Goal: Task Accomplishment & Management: Manage account settings

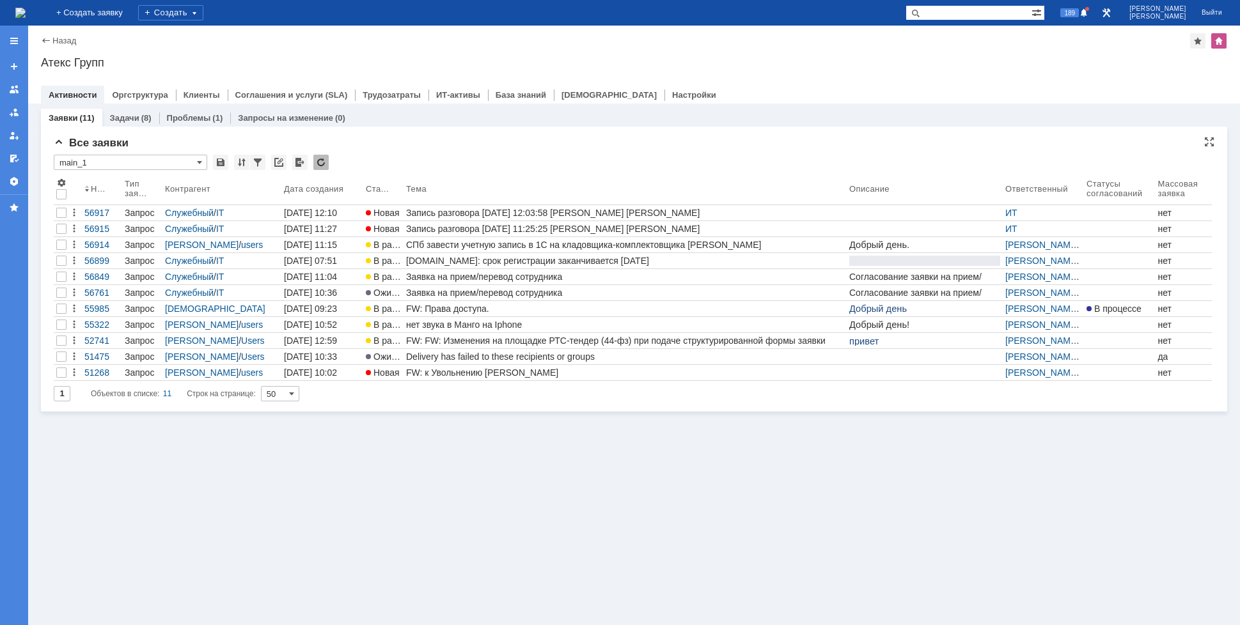
click at [26, 18] on img at bounding box center [20, 13] width 10 height 10
click at [26, 8] on img at bounding box center [20, 13] width 10 height 10
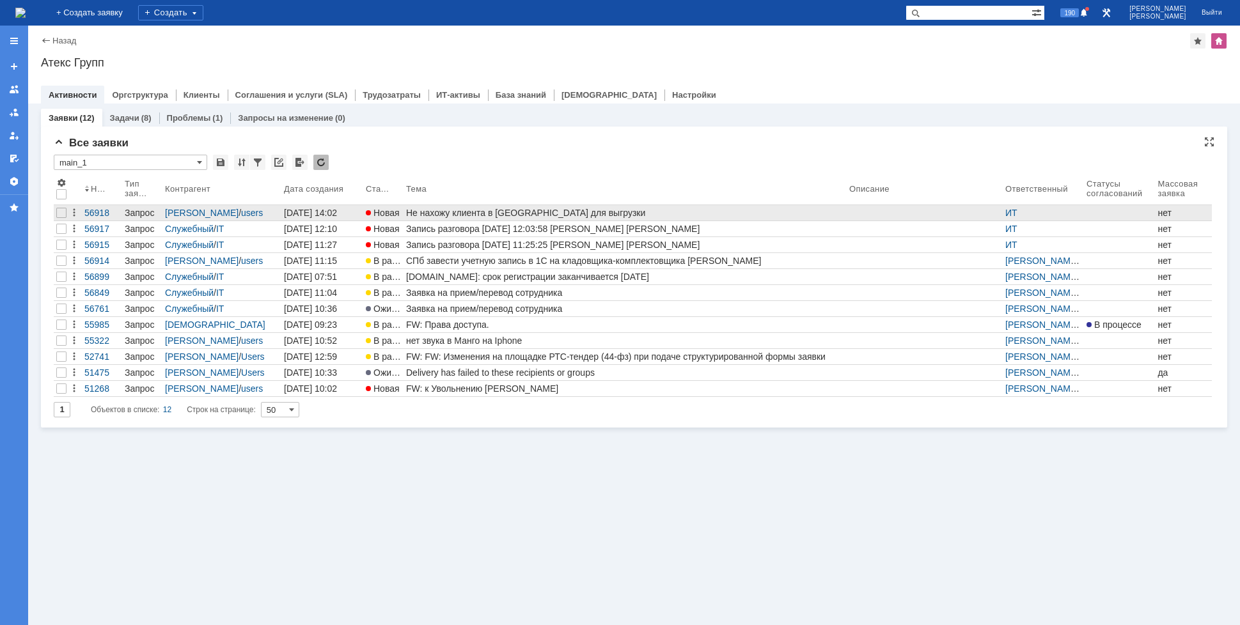
click at [542, 212] on div "Не нахожу клиента в [GEOGRAPHIC_DATA] для выгрузки" at bounding box center [625, 213] width 438 height 10
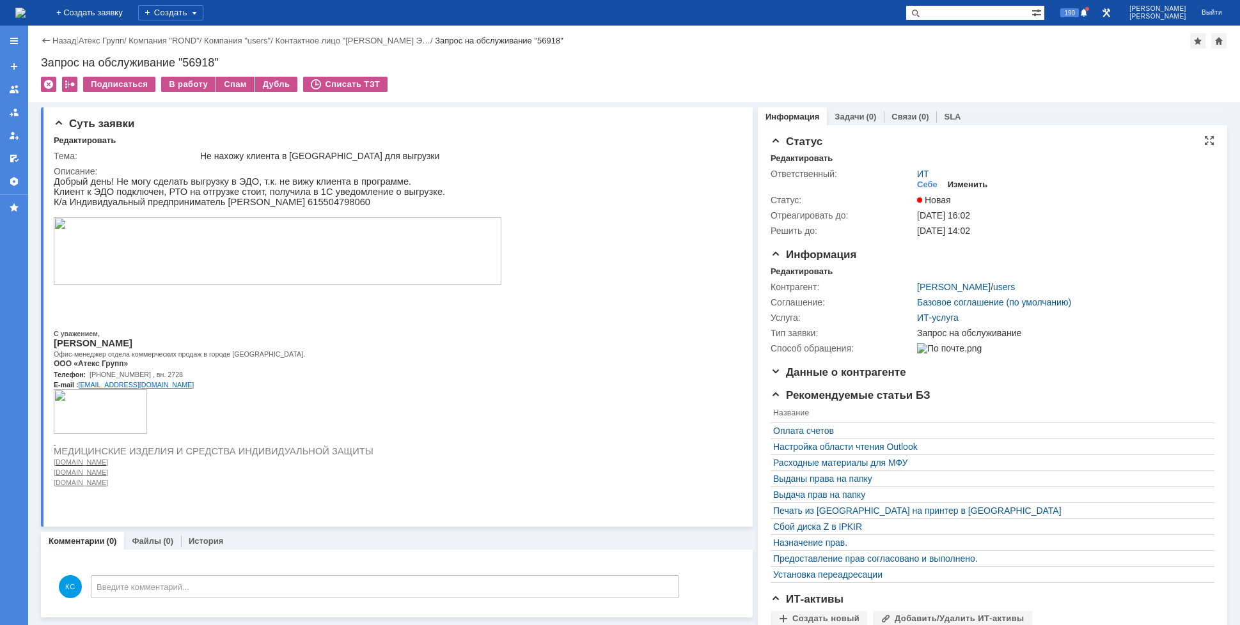
click at [953, 182] on div "Изменить" at bounding box center [968, 185] width 40 height 10
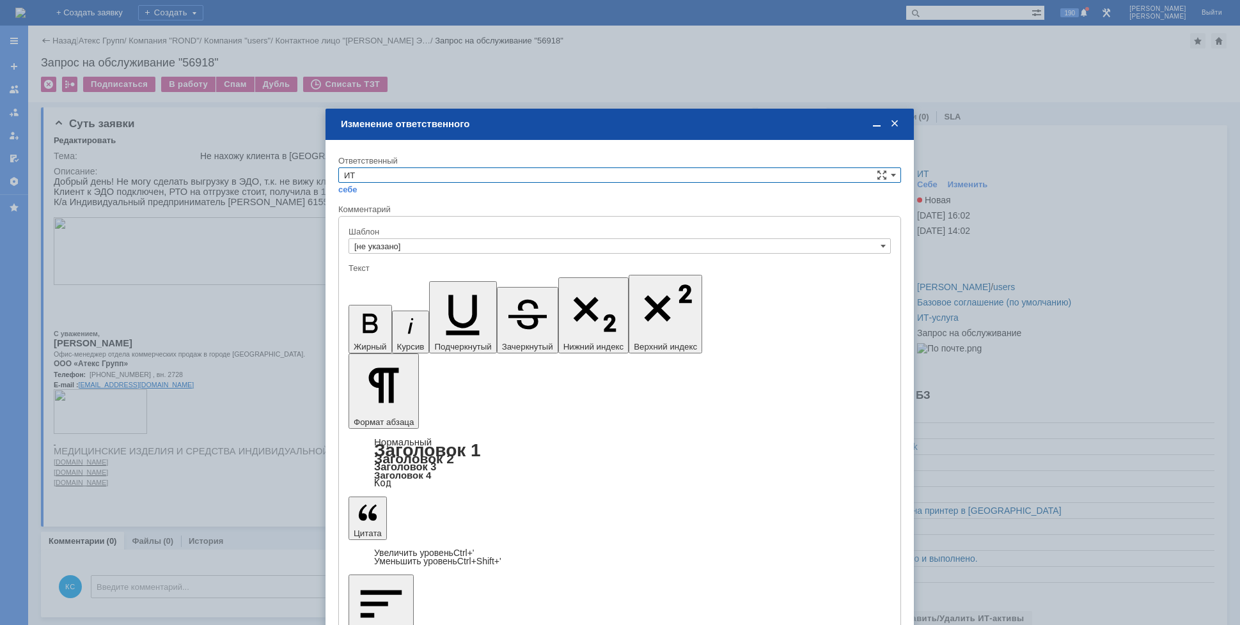
click at [400, 171] on input "ИТ" at bounding box center [619, 175] width 563 height 15
click at [370, 280] on span "АСУ" at bounding box center [619, 281] width 551 height 10
type input "АСУ"
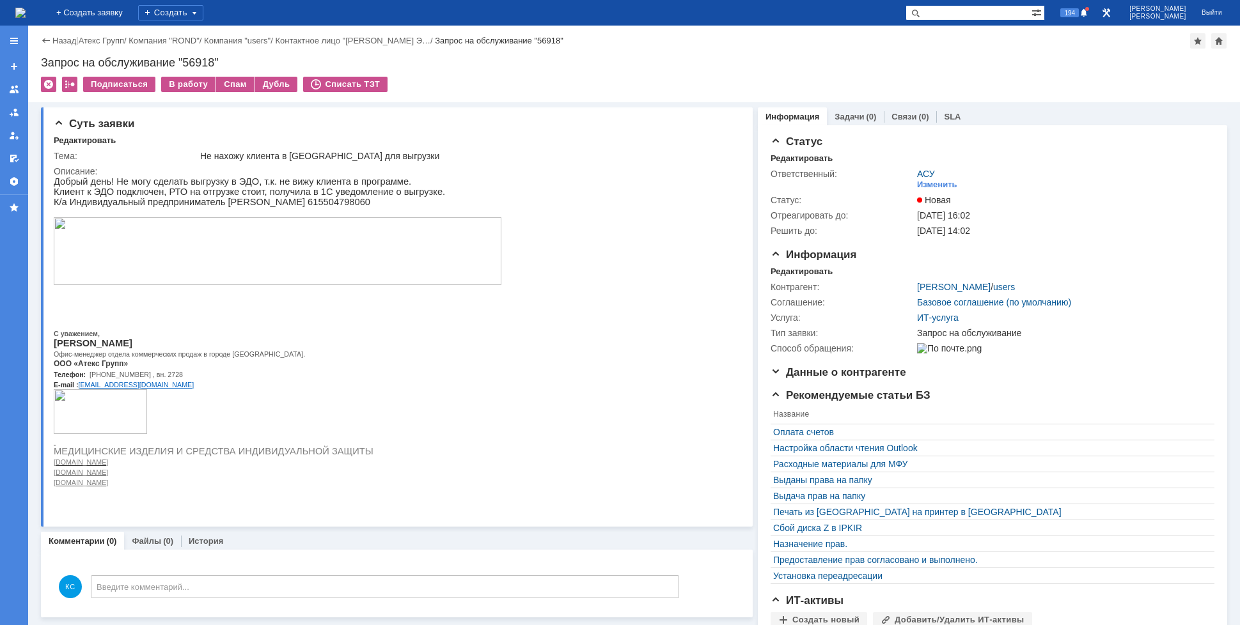
click at [26, 13] on img at bounding box center [20, 13] width 10 height 10
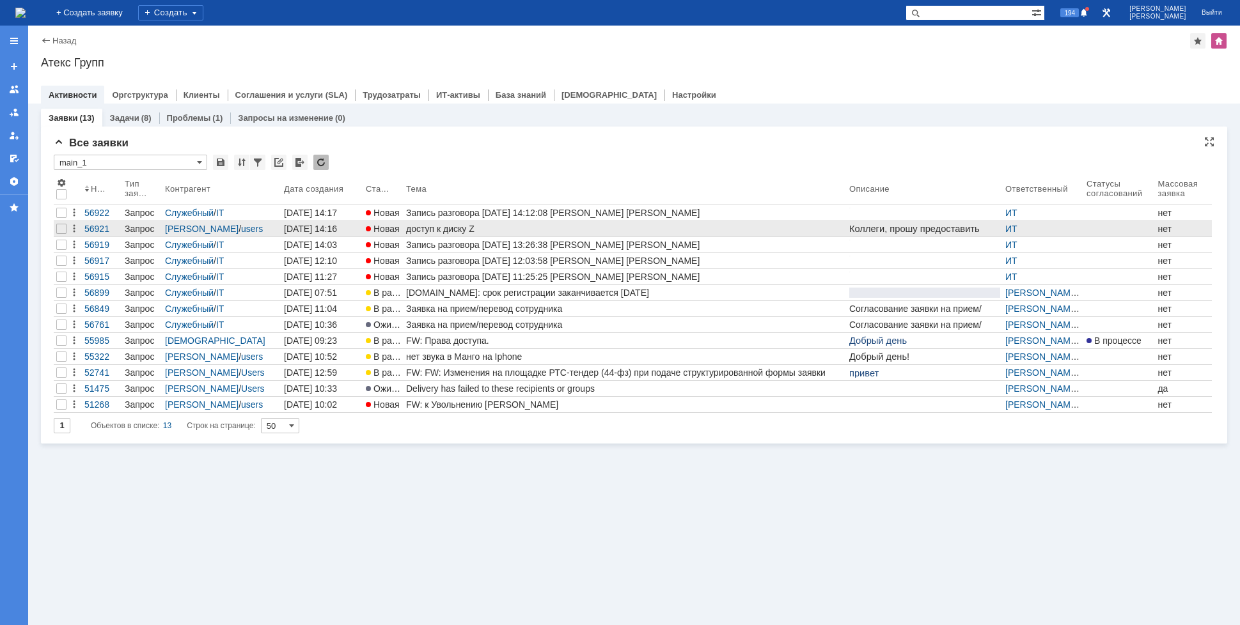
click at [419, 230] on div "доступ к диску Z" at bounding box center [625, 229] width 438 height 10
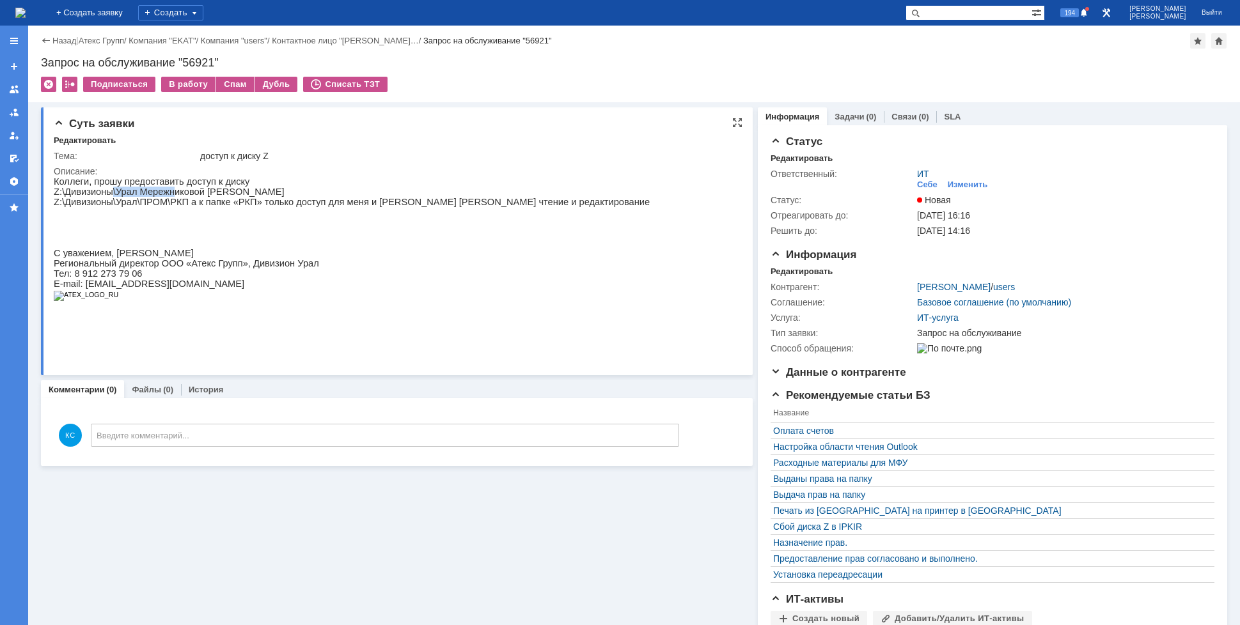
drag, startPoint x: 112, startPoint y: 195, endPoint x: 169, endPoint y: 195, distance: 56.9
click at [169, 195] on p "Z:\Дивизионы\Урал Мережниковой [PERSON_NAME]" at bounding box center [352, 192] width 596 height 10
drag, startPoint x: 192, startPoint y: 201, endPoint x: 212, endPoint y: 202, distance: 20.5
click at [212, 202] on p "Z:\Дивизионы\Урал\ПРОМ\РКП а к папке «РКП» только доступ для меня и [PERSON_NAM…" at bounding box center [352, 202] width 596 height 10
drag, startPoint x: 242, startPoint y: 203, endPoint x: 288, endPoint y: 205, distance: 46.1
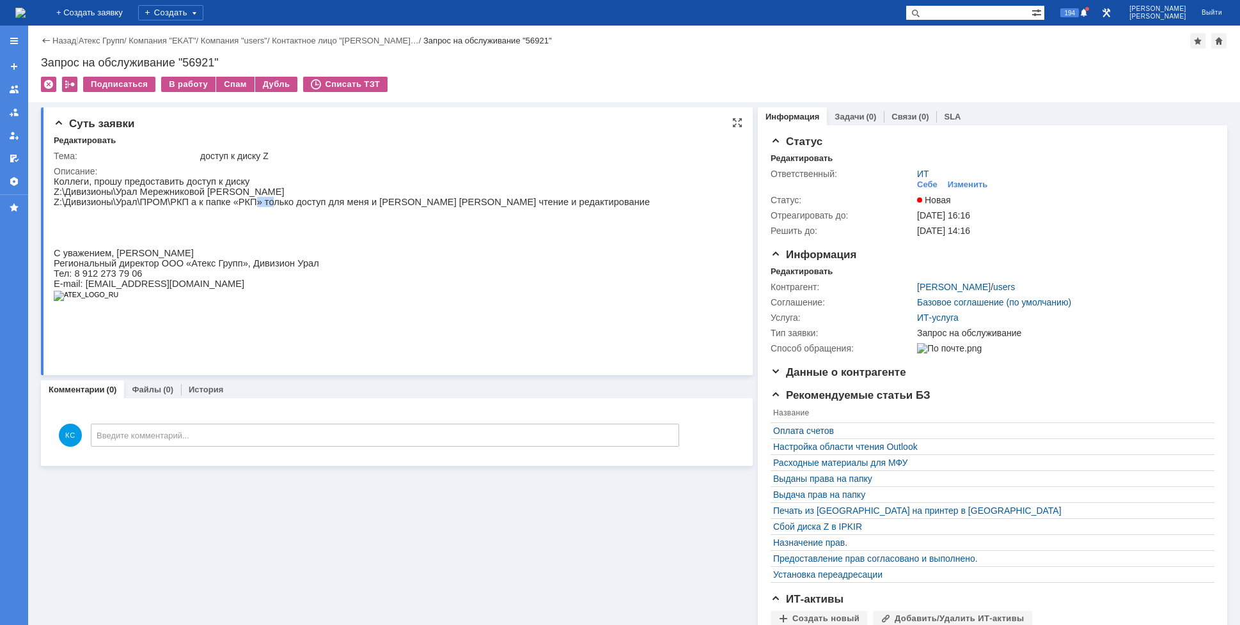
click at [272, 203] on p "Z:\Дивизионы\Урал\ПРОМ\РКП а к папке «РКП» только доступ для меня и [PERSON_NAM…" at bounding box center [352, 202] width 596 height 10
drag, startPoint x: 325, startPoint y: 205, endPoint x: 340, endPoint y: 209, distance: 16.0
click at [354, 205] on p "Z:\Дивизионы\Урал\ПРОМ\РКП а к папке «РКП» только доступ для меня и [PERSON_NAM…" at bounding box center [352, 202] width 596 height 10
click at [404, 207] on p "Z:\Дивизионы\Урал\ПРОМ\РКП а к папке «РКП» только доступ для меня и [PERSON_NAM…" at bounding box center [352, 202] width 596 height 10
drag, startPoint x: 287, startPoint y: 207, endPoint x: 345, endPoint y: 205, distance: 57.6
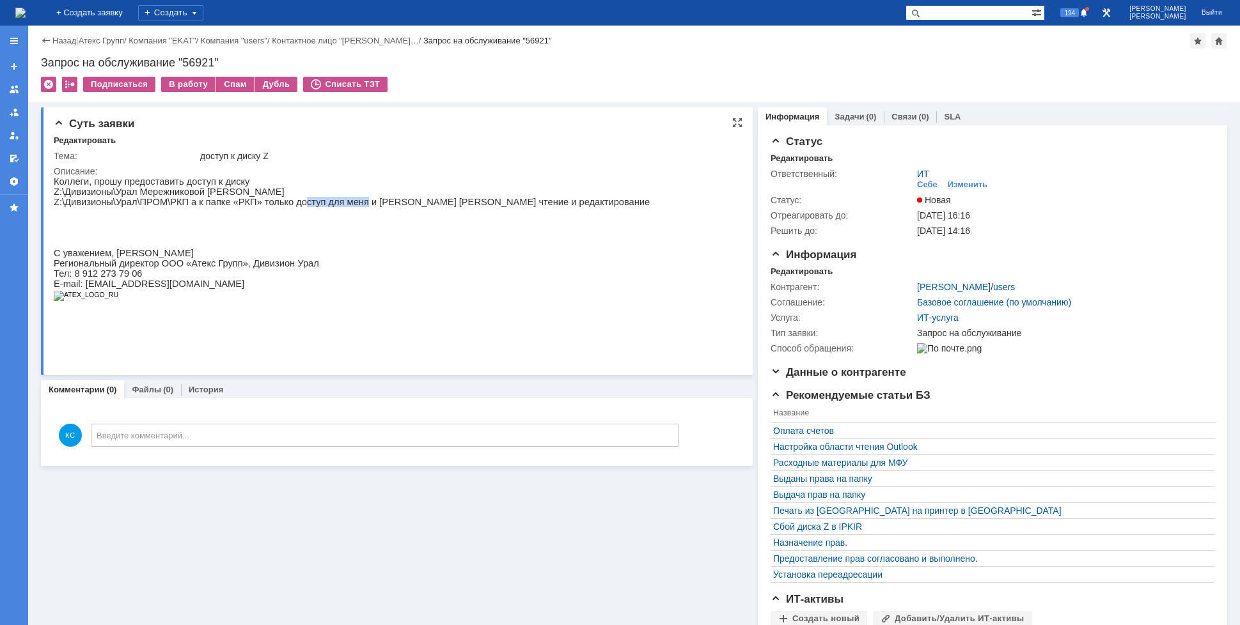
click at [345, 205] on p "Z:\Дивизионы\Урал\ПРОМ\РКП а к папке «РКП» только доступ для меня и [PERSON_NAM…" at bounding box center [352, 202] width 596 height 10
drag, startPoint x: 353, startPoint y: 203, endPoint x: 406, endPoint y: 203, distance: 53.1
click at [397, 203] on p "Z:\Дивизионы\Урал\ПРОМ\РКП а к папке «РКП» только доступ для меня и [PERSON_NAM…" at bounding box center [352, 202] width 596 height 10
drag, startPoint x: 432, startPoint y: 203, endPoint x: 473, endPoint y: 203, distance: 40.3
click at [472, 203] on p "Z:\Дивизионы\Урал\ПРОМ\РКП а к папке «РКП» только доступ для меня и [PERSON_NAM…" at bounding box center [352, 202] width 596 height 10
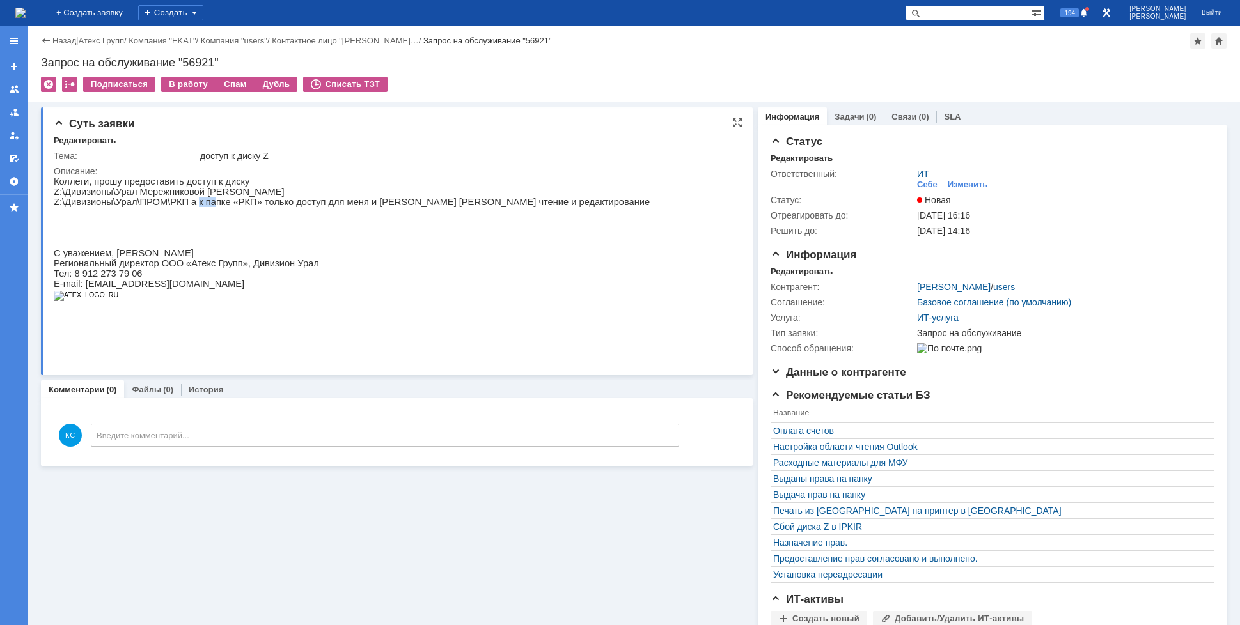
drag, startPoint x: 190, startPoint y: 205, endPoint x: 223, endPoint y: 203, distance: 32.7
click at [207, 205] on p "Z:\Дивизионы\Урал\ПРОМ\РКП а к папке «РКП» только доступ для меня и [PERSON_NAM…" at bounding box center [352, 202] width 596 height 10
click at [256, 205] on p "Z:\Дивизионы\Урал\ПРОМ\РКП а к папке «РКП» только доступ для меня и [PERSON_NAM…" at bounding box center [352, 202] width 596 height 10
drag, startPoint x: 179, startPoint y: 202, endPoint x: 198, endPoint y: 202, distance: 19.2
click at [195, 202] on p "Z:\Дивизионы\Урал\ПРОМ\РКП а к папке «РКП» только доступ для меня и [PERSON_NAM…" at bounding box center [352, 202] width 596 height 10
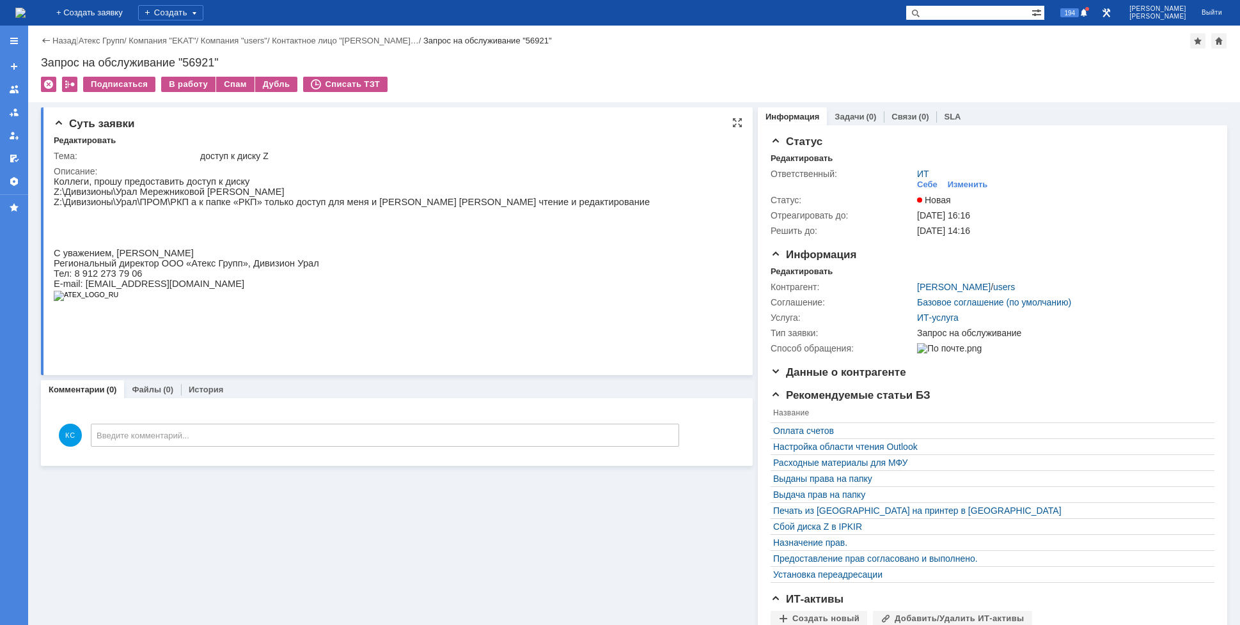
click at [201, 202] on p "Z:\Дивизионы\Урал\ПРОМ\РКП а к папке «РКП» только доступ для меня и [PERSON_NAM…" at bounding box center [352, 202] width 596 height 10
click at [26, 18] on img at bounding box center [20, 13] width 10 height 10
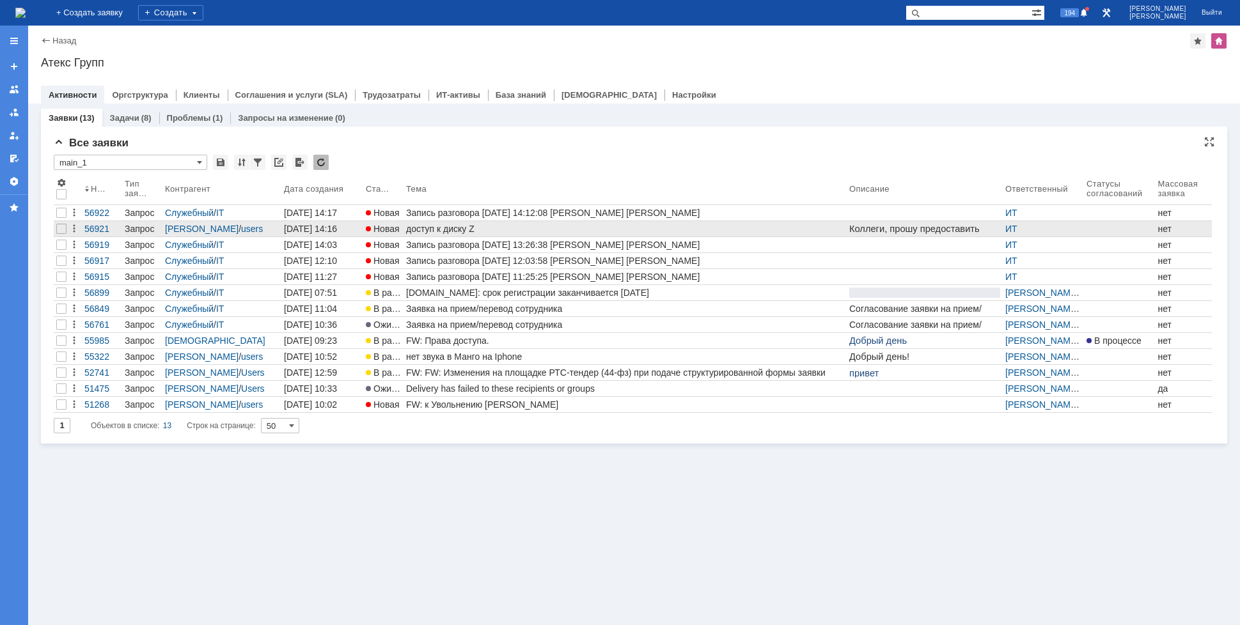
click at [423, 227] on div "доступ к диску Z" at bounding box center [625, 229] width 438 height 10
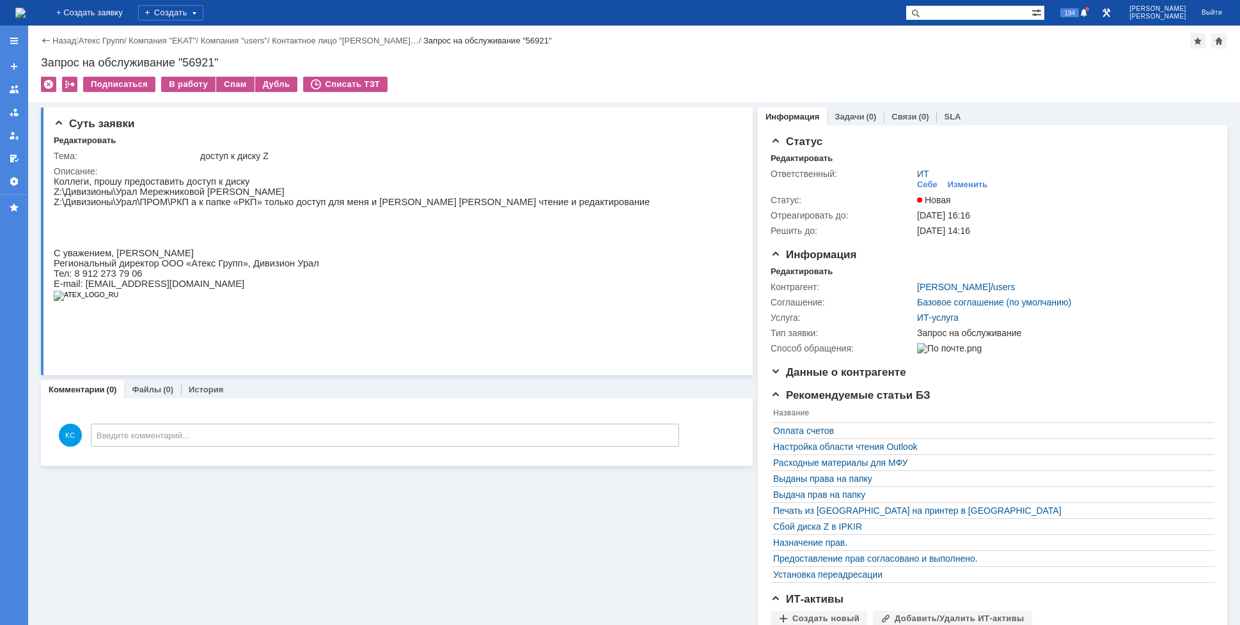
click at [26, 12] on img at bounding box center [20, 13] width 10 height 10
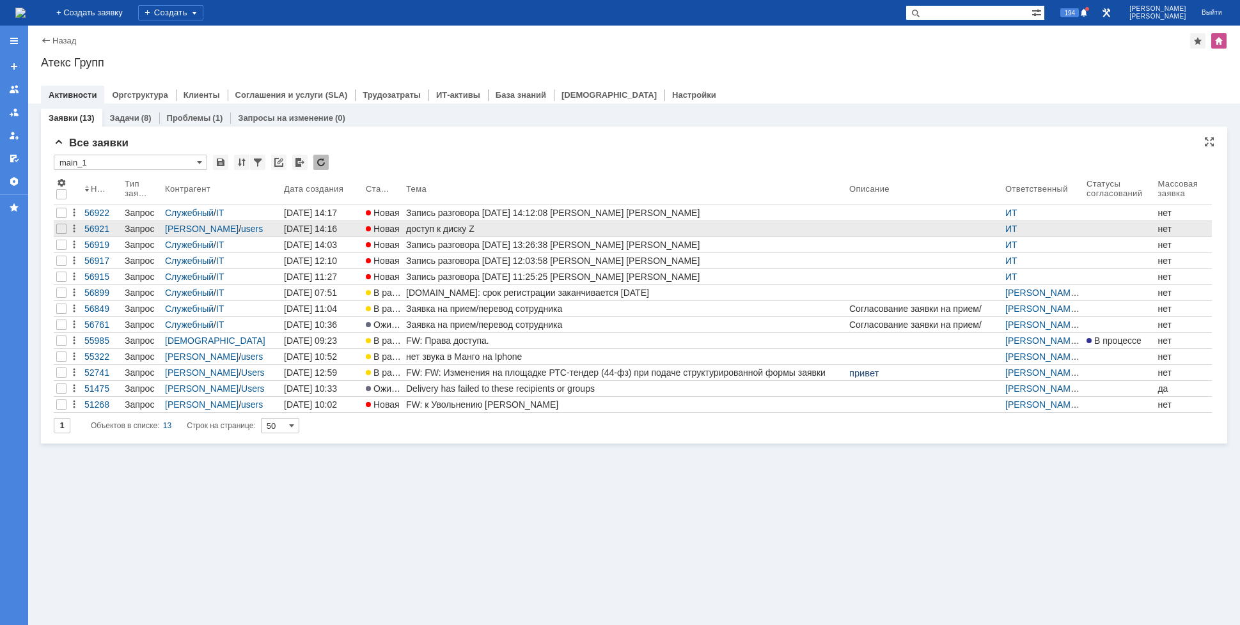
click at [445, 228] on div "доступ к диску Z" at bounding box center [625, 229] width 438 height 10
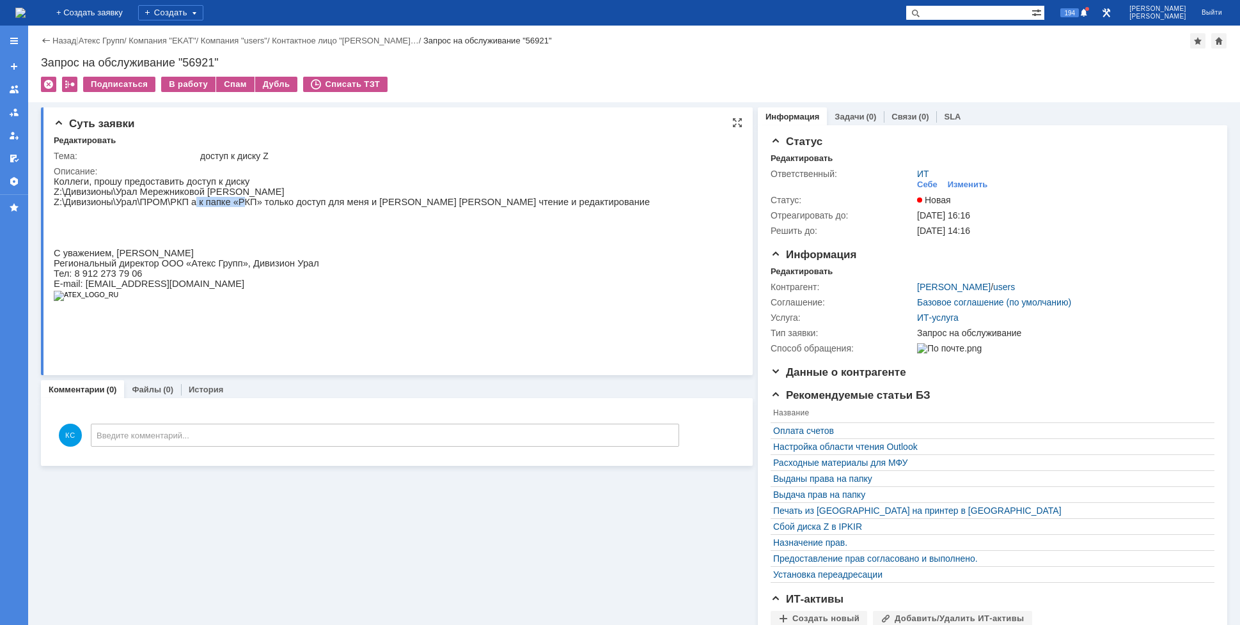
drag, startPoint x: 188, startPoint y: 204, endPoint x: 233, endPoint y: 200, distance: 44.9
click at [233, 200] on p "Z:\Дивизионы\Урал\ПРОМ\РКП а к папке «РКП» только доступ для меня и [PERSON_NAM…" at bounding box center [352, 202] width 596 height 10
click at [244, 207] on p "Z:\Дивизионы\Урал\ПРОМ\РКП а к папке «РКП» только доступ для меня и [PERSON_NAM…" at bounding box center [352, 202] width 596 height 10
drag, startPoint x: 287, startPoint y: 208, endPoint x: 309, endPoint y: 207, distance: 22.4
click at [309, 207] on p "Z:\Дивизионы\Урал\ПРОМ\РКП а к папке «РКП» только доступ для меня и [PERSON_NAM…" at bounding box center [352, 202] width 596 height 10
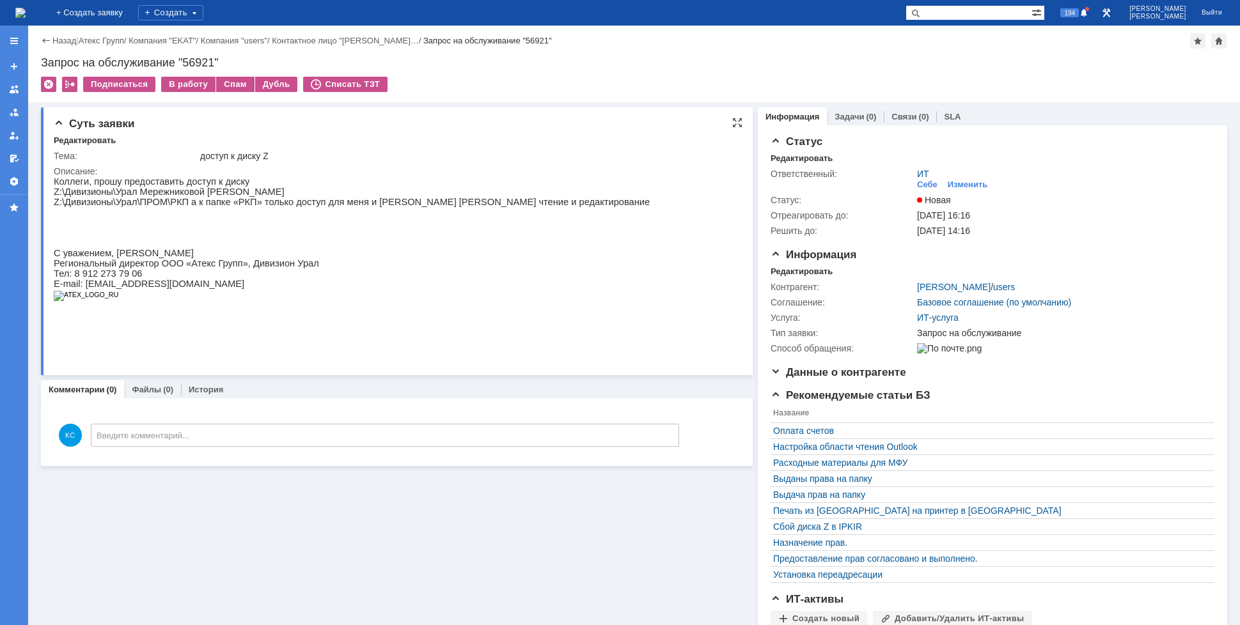
click at [318, 207] on p "Z:\Дивизионы\Урал\ПРОМ\РКП а к папке «РКП» только доступ для меня и [PERSON_NAM…" at bounding box center [352, 202] width 596 height 10
drag, startPoint x: 338, startPoint y: 207, endPoint x: 377, endPoint y: 205, distance: 39.0
click at [357, 207] on p "Z:\Дивизионы\Урал\ПРОМ\РКП а к папке «РКП» только доступ для меня и [PERSON_NAM…" at bounding box center [352, 202] width 596 height 10
drag, startPoint x: 398, startPoint y: 205, endPoint x: 449, endPoint y: 205, distance: 50.5
click at [429, 205] on p "Z:\Дивизионы\Урал\ПРОМ\РКП а к папке «РКП» только доступ для меня и [PERSON_NAM…" at bounding box center [352, 202] width 596 height 10
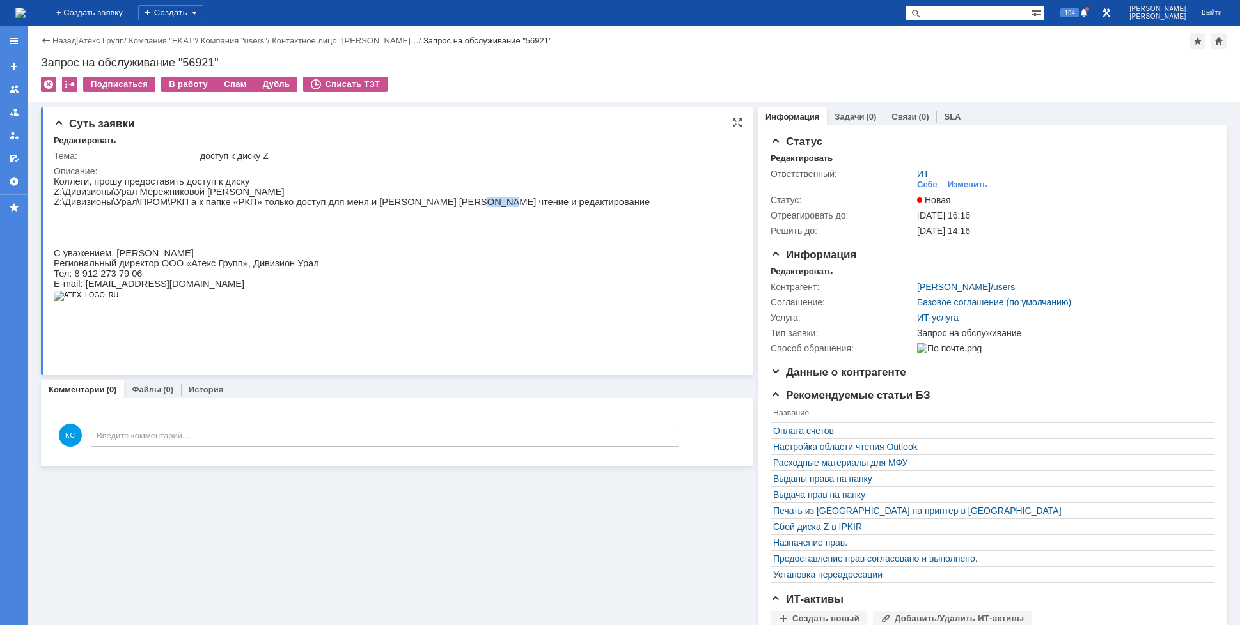
drag, startPoint x: 449, startPoint y: 205, endPoint x: 476, endPoint y: 203, distance: 26.9
click at [471, 203] on p "Z:\Дивизионы\Урал\ПРОМ\РКП а к папке «РКП» только доступ для меня и [PERSON_NAM…" at bounding box center [352, 202] width 596 height 10
drag, startPoint x: 515, startPoint y: 203, endPoint x: 539, endPoint y: 203, distance: 23.7
click at [534, 203] on p "Z:\Дивизионы\Урал\ПРОМ\РКП а к папке «РКП» только доступ для меня и [PERSON_NAM…" at bounding box center [352, 202] width 596 height 10
drag, startPoint x: 472, startPoint y: 205, endPoint x: 353, endPoint y: 205, distance: 119.0
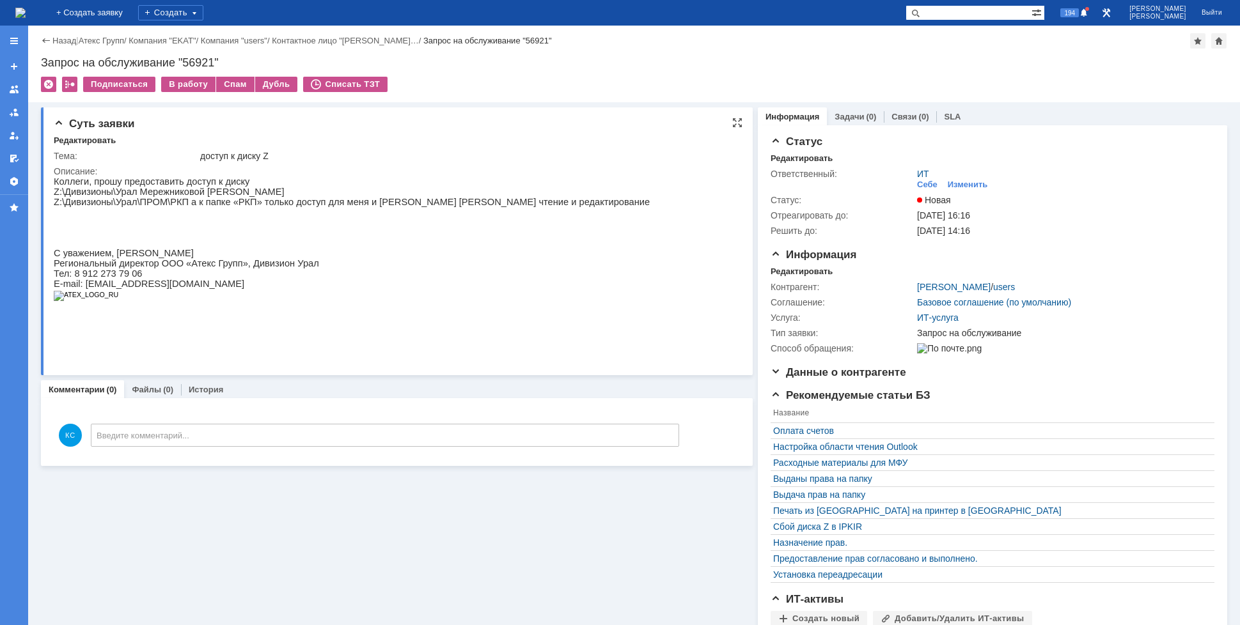
click at [454, 205] on p "Z:\Дивизионы\Урал\ПРОМ\РКП а к папке «РКП» только доступ для меня и [PERSON_NAM…" at bounding box center [352, 202] width 596 height 10
click at [164, 207] on p "Z:\Дивизионы\Урал\ПРОМ\РКП а к папке «РКП» только доступ для меня и [PERSON_NAM…" at bounding box center [352, 202] width 596 height 10
drag, startPoint x: 109, startPoint y: 207, endPoint x: 124, endPoint y: 205, distance: 15.5
click at [120, 205] on p "Z:\Дивизионы\Урал\ПРОМ\РКП а к папке «РКП» только доступ для меня и [PERSON_NAM…" at bounding box center [352, 202] width 596 height 10
click at [138, 205] on p "Z:\Дивизионы\Урал\ПРОМ\РКП а к папке «РКП» только доступ для меня и [PERSON_NAM…" at bounding box center [352, 202] width 596 height 10
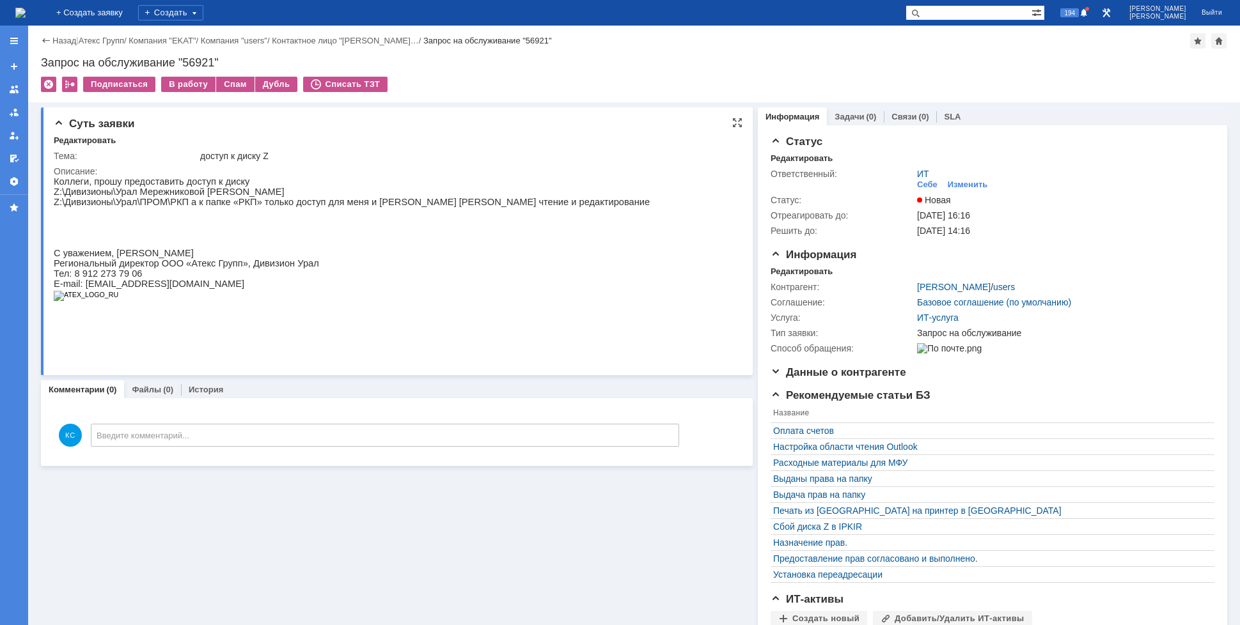
drag, startPoint x: 166, startPoint y: 200, endPoint x: 168, endPoint y: 272, distance: 72.3
click at [166, 200] on p "Z:\Дивизионы\Урал\ПРОМ\РКП а к папке «РКП» только доступ для меня и [PERSON_NAM…" at bounding box center [352, 202] width 596 height 10
click at [26, 24] on div "На домашнюю" at bounding box center [20, 13] width 10 height 26
click at [26, 16] on img at bounding box center [20, 13] width 10 height 10
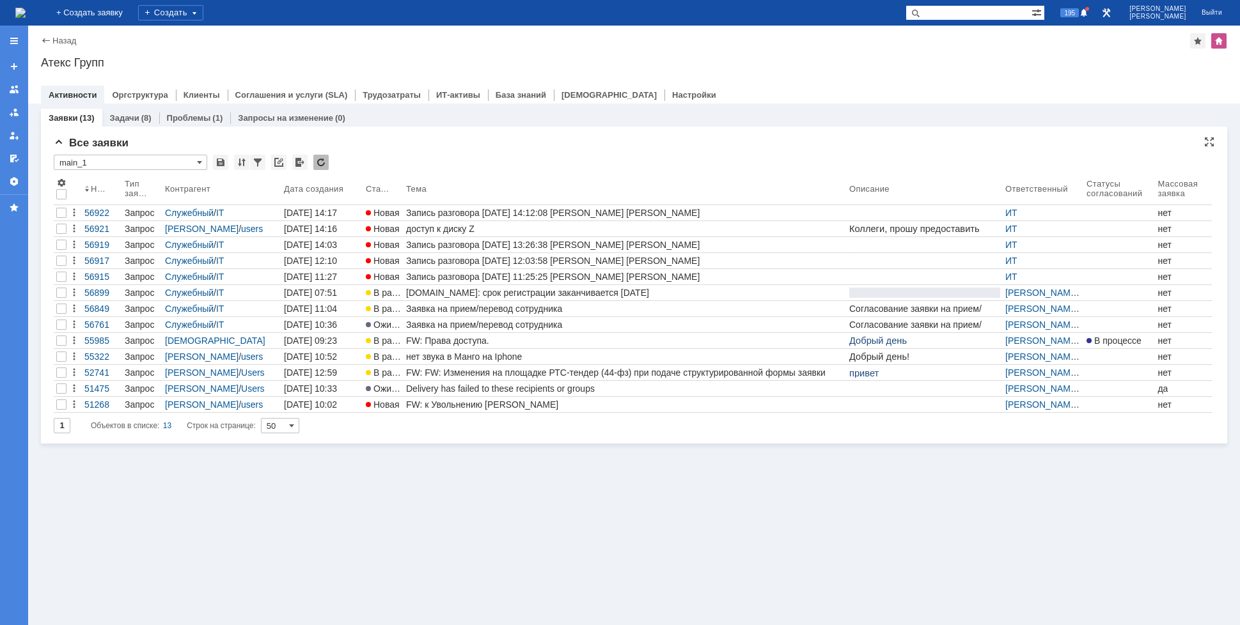
click at [567, 440] on div "Все заявки * main_1 Результаты поиска: 1 Объектов в списке: 13 Строк на страниц…" at bounding box center [634, 290] width 1161 height 307
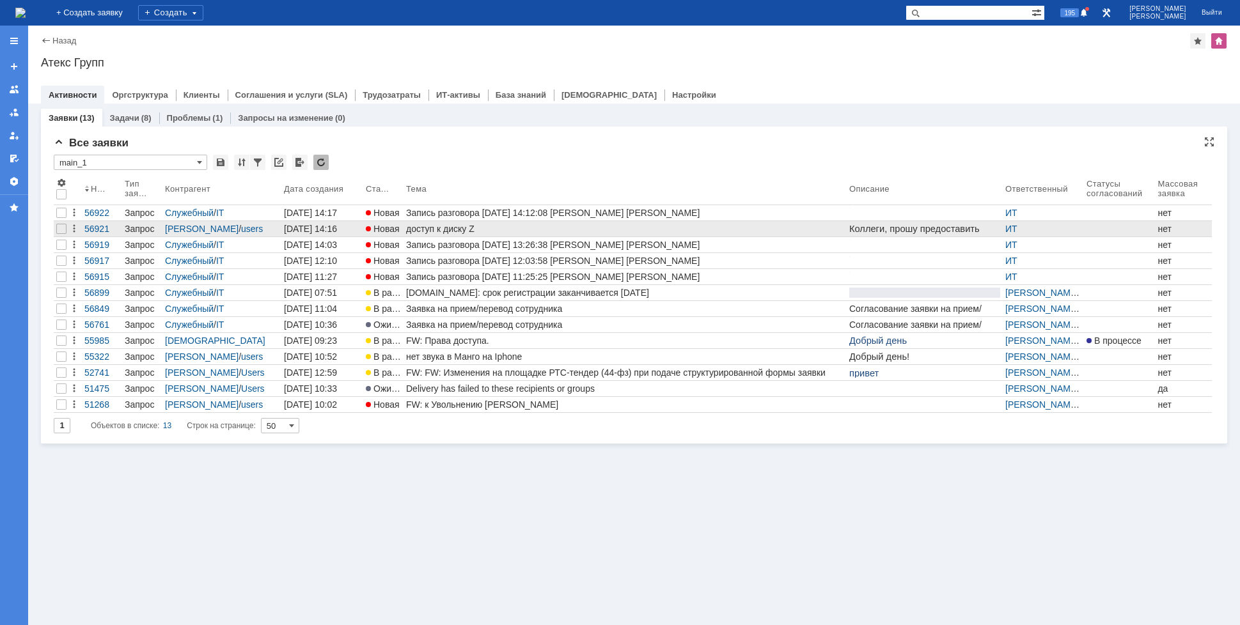
click at [515, 226] on div "доступ к диску Z" at bounding box center [625, 229] width 438 height 10
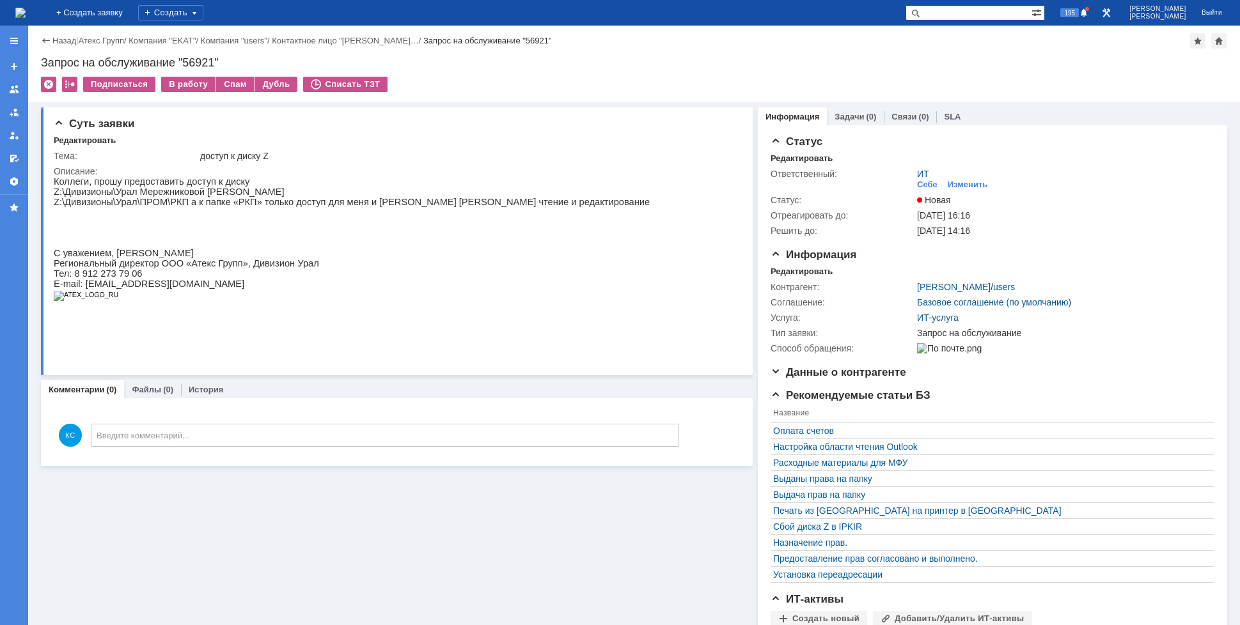
click at [26, 10] on img at bounding box center [20, 13] width 10 height 10
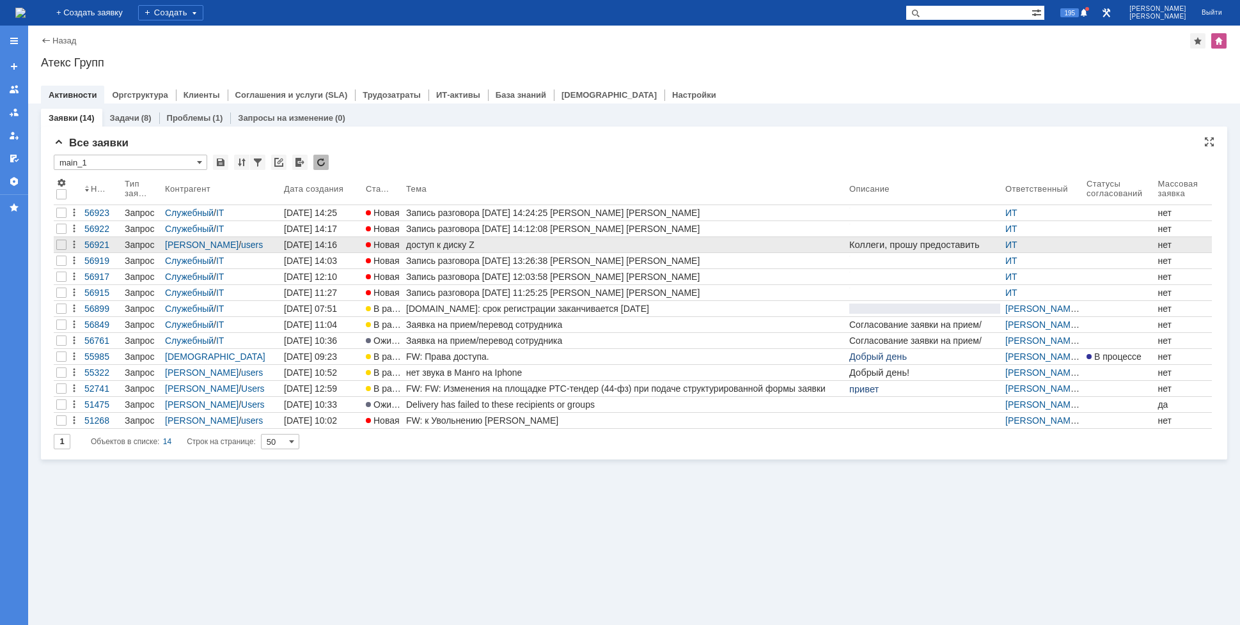
click at [440, 246] on div "доступ к диску Z" at bounding box center [625, 245] width 438 height 10
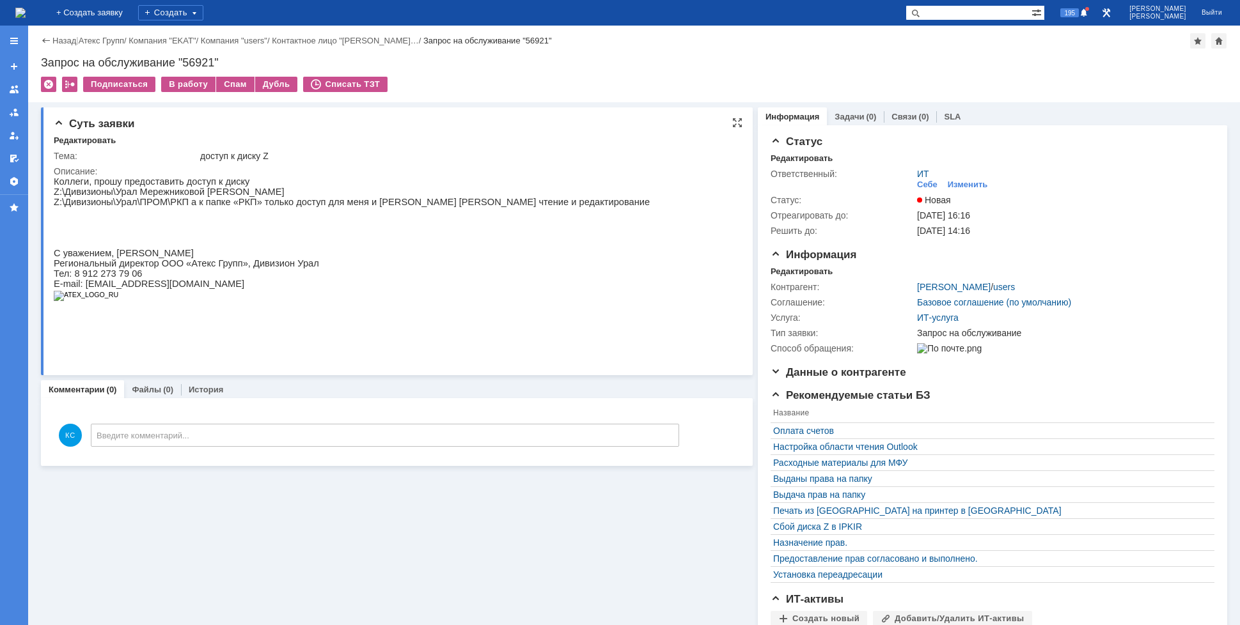
click at [180, 226] on p at bounding box center [352, 222] width 596 height 10
click at [186, 79] on div "В работу" at bounding box center [188, 84] width 54 height 15
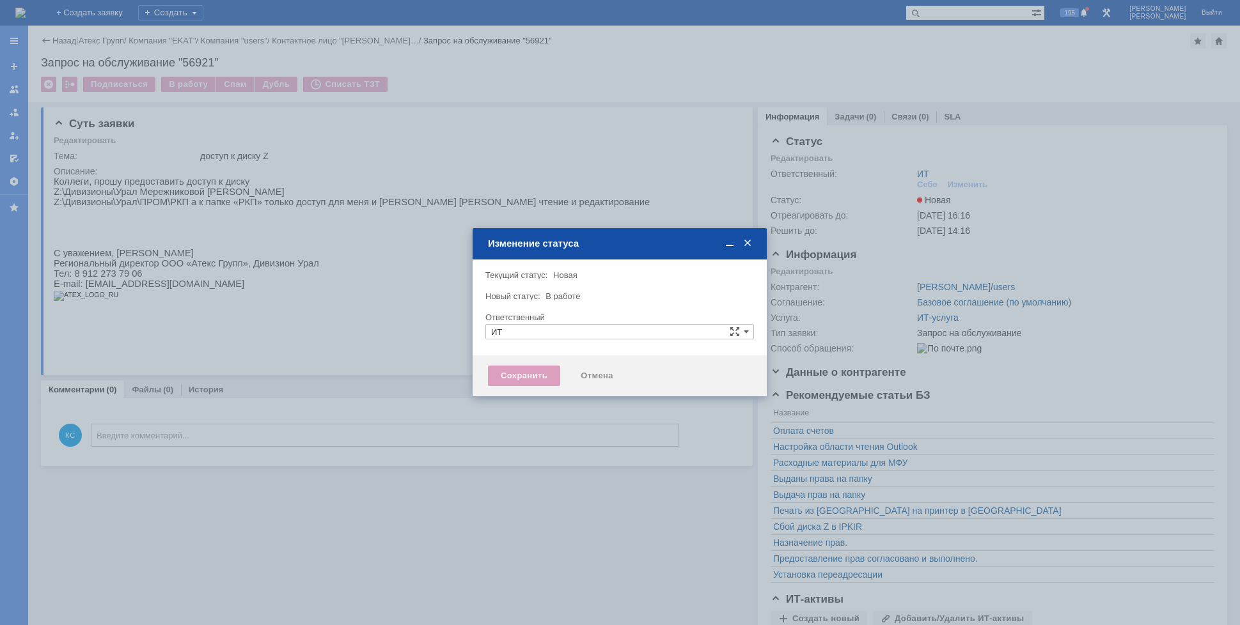
type input "[PERSON_NAME]"
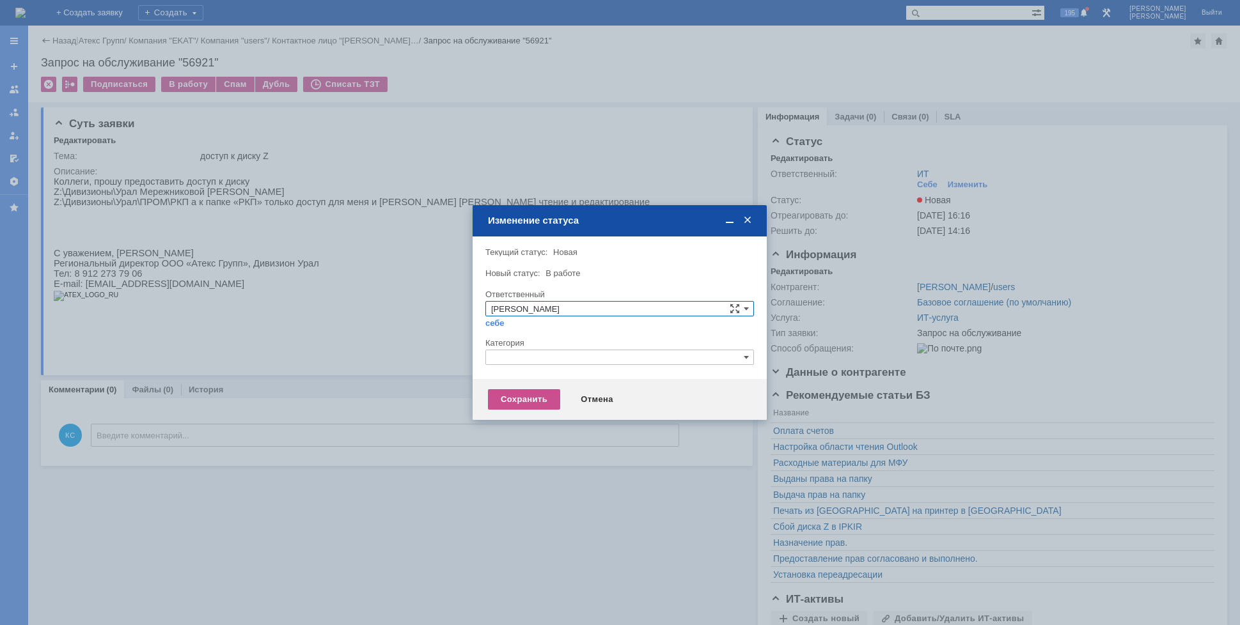
click at [524, 360] on input "text" at bounding box center [619, 357] width 269 height 15
drag, startPoint x: 506, startPoint y: 351, endPoint x: 473, endPoint y: 351, distance: 32.6
click at [473, 351] on div "Внимание! Текущий статус: Новая Новая Новый статус: В работе В работе Ответстве…" at bounding box center [620, 308] width 294 height 143
click at [523, 416] on span "Назначение доступа (файловые ресурсы)" at bounding box center [619, 418] width 257 height 10
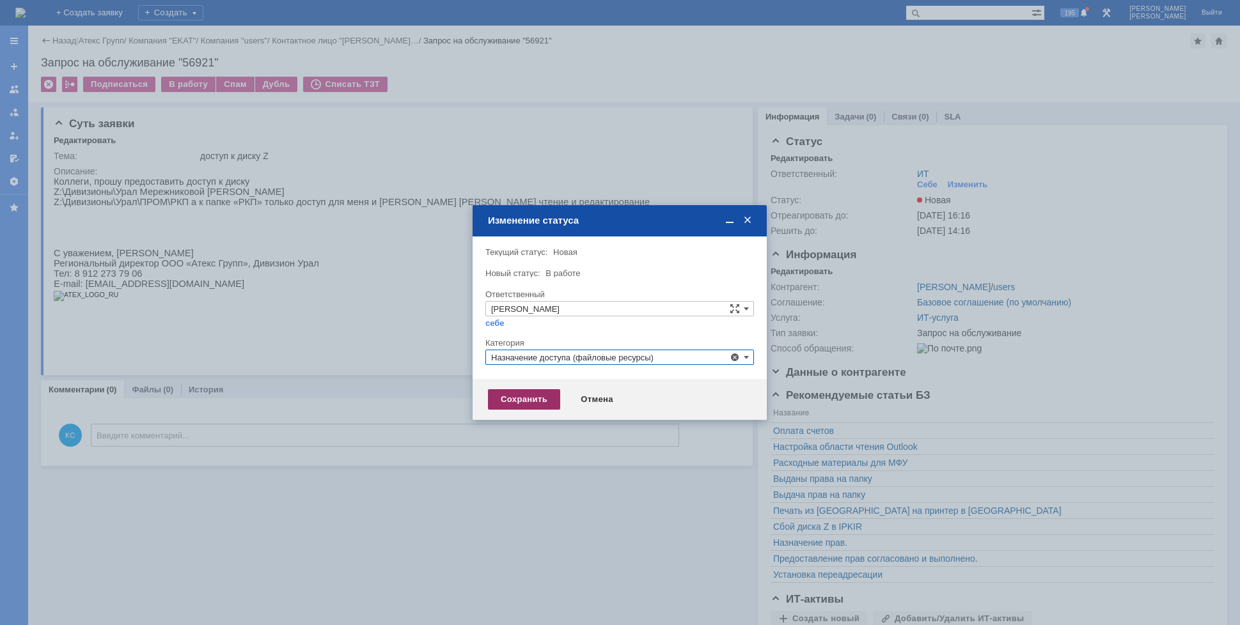
click at [507, 393] on div "Сохранить" at bounding box center [524, 399] width 72 height 20
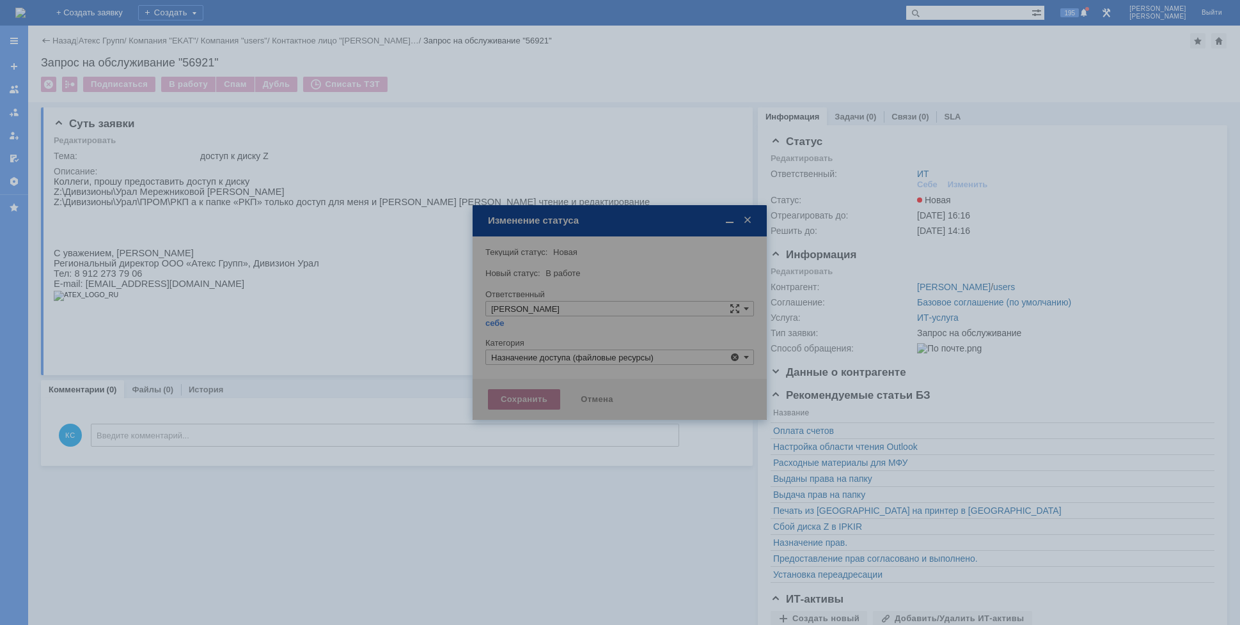
type input "Назначение доступа (файловые ресурсы)"
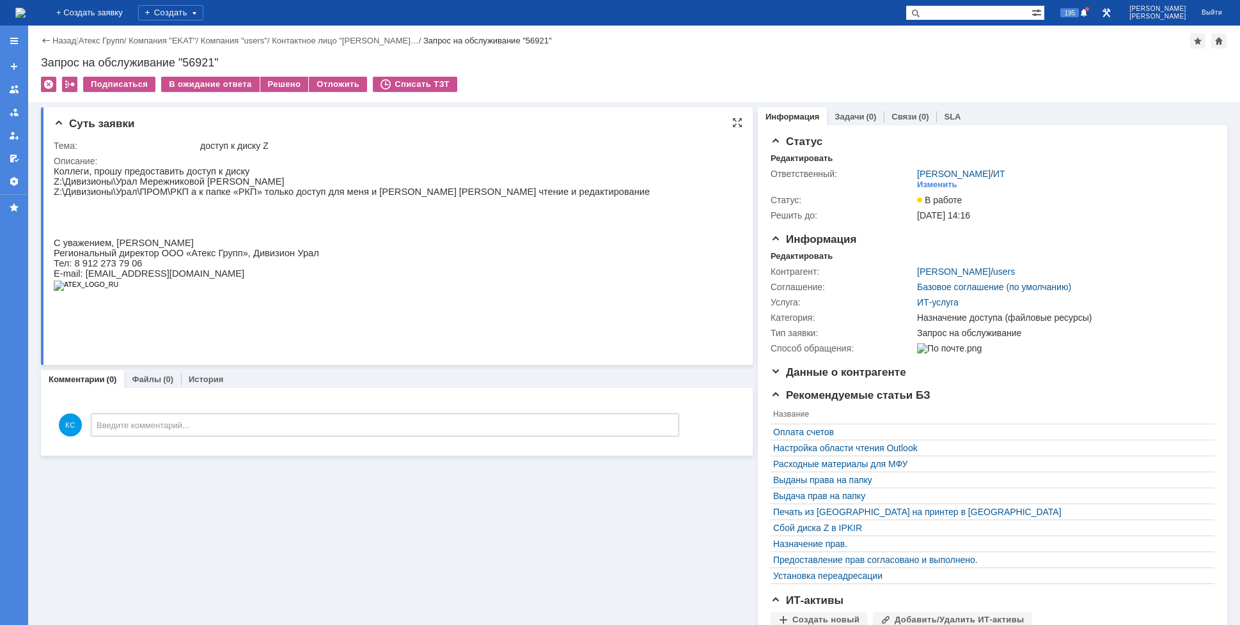
click at [223, 171] on p "Коллеги, прошу предоставить доступ к диску" at bounding box center [352, 171] width 596 height 10
drag, startPoint x: 281, startPoint y: 187, endPoint x: 229, endPoint y: 190, distance: 52.5
click at [281, 187] on p "Z:\Дивизионы\Урал Мережниковой [PERSON_NAME]" at bounding box center [352, 182] width 596 height 10
drag, startPoint x: 181, startPoint y: 200, endPoint x: 65, endPoint y: 193, distance: 116.6
click at [65, 193] on p "Z:\Дивизионы\Урал\ПРОМ\РКП а к папке «РКП» только доступ для меня и [PERSON_NAM…" at bounding box center [352, 192] width 596 height 10
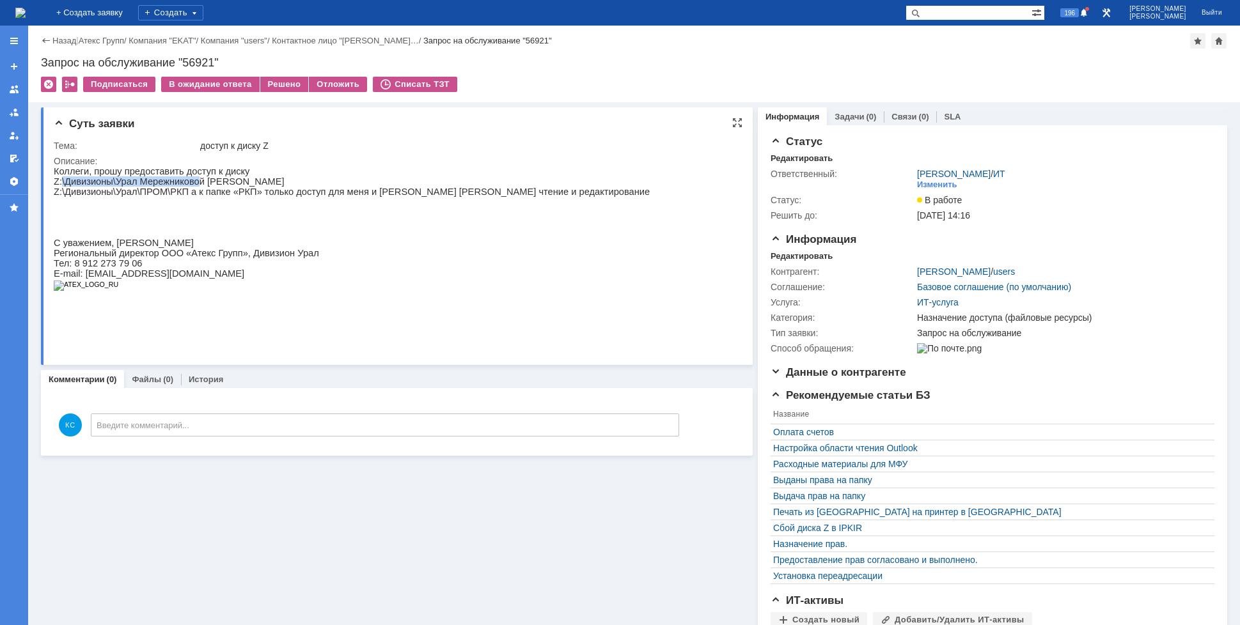
drag, startPoint x: 194, startPoint y: 183, endPoint x: 61, endPoint y: 180, distance: 132.4
click at [61, 180] on p "Z:\Дивизионы\Урал Мережниковой [PERSON_NAME]" at bounding box center [352, 182] width 596 height 10
click at [242, 193] on p "Z:\Дивизионы\Урал\ПРОМ\РКП а к папке «РКП» только доступ для меня и [PERSON_NAM…" at bounding box center [352, 192] width 596 height 10
drag, startPoint x: 311, startPoint y: 196, endPoint x: 415, endPoint y: 197, distance: 103.6
click at [398, 197] on p "Z:\Дивизионы\Урал\ПРОМ\РКП а к папке «РКП» только доступ для меня и [PERSON_NAM…" at bounding box center [352, 192] width 596 height 10
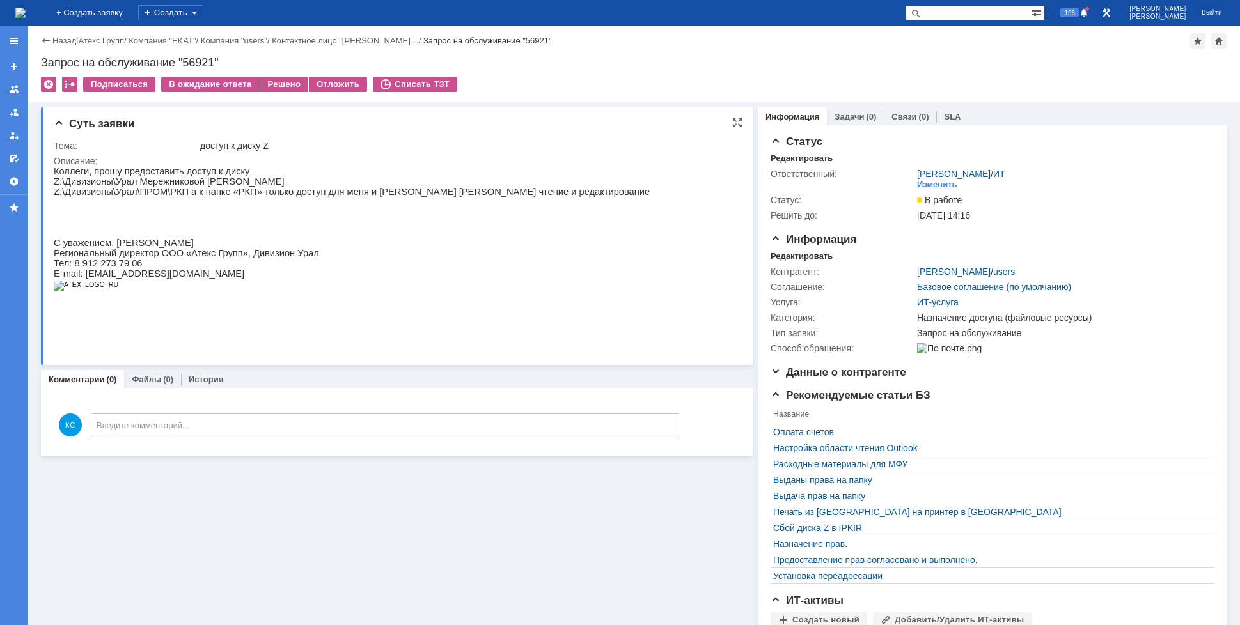
click at [435, 197] on p "Z:\Дивизионы\Урал\ПРОМ\РКП а к папке «РКП» только доступ для меня и [PERSON_NAM…" at bounding box center [352, 192] width 596 height 10
click at [285, 81] on div "Решено" at bounding box center [284, 84] width 49 height 15
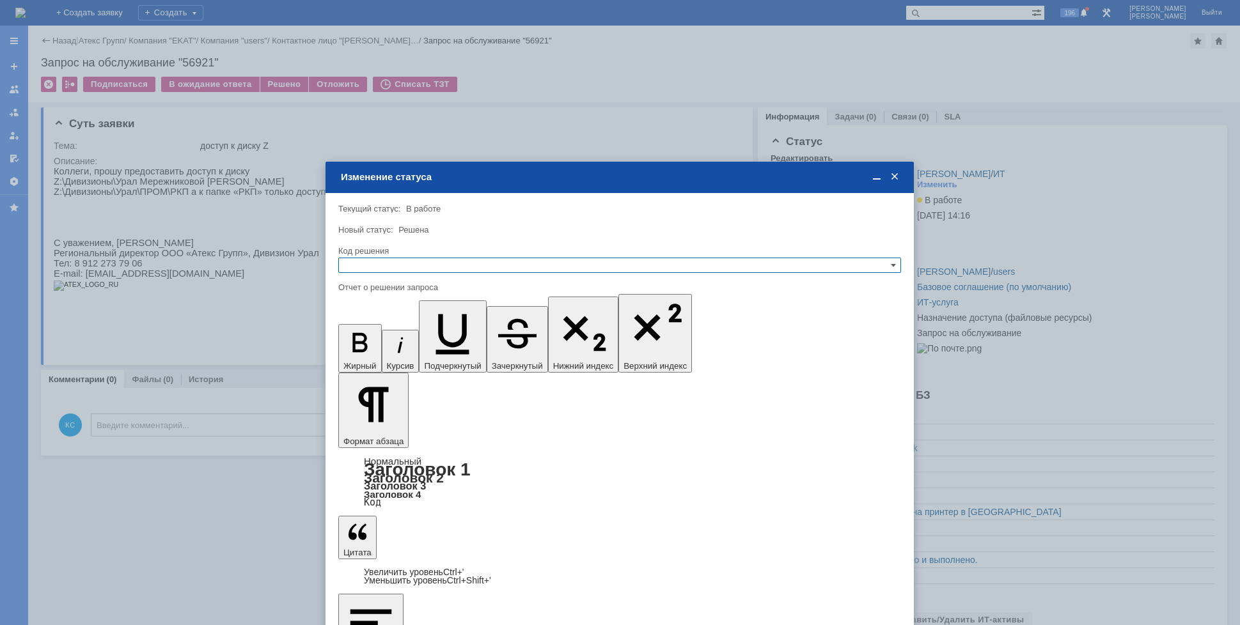
click at [421, 260] on input "text" at bounding box center [619, 265] width 563 height 15
click at [388, 325] on span "Решено" at bounding box center [619, 327] width 551 height 10
type input "Решено"
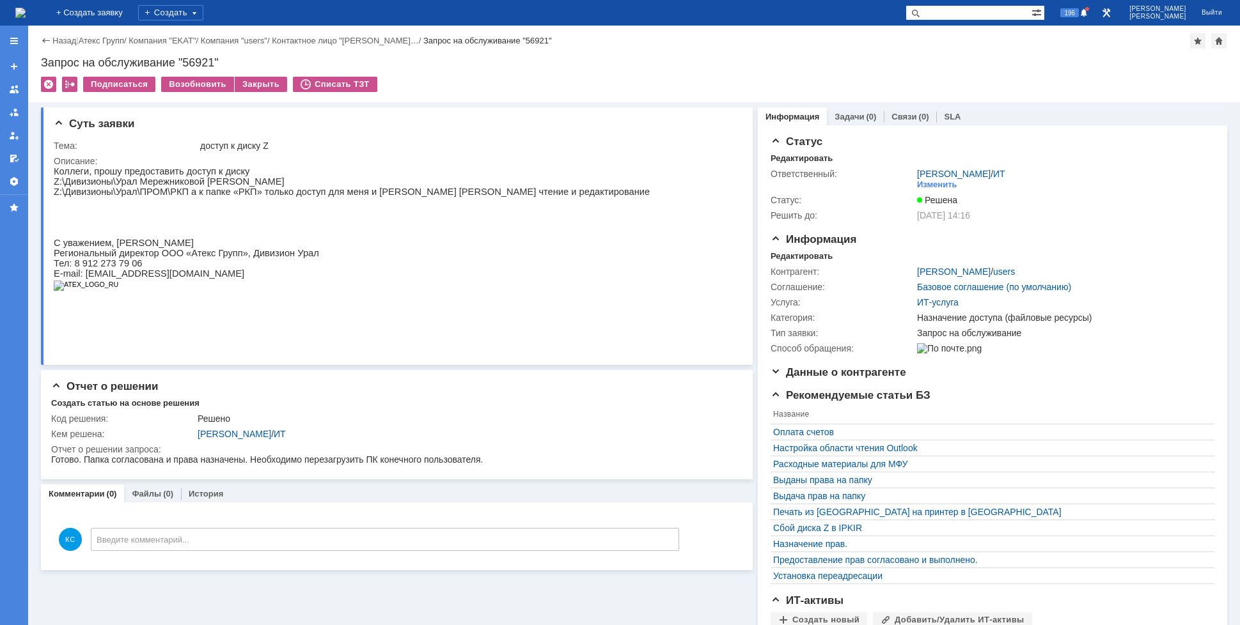
click at [26, 10] on img at bounding box center [20, 13] width 10 height 10
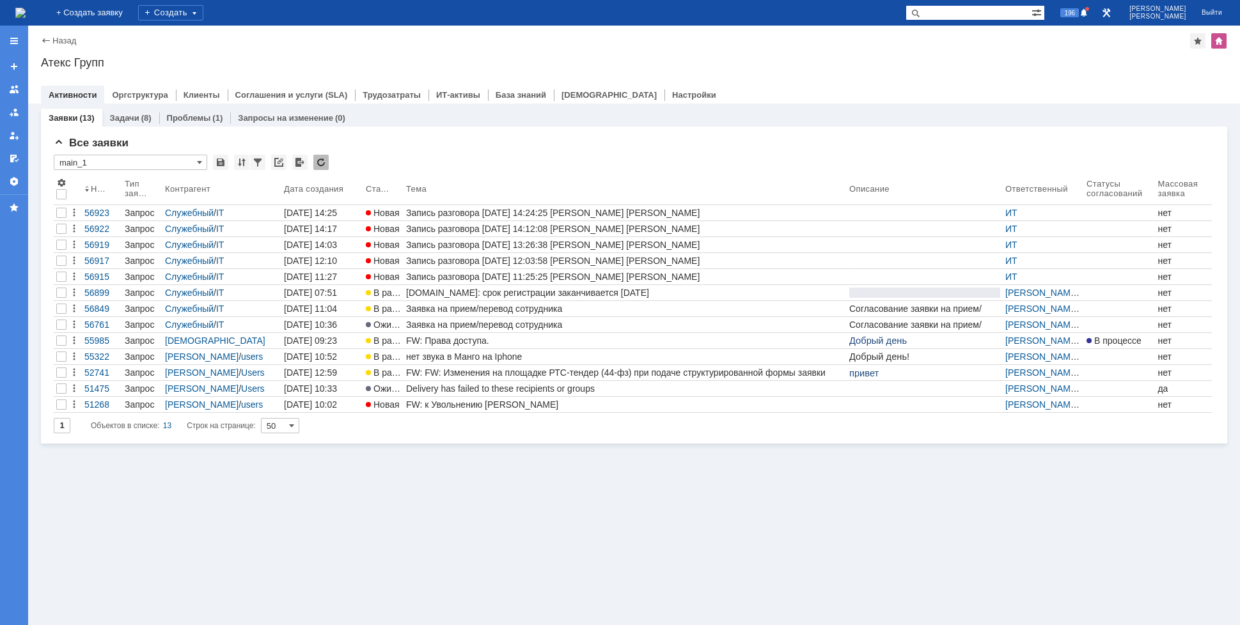
click at [26, 13] on img at bounding box center [20, 13] width 10 height 10
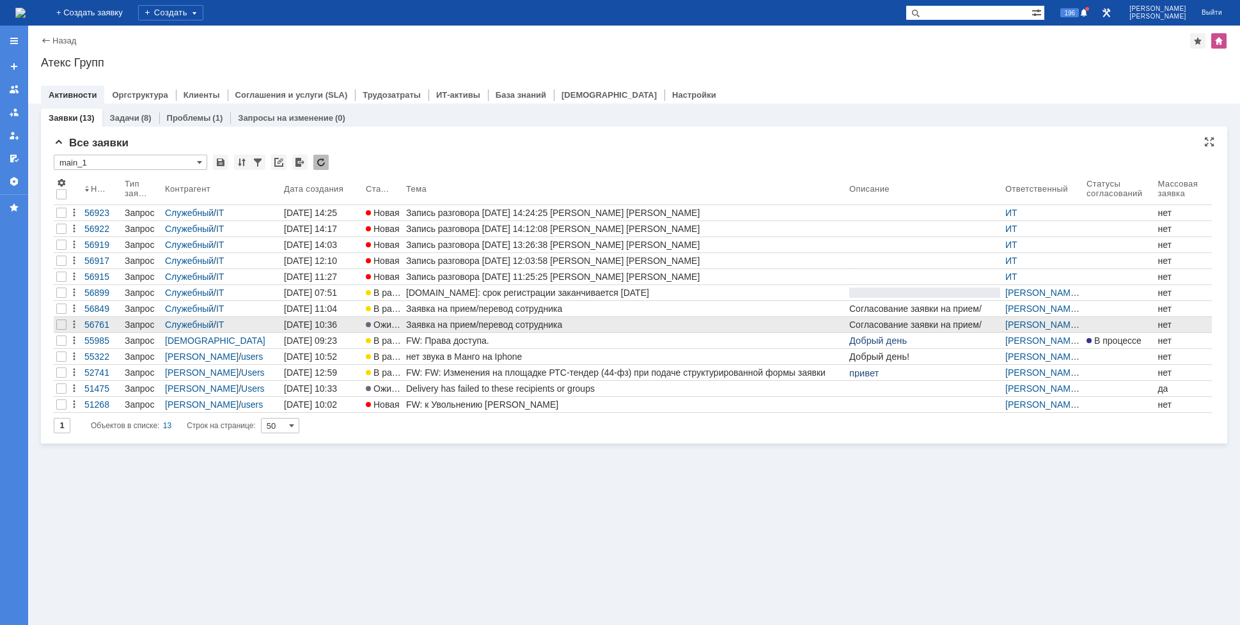
click at [475, 324] on div "Заявка на прием/перевод сотрудника" at bounding box center [625, 325] width 438 height 10
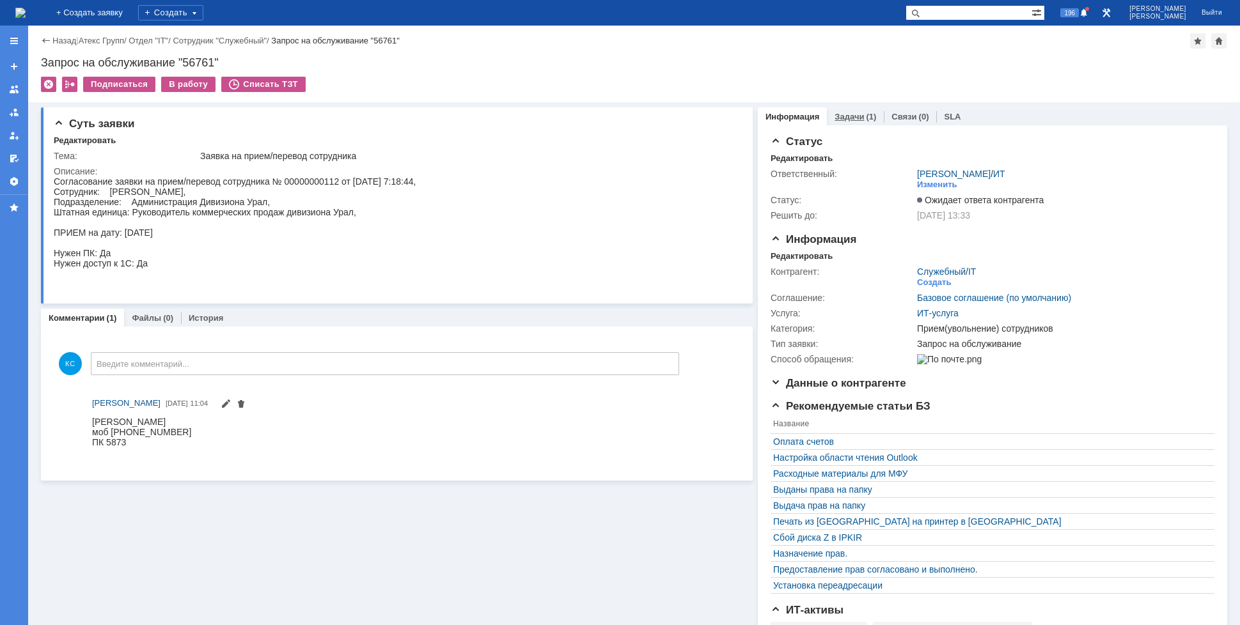
click at [835, 118] on link "Задачи" at bounding box center [849, 117] width 29 height 10
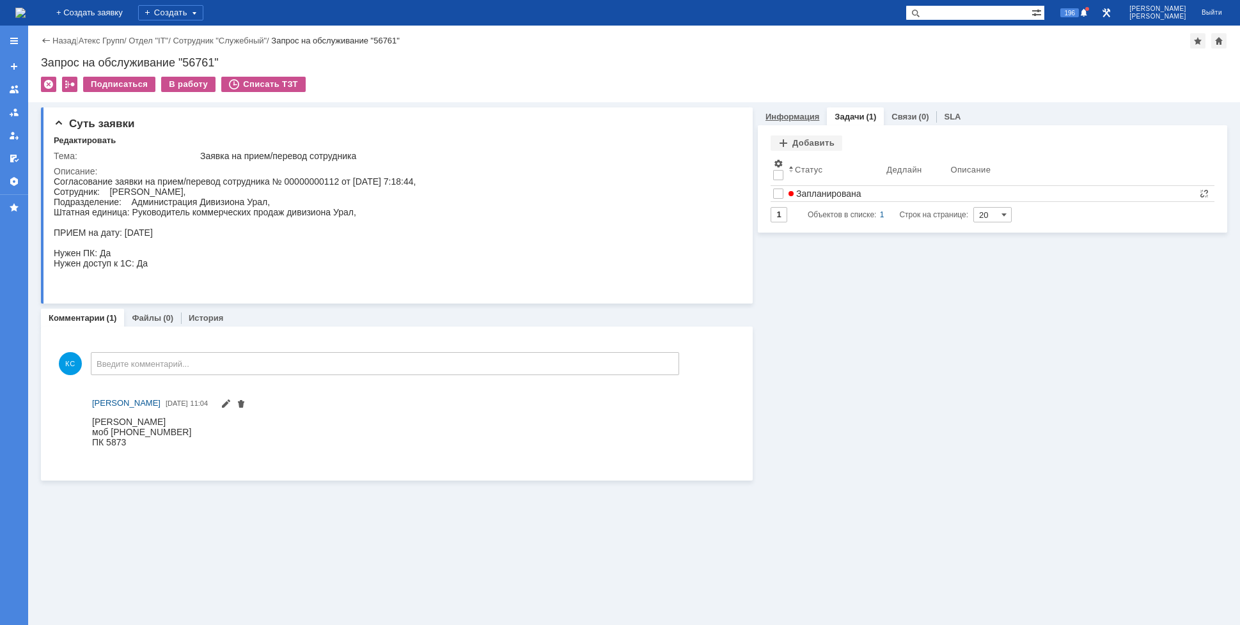
click at [778, 118] on link "Информация" at bounding box center [793, 117] width 54 height 10
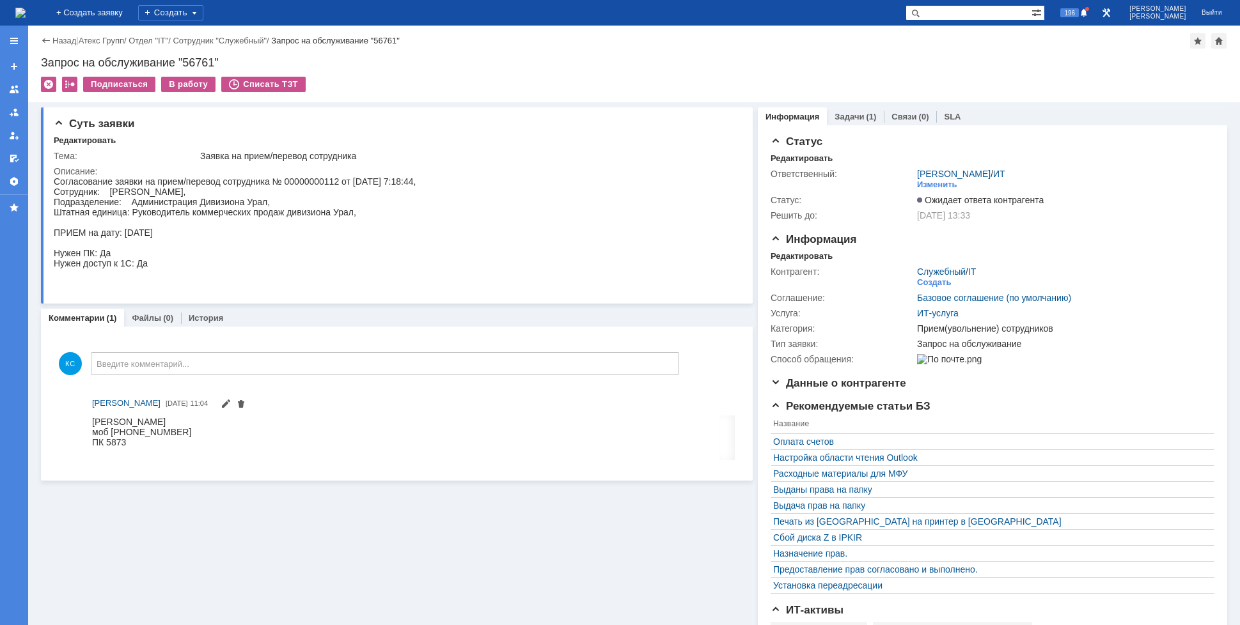
click at [26, 17] on img at bounding box center [20, 13] width 10 height 10
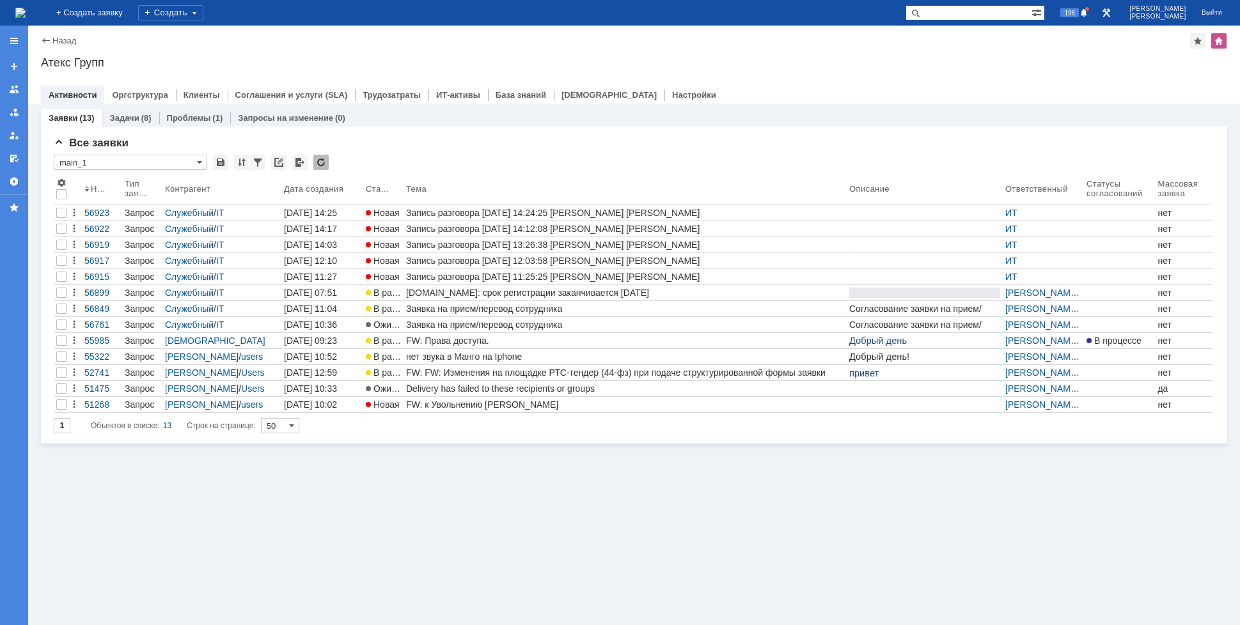
click at [26, 15] on img at bounding box center [20, 13] width 10 height 10
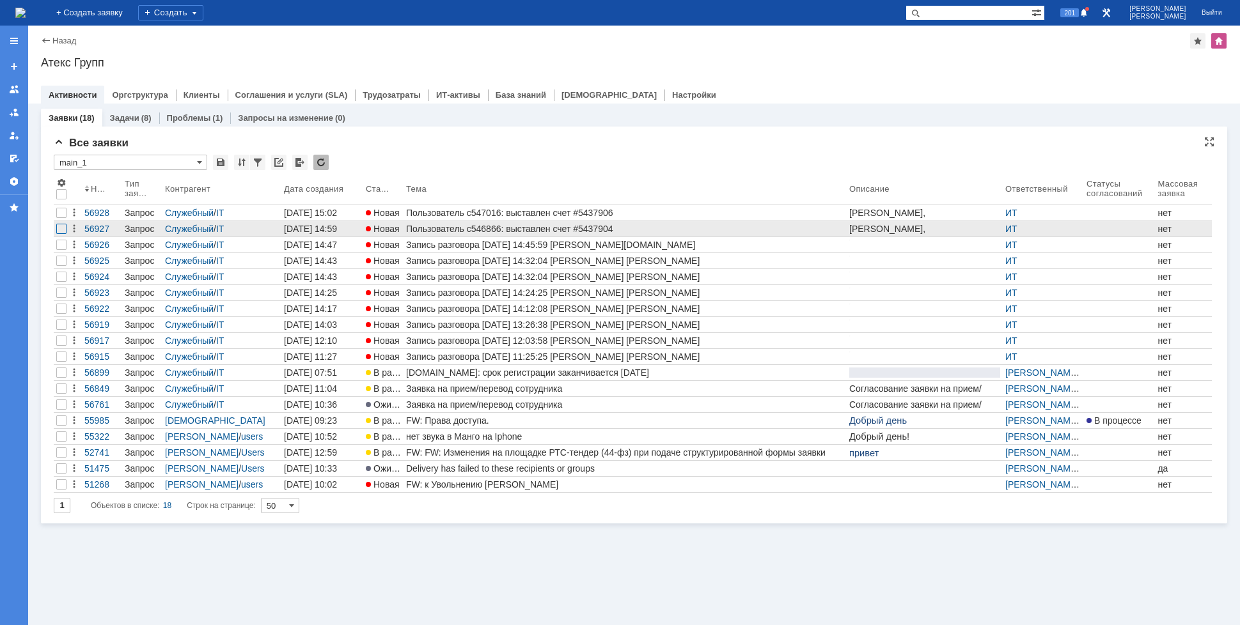
click at [59, 231] on div at bounding box center [61, 229] width 10 height 10
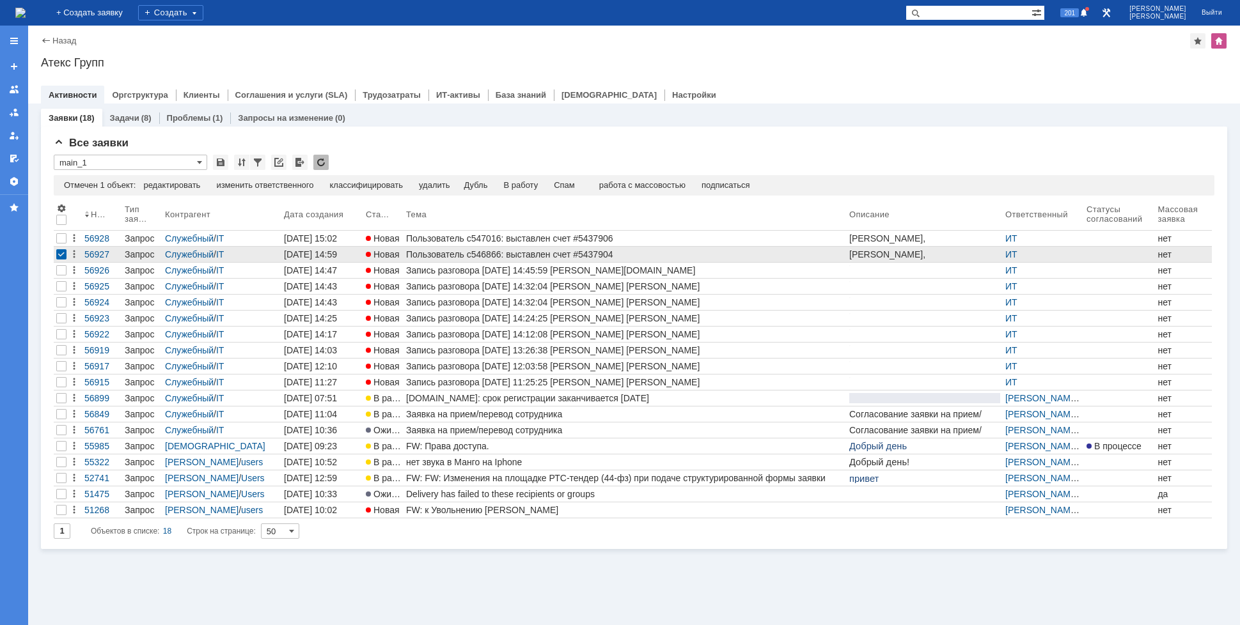
click at [59, 257] on div at bounding box center [61, 254] width 10 height 10
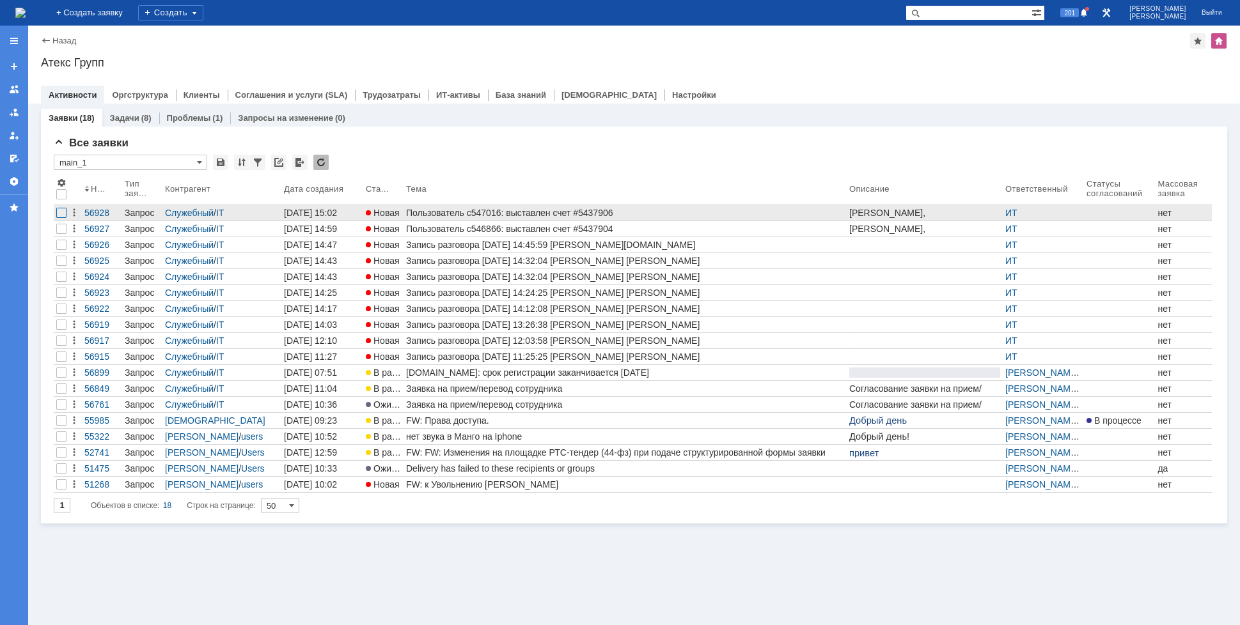
click at [58, 212] on div at bounding box center [61, 213] width 10 height 10
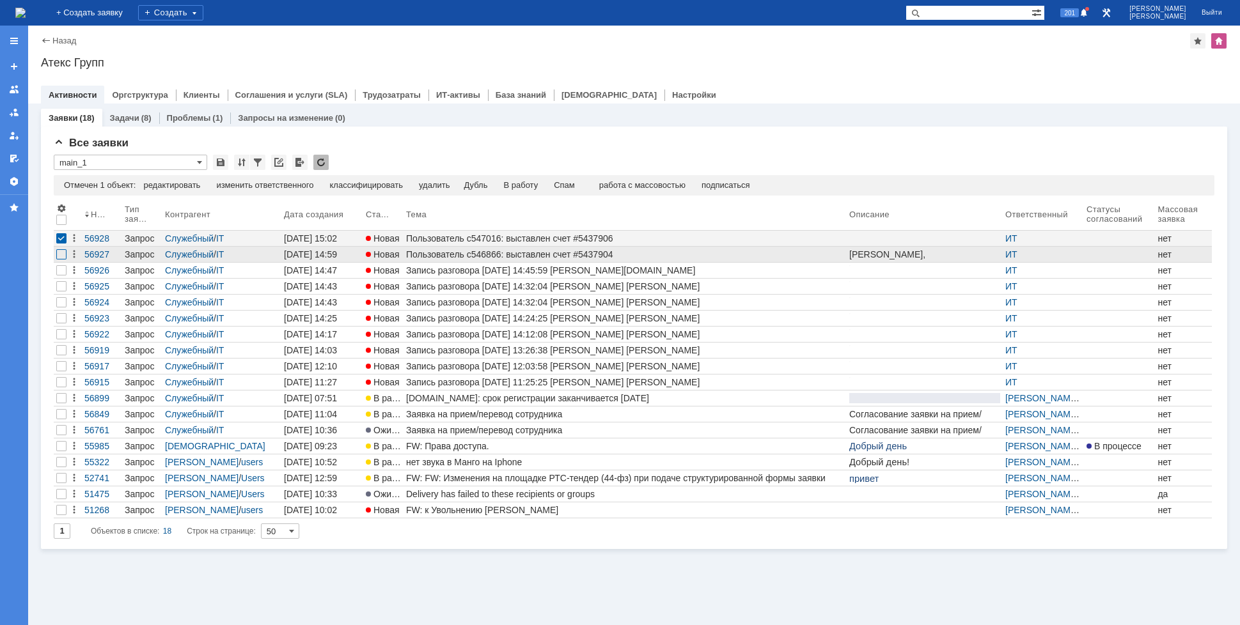
click at [63, 253] on div at bounding box center [61, 254] width 10 height 10
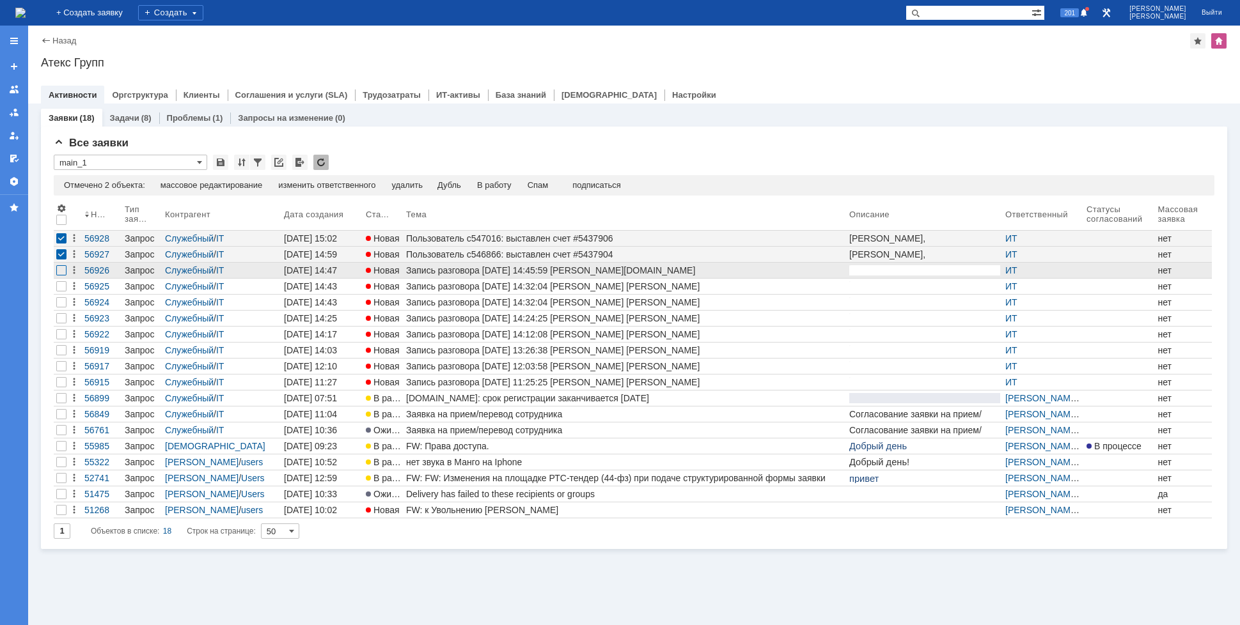
click at [62, 274] on div at bounding box center [61, 270] width 10 height 10
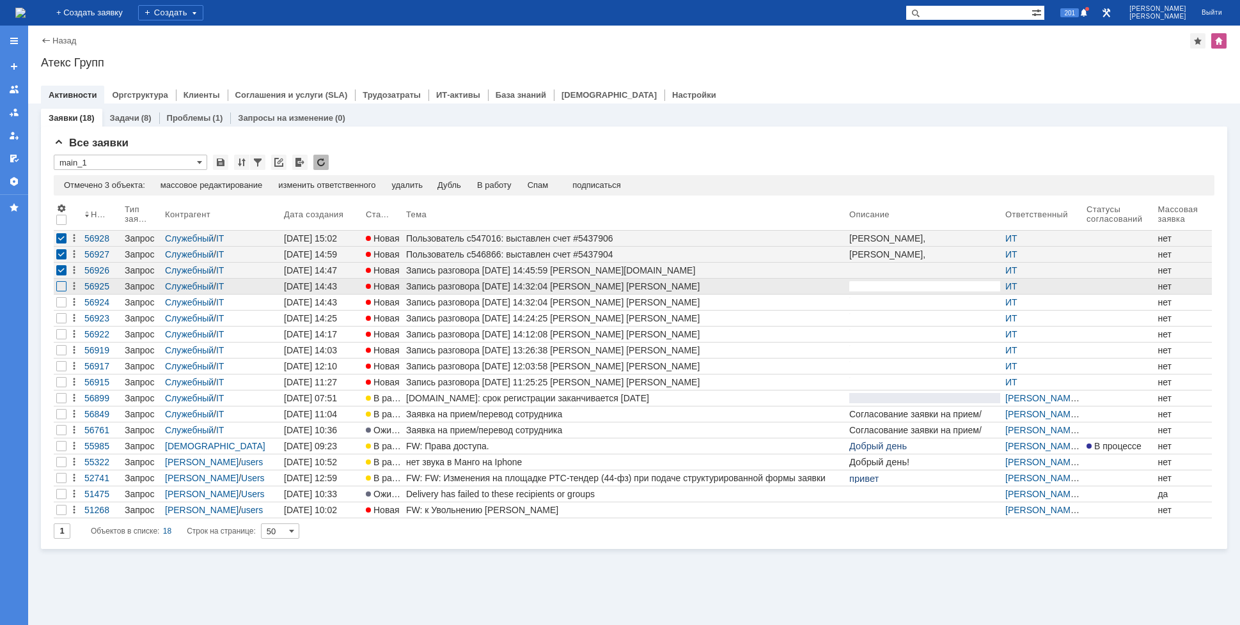
click at [61, 283] on div at bounding box center [61, 286] width 10 height 10
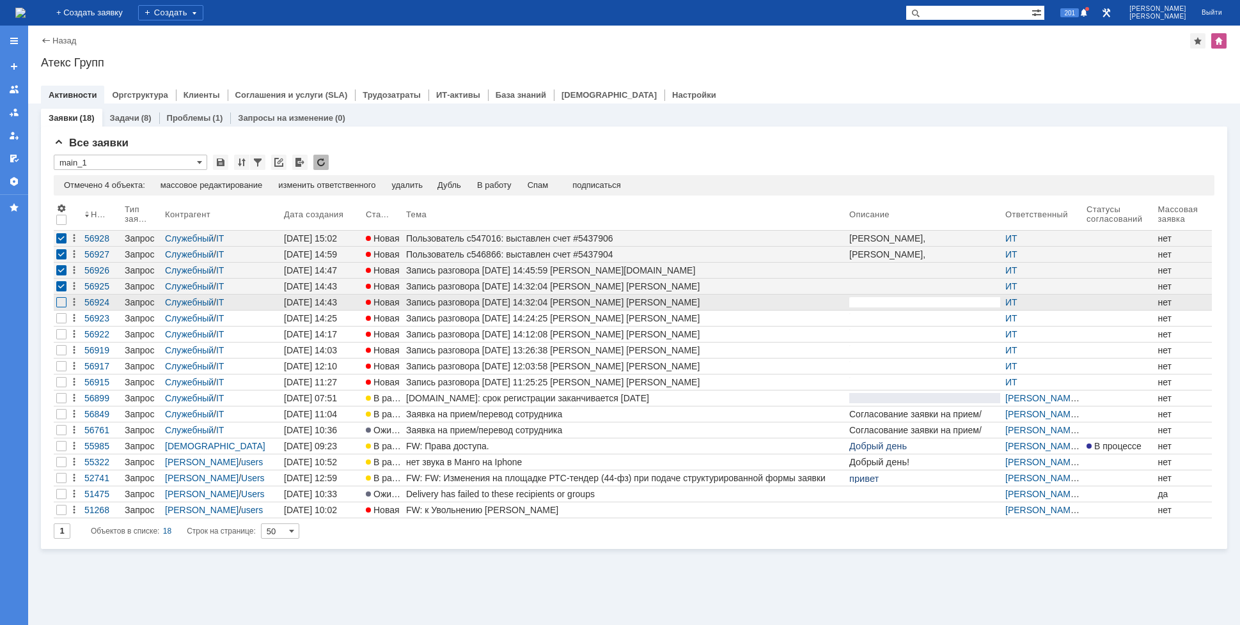
click at [61, 301] on div at bounding box center [61, 302] width 10 height 10
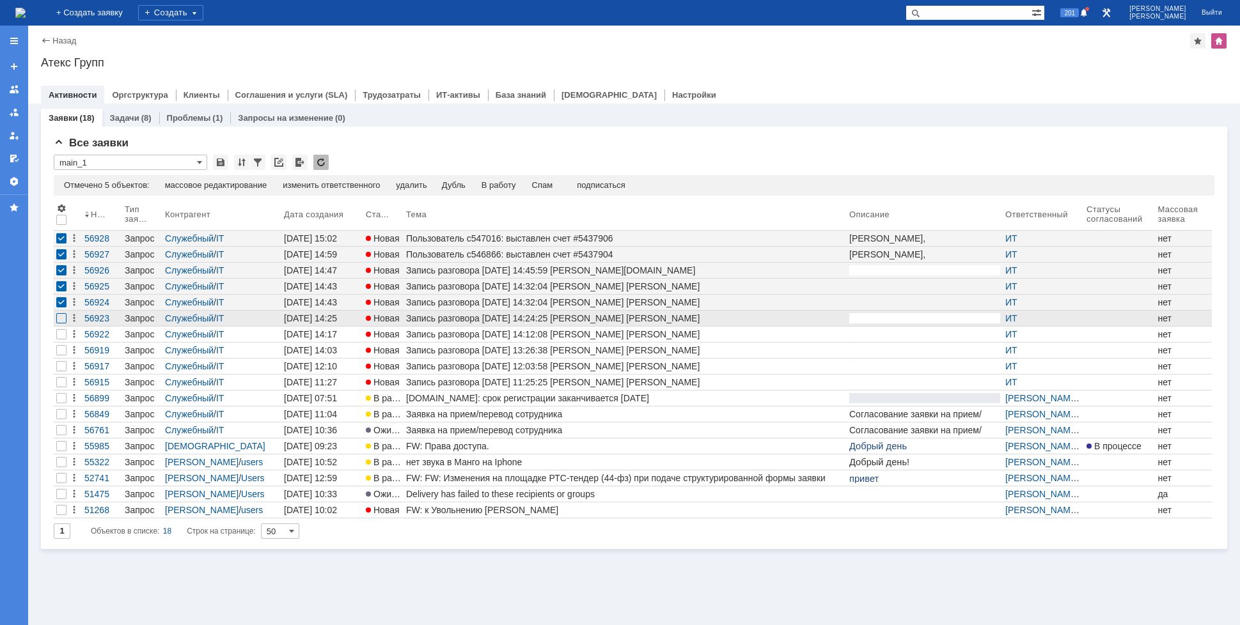
click at [59, 316] on div at bounding box center [61, 318] width 10 height 10
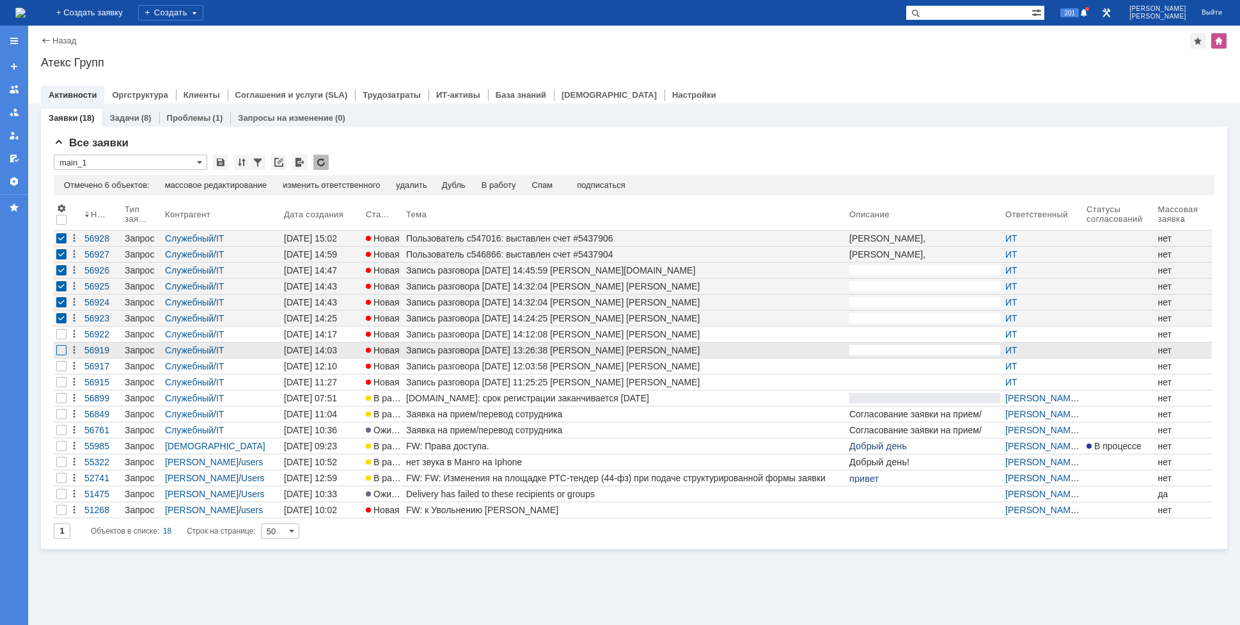
click at [61, 349] on div at bounding box center [61, 350] width 10 height 10
click at [545, 189] on div "Спам" at bounding box center [542, 185] width 21 height 10
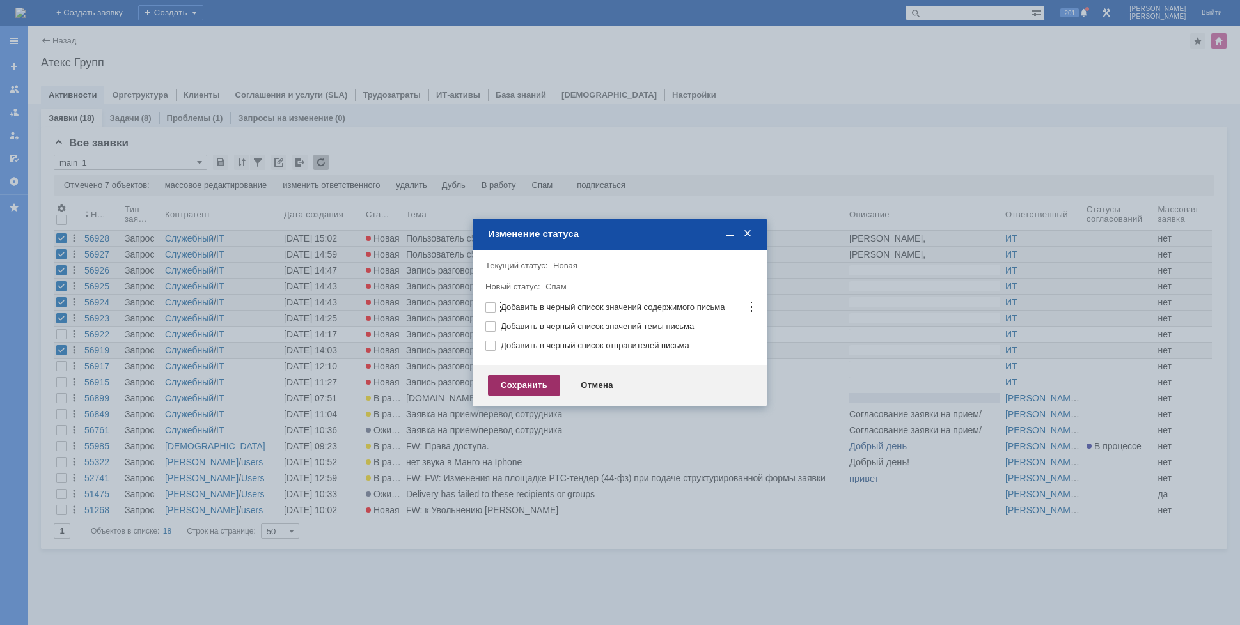
click at [532, 379] on div "Сохранить" at bounding box center [524, 385] width 72 height 20
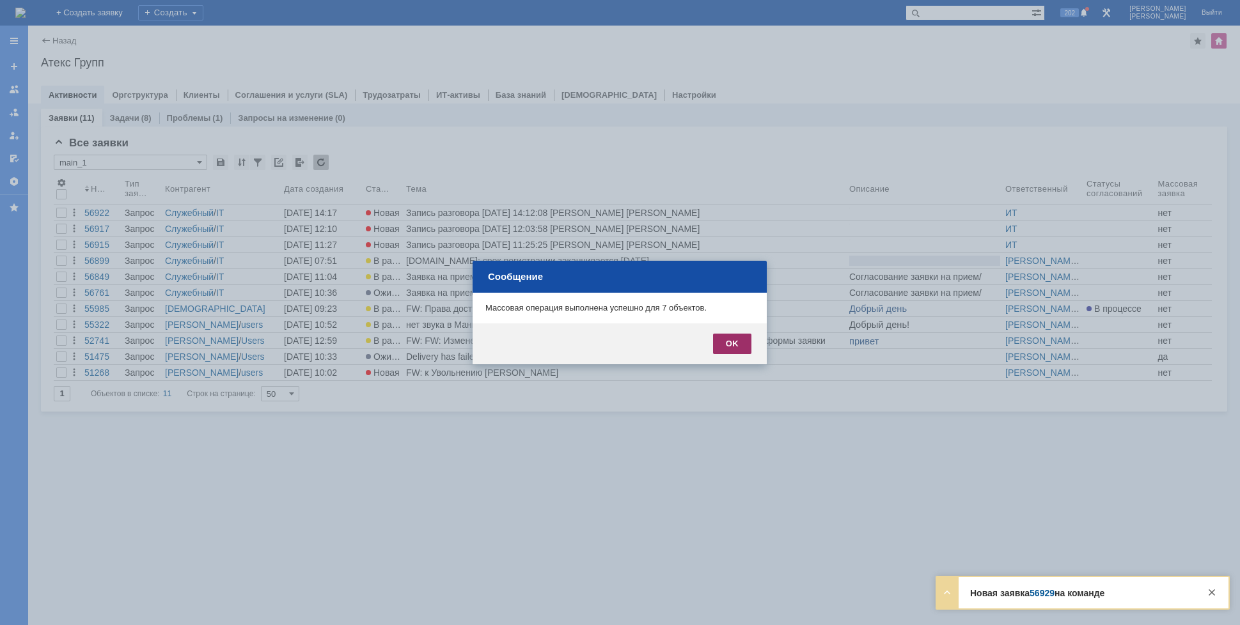
click at [734, 347] on div "OK" at bounding box center [732, 344] width 38 height 20
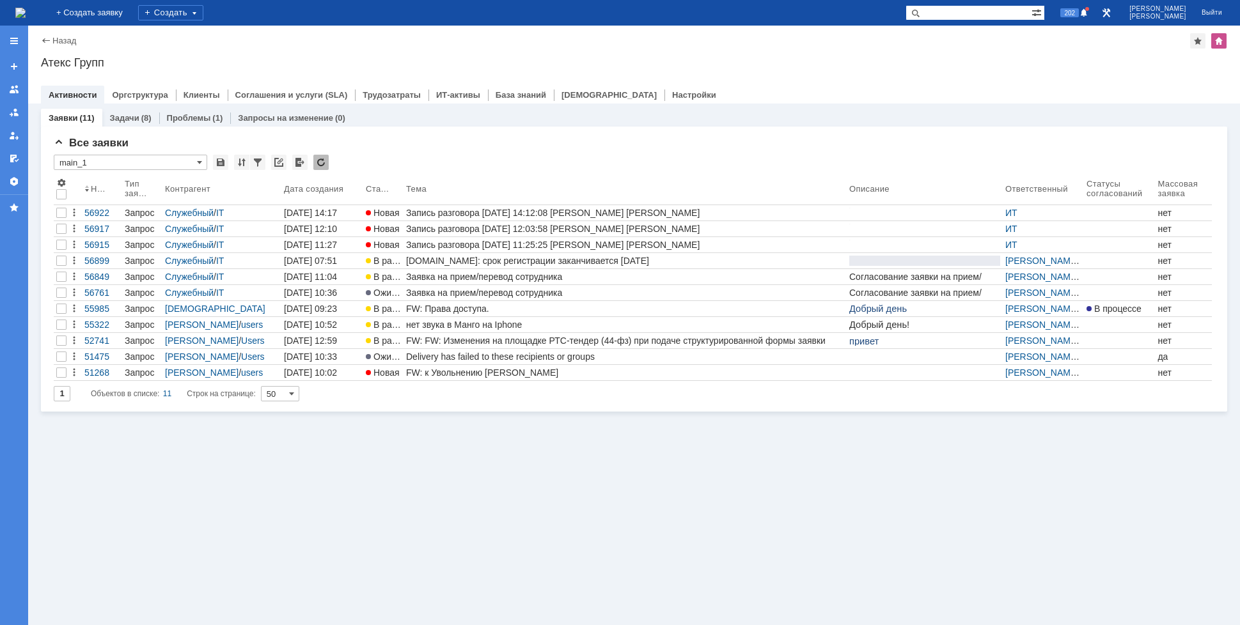
click at [315, 610] on div "Заявки (11) Задачи (8) Проблемы (1) Запросы на изменение (0) Все заявки * main_…" at bounding box center [634, 365] width 1212 height 522
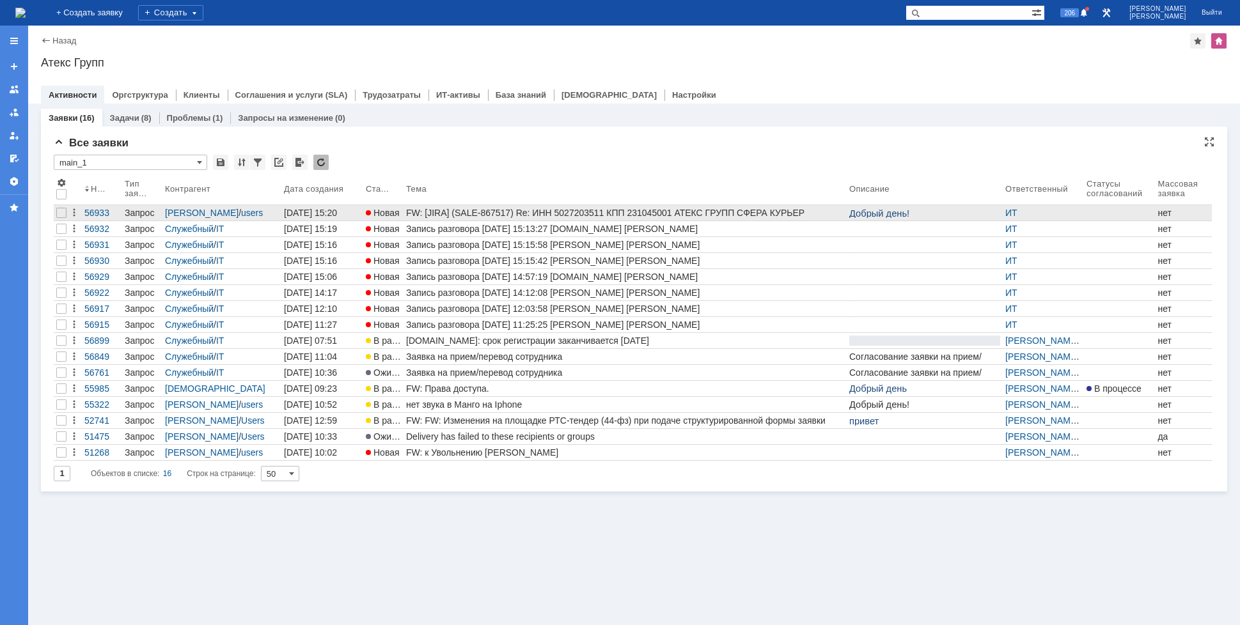
click at [709, 209] on div "FW: [JIRA] (SALE-867517) Re: ИНН 5027203511 КПП 231045001 АТЕКС ГРУПП СФЕРА КУР…" at bounding box center [625, 213] width 438 height 10
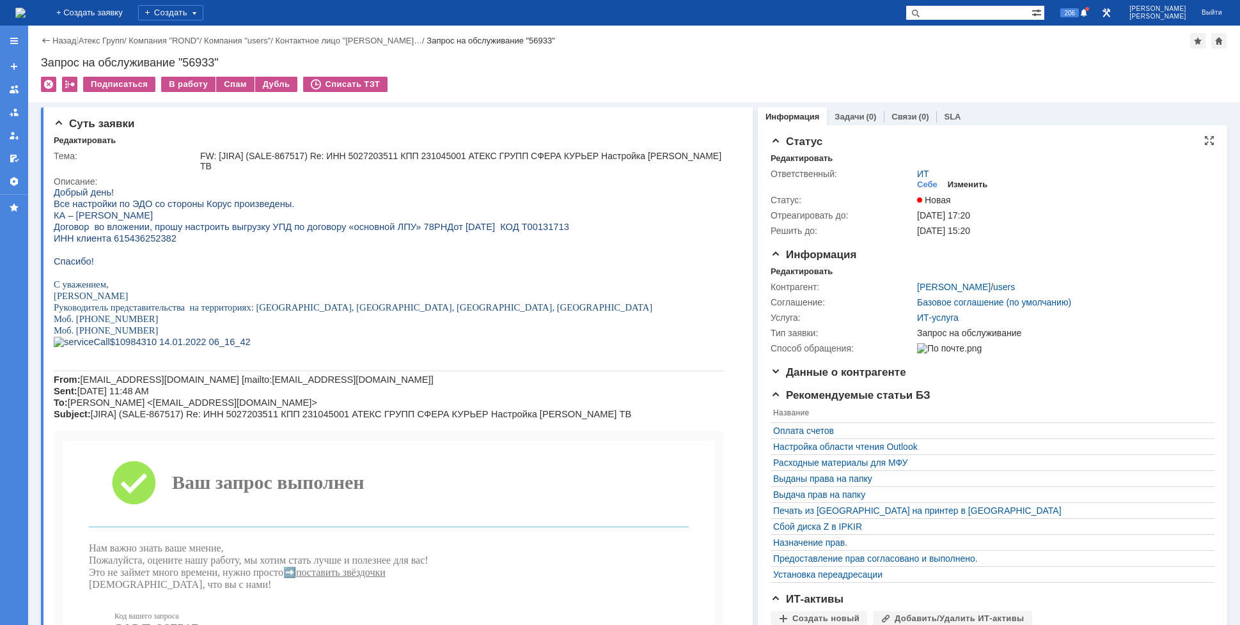
click at [948, 181] on div "Изменить" at bounding box center [968, 185] width 40 height 10
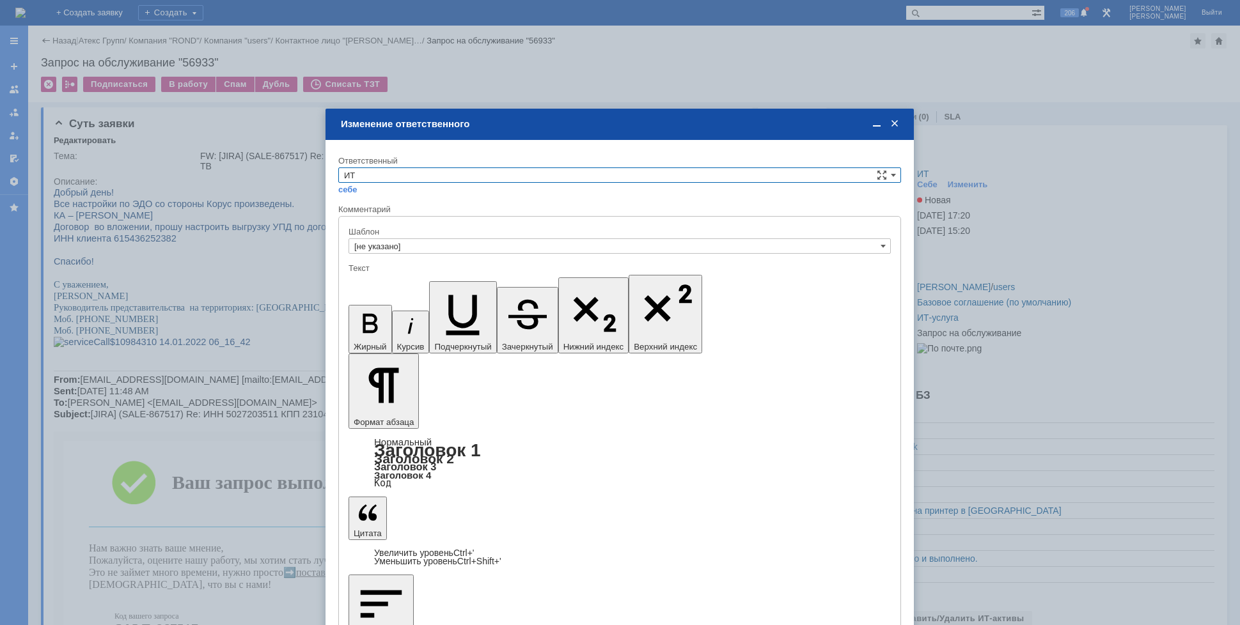
click at [397, 169] on input "ИТ" at bounding box center [619, 175] width 563 height 15
click at [379, 273] on div "[PERSON_NAME]" at bounding box center [620, 267] width 562 height 14
click at [409, 166] on div "Ответственный" at bounding box center [619, 161] width 563 height 12
click at [411, 177] on input "[PERSON_NAME]" at bounding box center [619, 175] width 563 height 15
click at [369, 280] on span "АСУ" at bounding box center [619, 281] width 551 height 10
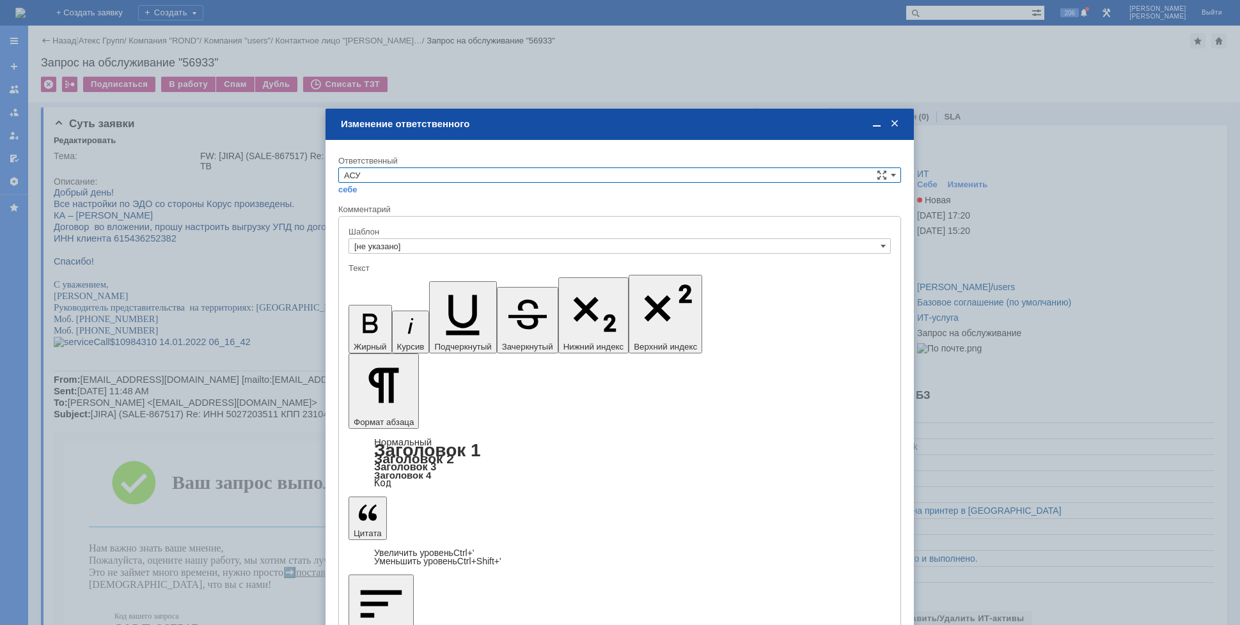
type input "АСУ"
drag, startPoint x: 374, startPoint y: 487, endPoint x: 318, endPoint y: 310, distance: 185.1
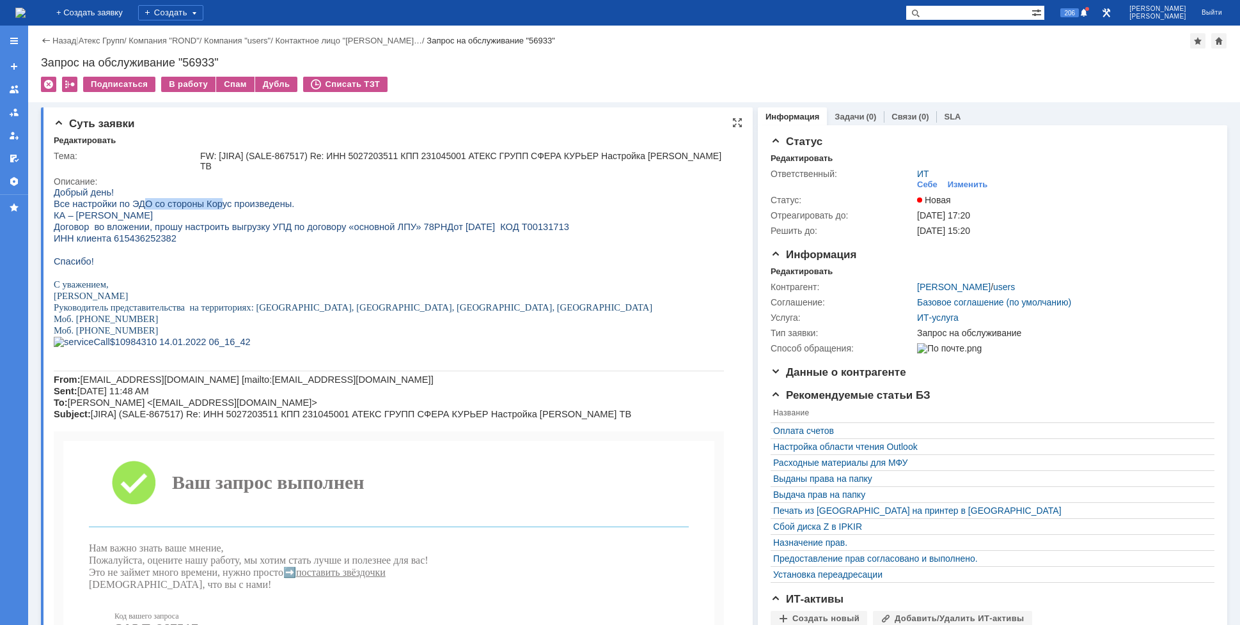
drag, startPoint x: 138, startPoint y: 207, endPoint x: 205, endPoint y: 205, distance: 67.2
click at [205, 205] on span "Все настройки по ЭДО со стороны Корус произведены." at bounding box center [174, 204] width 240 height 10
drag, startPoint x: 118, startPoint y: 226, endPoint x: 152, endPoint y: 226, distance: 33.3
click at [146, 226] on span "Договор во вложении, прошу настроить выгрузку УПД по договору «основной ЛПУ» 78…" at bounding box center [311, 227] width 515 height 10
drag, startPoint x: 168, startPoint y: 228, endPoint x: 214, endPoint y: 228, distance: 45.4
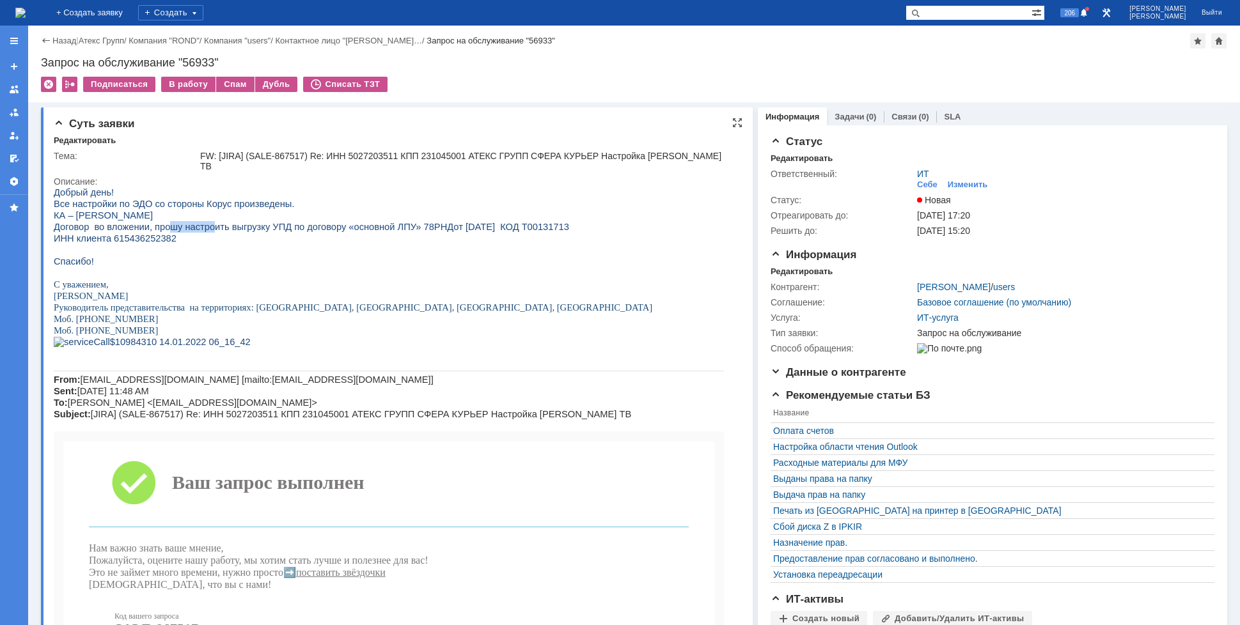
click at [210, 228] on span "Договор во вложении, прошу настроить выгрузку УПД по договору «основной ЛПУ» 78…" at bounding box center [311, 227] width 515 height 10
drag, startPoint x: 251, startPoint y: 228, endPoint x: 320, endPoint y: 229, distance: 68.4
click at [306, 229] on span "Договор во вложении, прошу настроить выгрузку УПД по договору «основной ЛПУ» 78…" at bounding box center [311, 227] width 515 height 10
drag, startPoint x: 340, startPoint y: 226, endPoint x: 386, endPoint y: 221, distance: 45.7
click at [386, 221] on div "Добрый день! Все настройки по ЭДО со стороны Корус произведены. КА – [PERSON_NA…" at bounding box center [389, 569] width 670 height 764
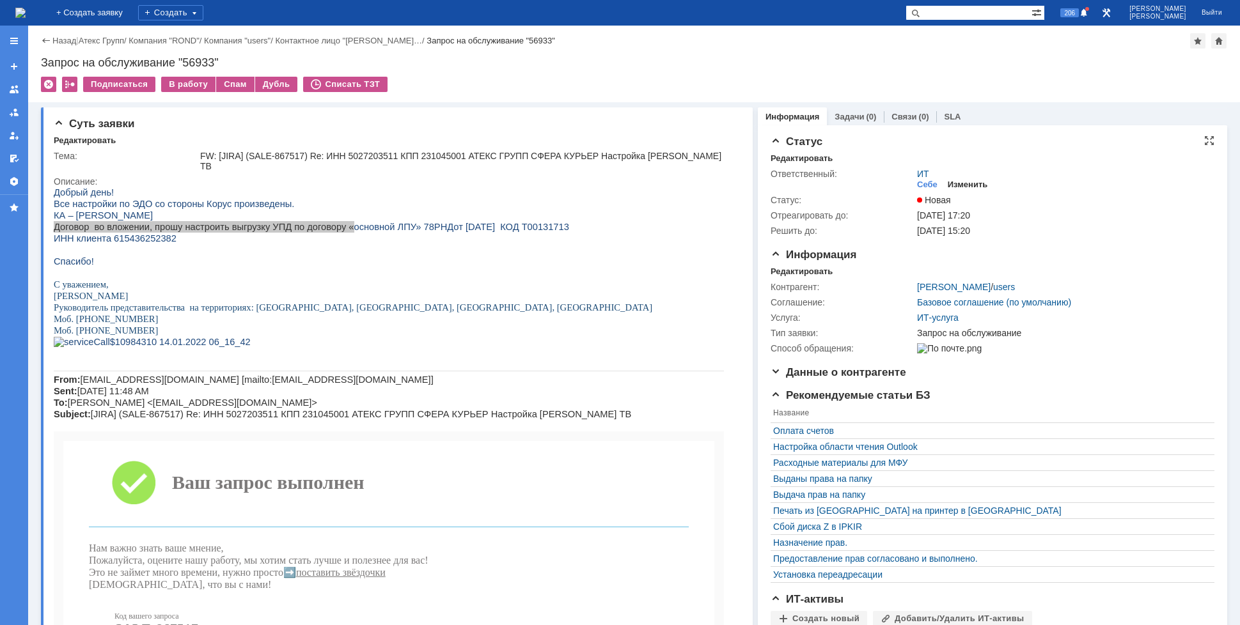
click at [955, 183] on div "Изменить" at bounding box center [968, 185] width 40 height 10
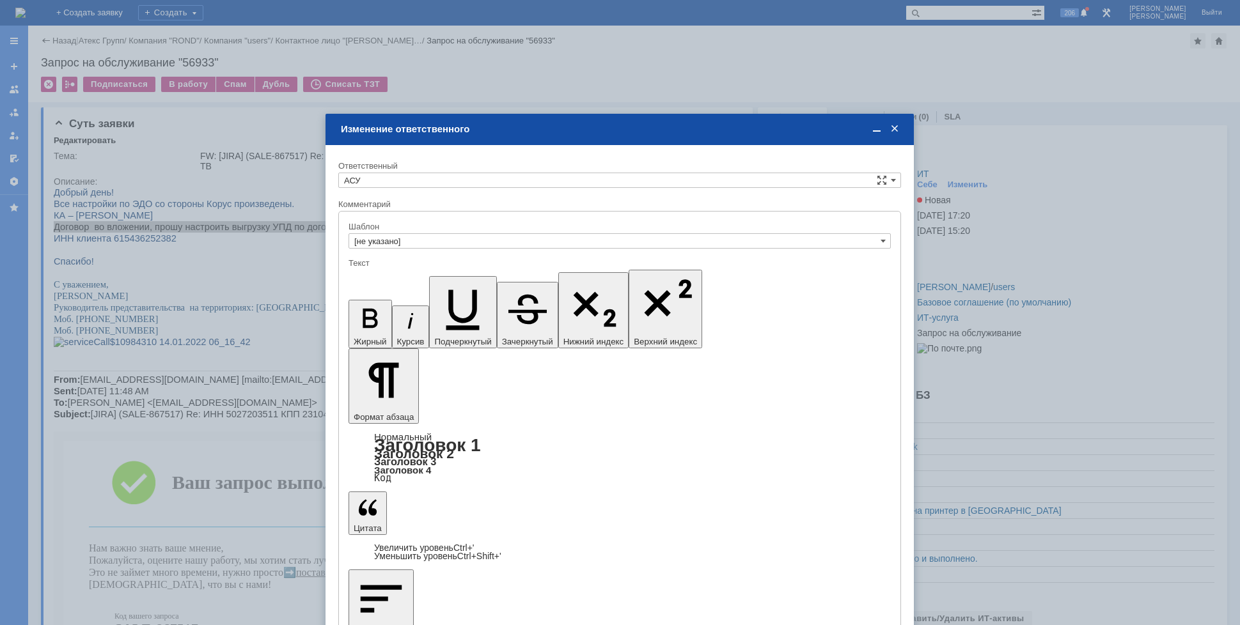
drag, startPoint x: 371, startPoint y: 487, endPoint x: 265, endPoint y: 250, distance: 259.1
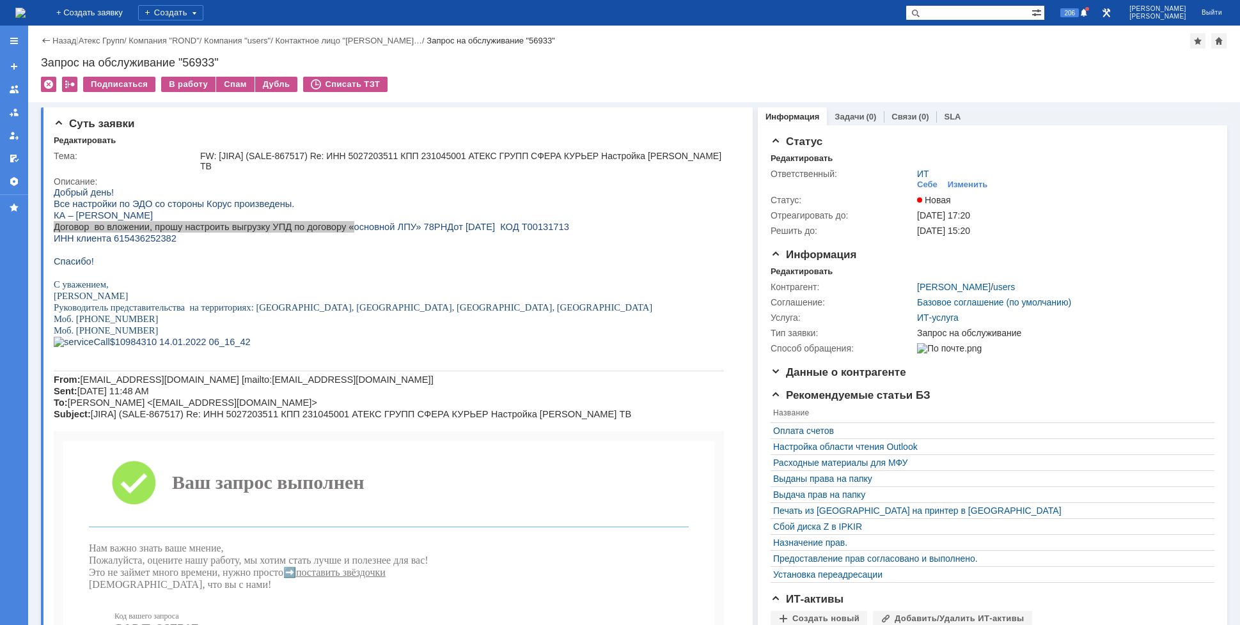
click at [26, 13] on img at bounding box center [20, 13] width 10 height 10
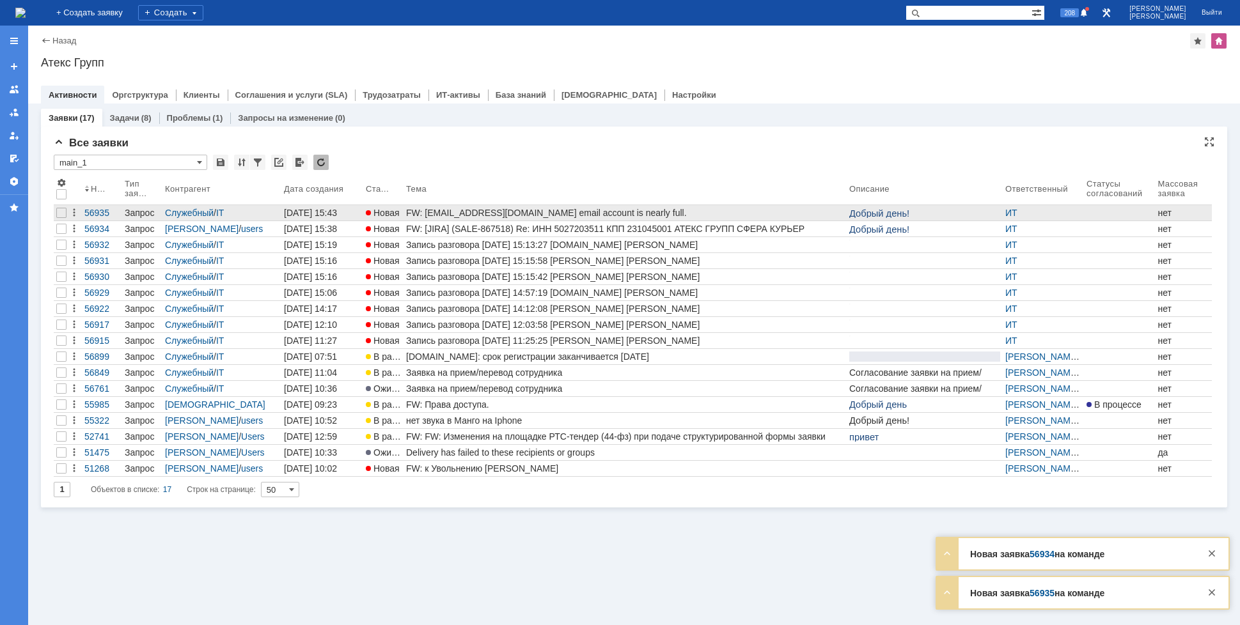
click at [464, 211] on div "FW: [EMAIL_ADDRESS][DOMAIN_NAME] email account is nearly full." at bounding box center [625, 213] width 438 height 10
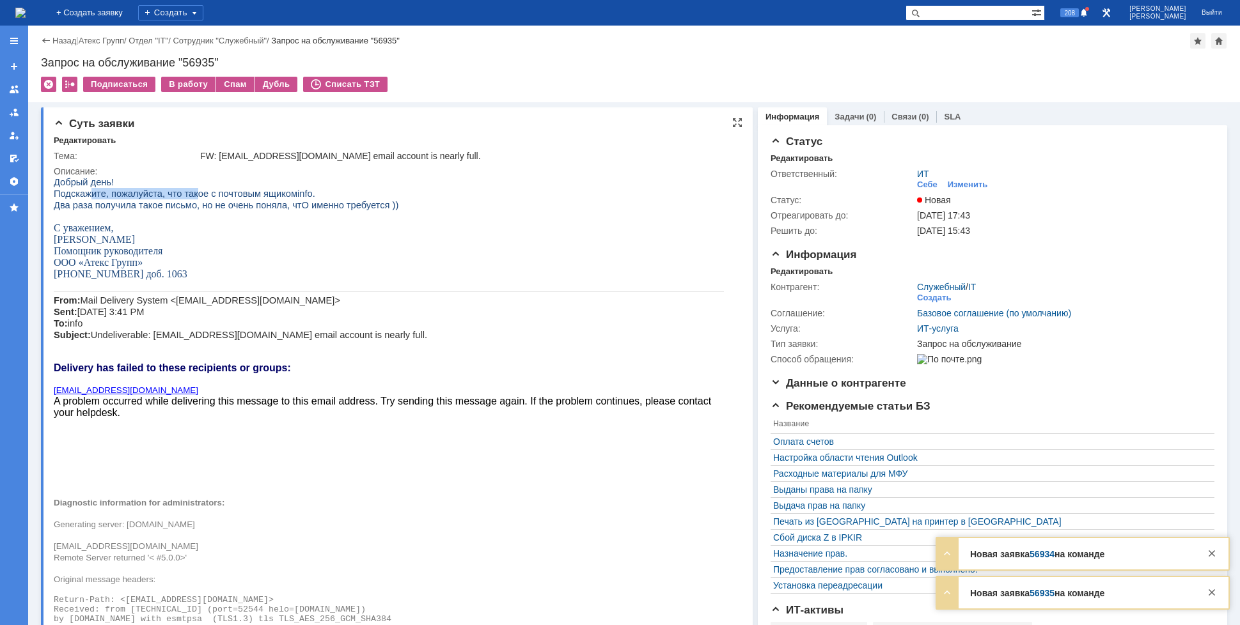
drag, startPoint x: 90, startPoint y: 196, endPoint x: 207, endPoint y: 197, distance: 117.0
click at [187, 197] on span "Подскажите, пожалуйста, что такое с почтовым ящиком" at bounding box center [176, 194] width 244 height 10
drag, startPoint x: 242, startPoint y: 197, endPoint x: 284, endPoint y: 194, distance: 41.6
click at [284, 194] on p "Подскажите, пожалуйста, что такое с почтовым ящиком info ." at bounding box center [389, 194] width 670 height 12
drag, startPoint x: 99, startPoint y: 206, endPoint x: 198, endPoint y: 205, distance: 99.1
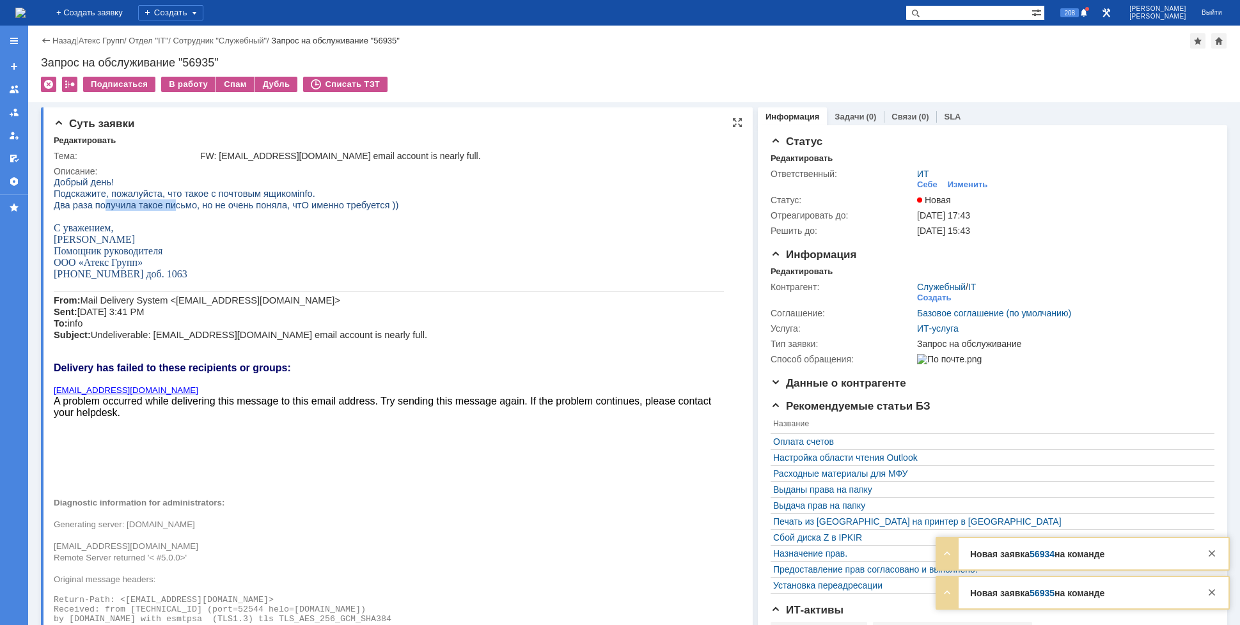
click at [172, 205] on span "Два раза получила такое письмо, но не очень поняла, чтО именно требуется ))" at bounding box center [226, 205] width 345 height 10
drag, startPoint x: 212, startPoint y: 205, endPoint x: 295, endPoint y: 205, distance: 83.1
click at [279, 205] on span "Два раза получила такое письмо, но не очень поняла, чтО именно требуется ))" at bounding box center [226, 205] width 345 height 10
drag, startPoint x: 329, startPoint y: 203, endPoint x: 360, endPoint y: 207, distance: 31.6
click at [338, 203] on span "Два раза получила такое письмо, но не очень поняла, чтО именно требуется ))" at bounding box center [226, 205] width 345 height 10
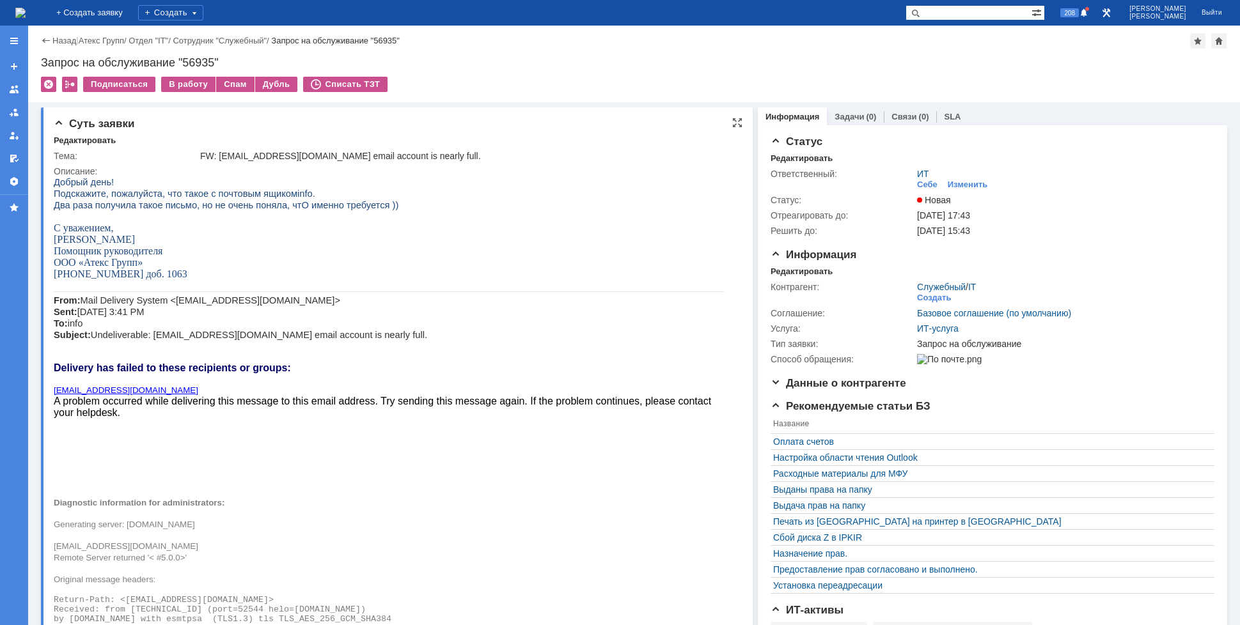
click at [219, 404] on span "A problem occurred while delivering this message to this email address. Try sen…" at bounding box center [382, 407] width 657 height 22
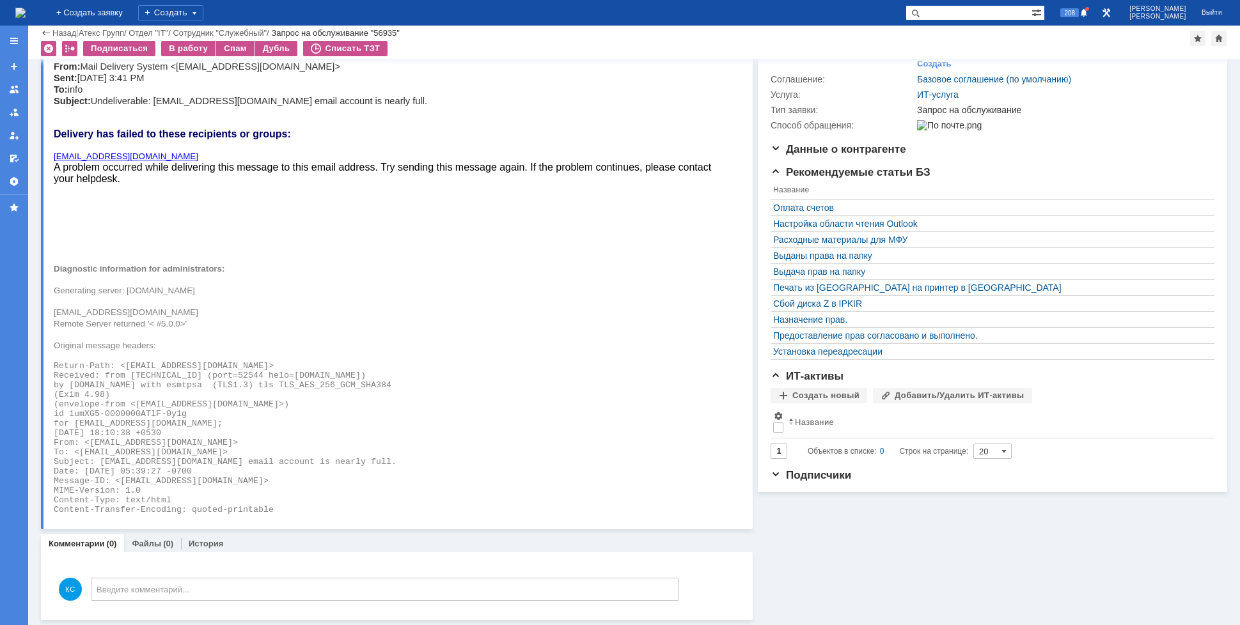
scroll to position [191, 0]
drag, startPoint x: 128, startPoint y: 462, endPoint x: 220, endPoint y: 457, distance: 92.2
click at [220, 457] on span "Subject: [EMAIL_ADDRESS][DOMAIN_NAME] email account is nearly full." at bounding box center [225, 462] width 343 height 10
drag, startPoint x: 290, startPoint y: 463, endPoint x: 300, endPoint y: 463, distance: 9.6
click at [300, 463] on span "Subject: [EMAIL_ADDRESS][DOMAIN_NAME] email account is nearly full." at bounding box center [225, 462] width 343 height 10
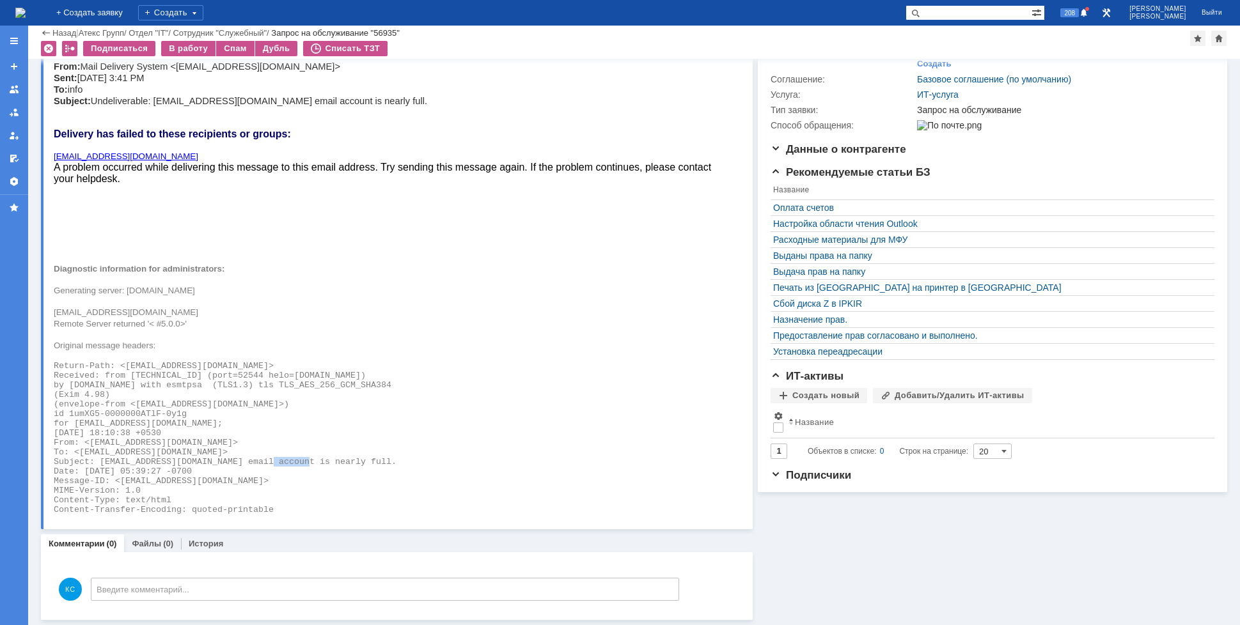
drag, startPoint x: 310, startPoint y: 463, endPoint x: 274, endPoint y: 460, distance: 35.9
click at [274, 460] on span "Subject: [EMAIL_ADDRESS][DOMAIN_NAME] email account is nearly full." at bounding box center [225, 462] width 343 height 10
copy span "nearly"
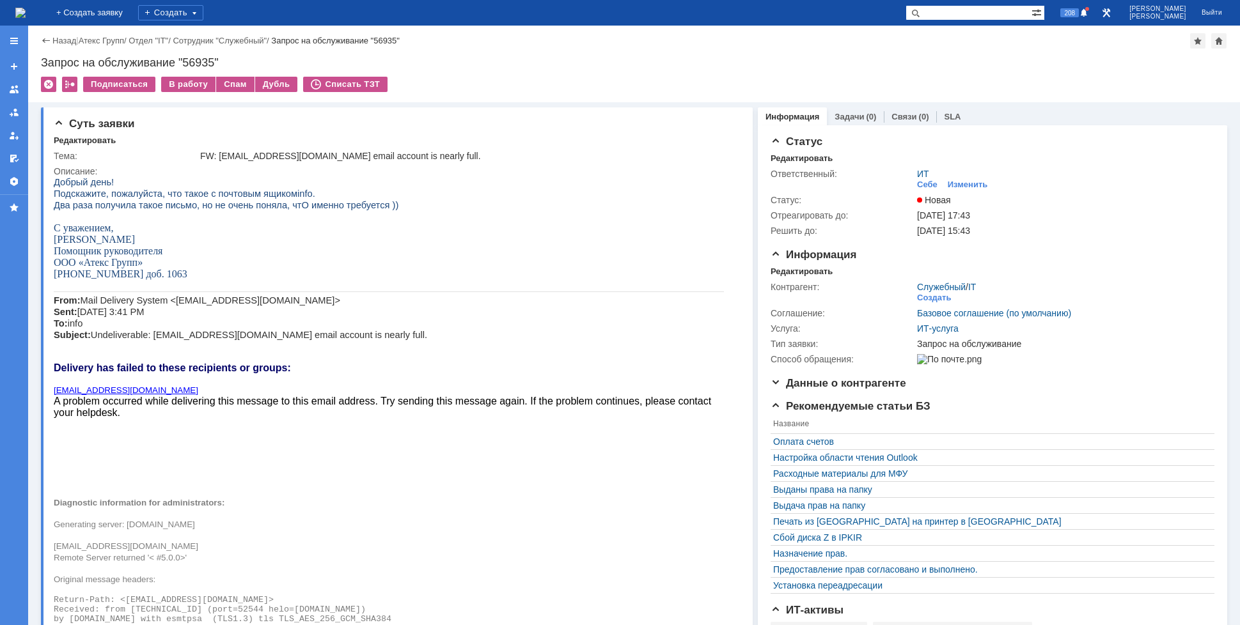
click at [26, 13] on img at bounding box center [20, 13] width 10 height 10
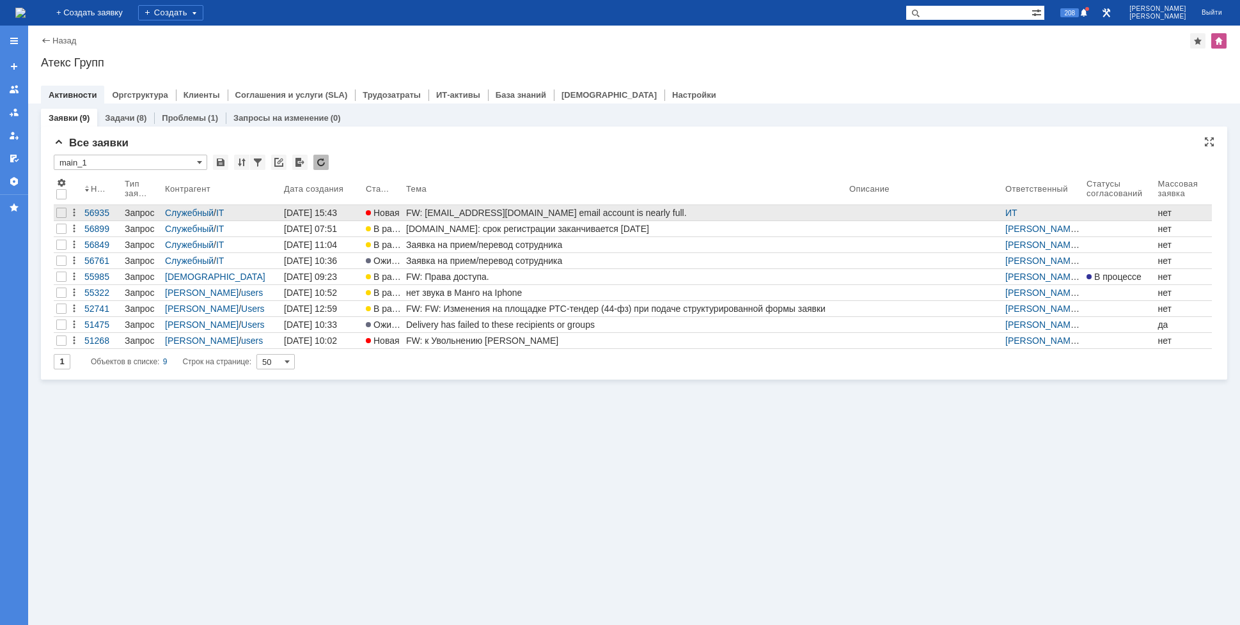
click at [530, 208] on div "FW: [EMAIL_ADDRESS][DOMAIN_NAME] email account is nearly full." at bounding box center [625, 213] width 438 height 10
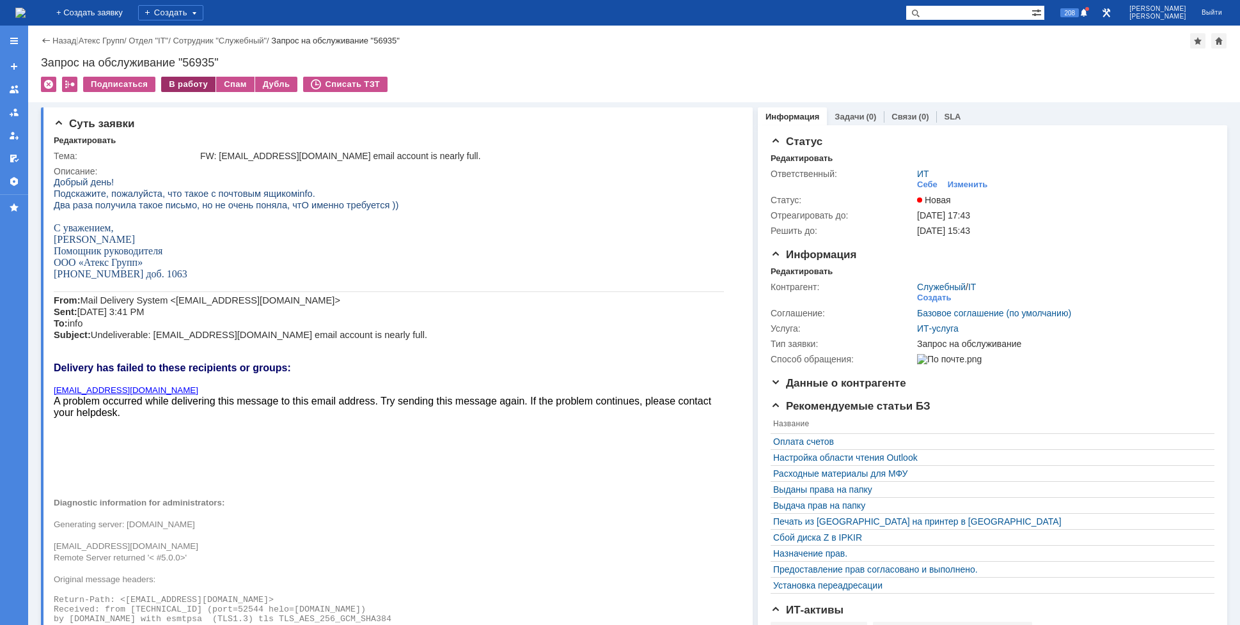
click at [189, 90] on div "В работу" at bounding box center [188, 84] width 54 height 15
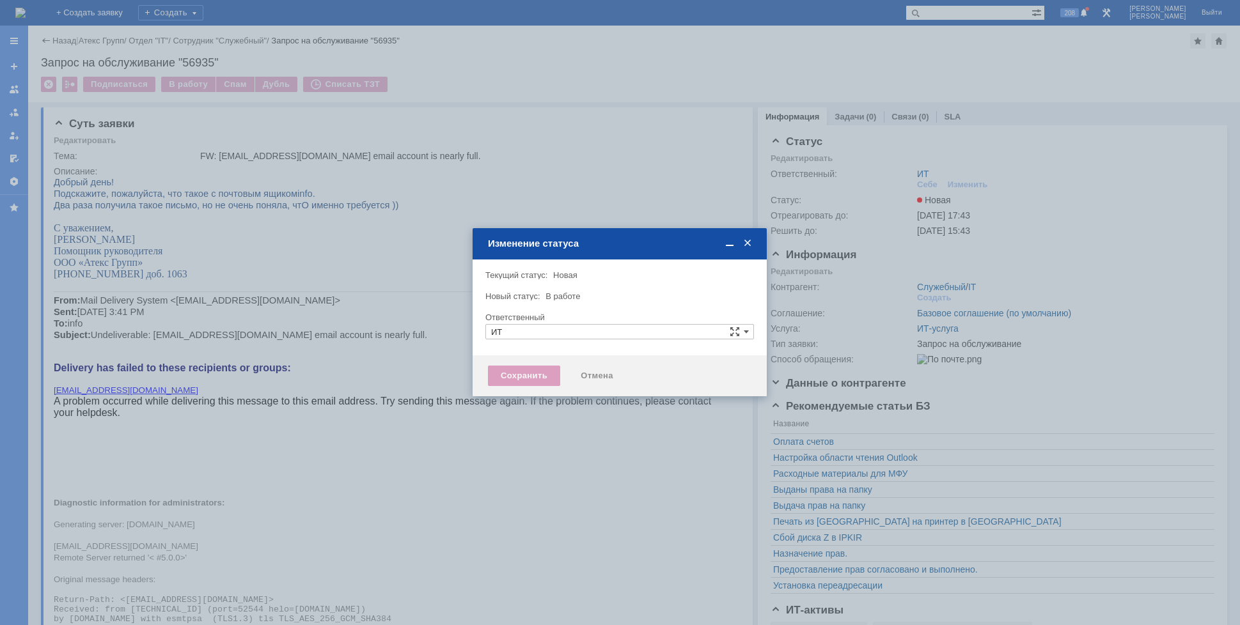
type input "[PERSON_NAME]"
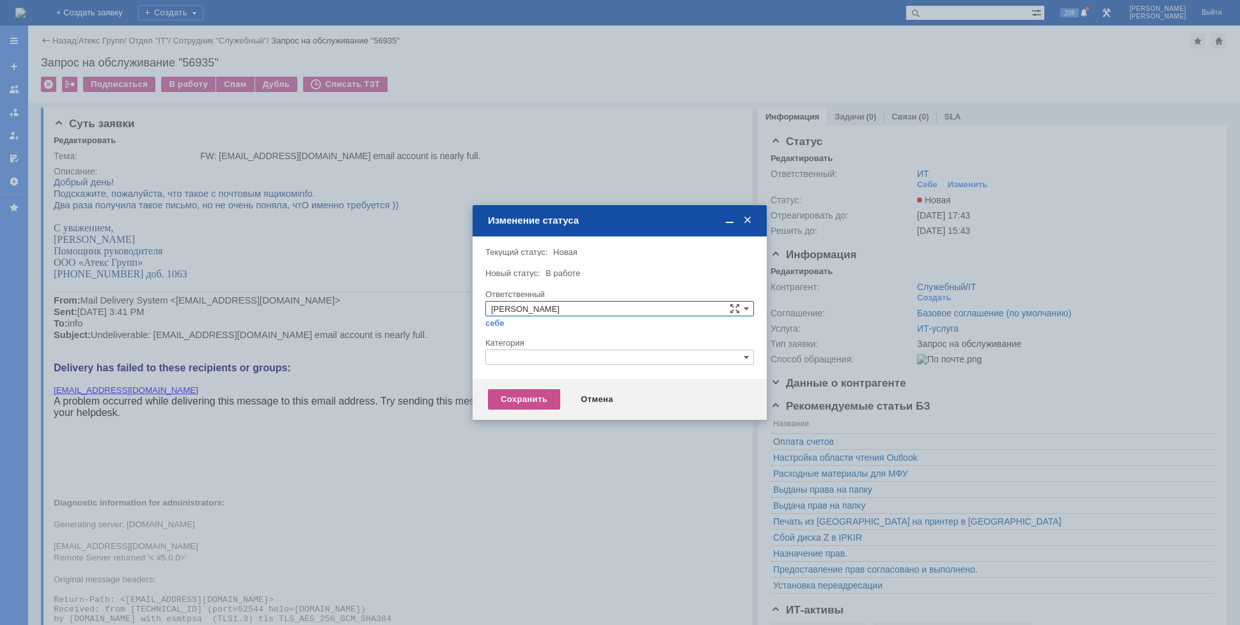
click at [498, 358] on input "text" at bounding box center [619, 357] width 269 height 15
click at [526, 414] on span "Прочее" at bounding box center [619, 418] width 257 height 10
click at [519, 404] on div "Сохранить" at bounding box center [524, 399] width 72 height 20
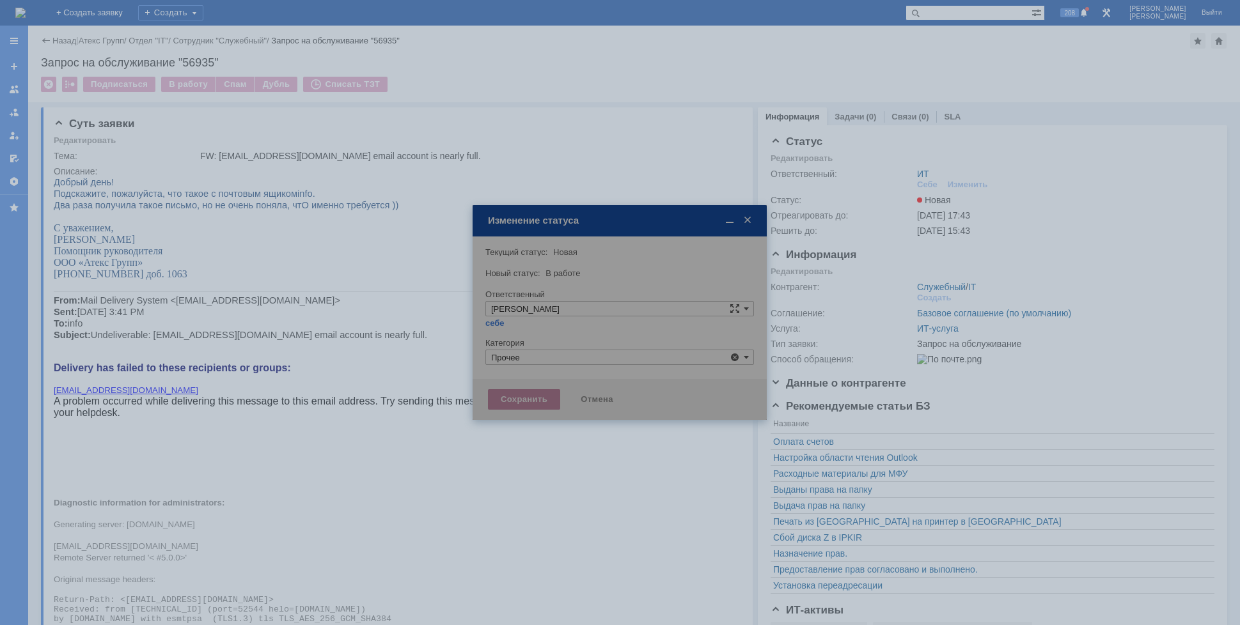
type input "Прочее"
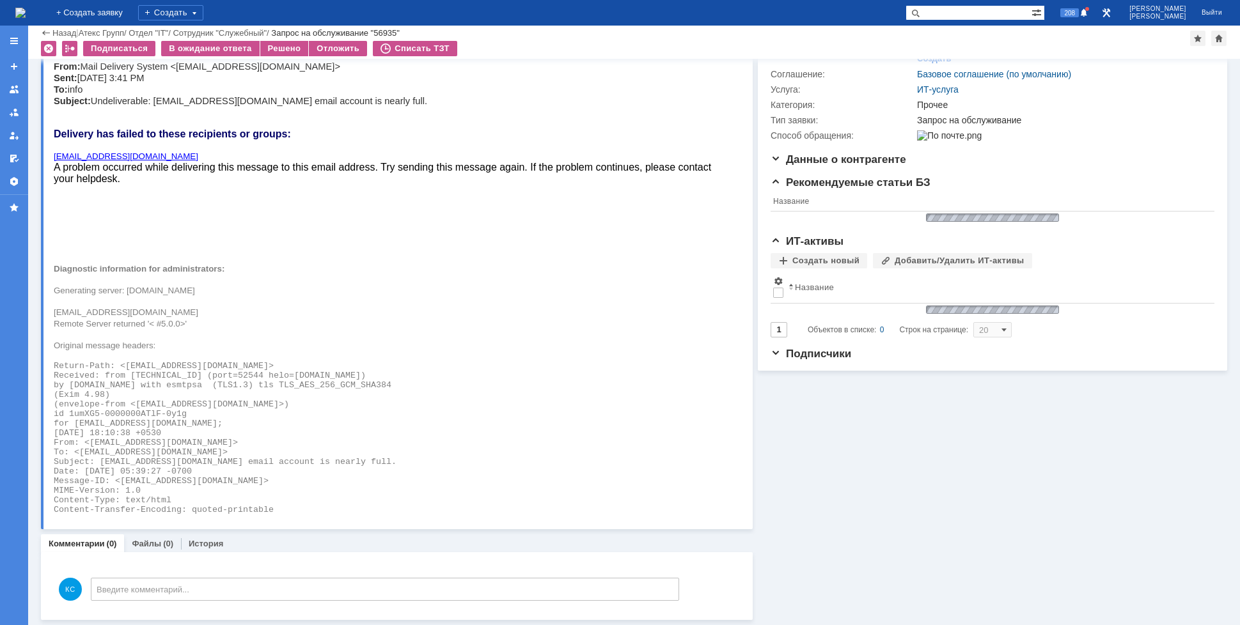
scroll to position [181, 0]
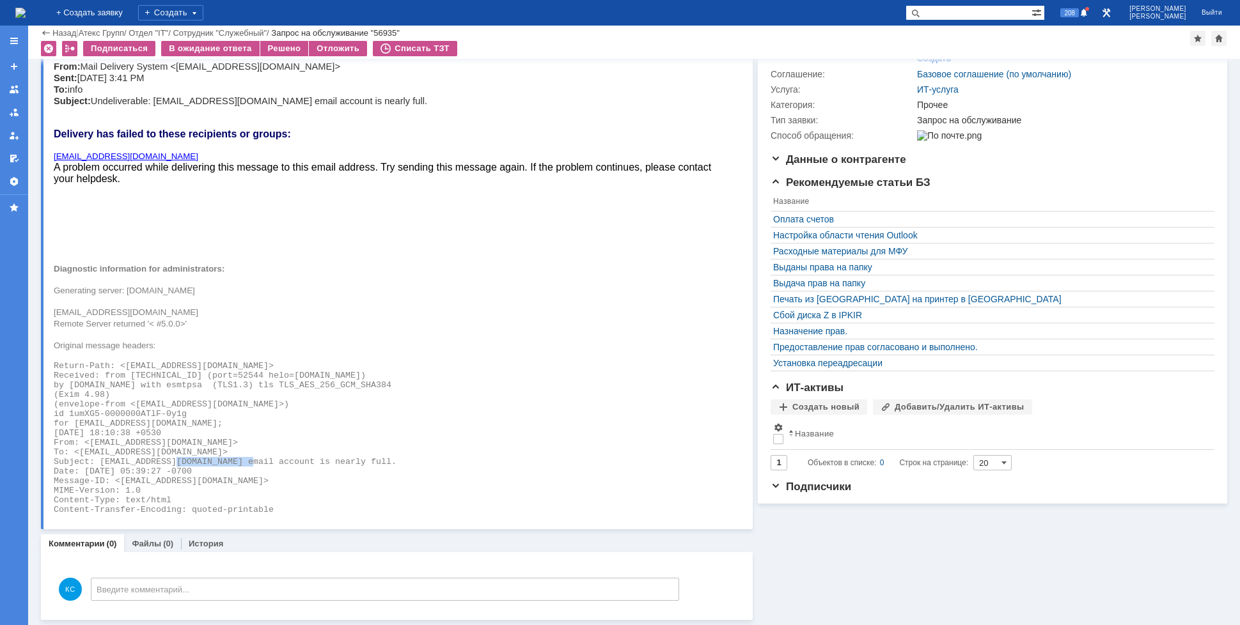
drag, startPoint x: 177, startPoint y: 460, endPoint x: 254, endPoint y: 460, distance: 77.4
click at [253, 460] on span "Subject: [EMAIL_ADDRESS][DOMAIN_NAME] email account is nearly full." at bounding box center [225, 462] width 343 height 10
drag, startPoint x: 275, startPoint y: 460, endPoint x: 313, endPoint y: 458, distance: 38.5
click at [313, 458] on span "Subject: [EMAIL_ADDRESS][DOMAIN_NAME] email account is nearly full." at bounding box center [225, 462] width 343 height 10
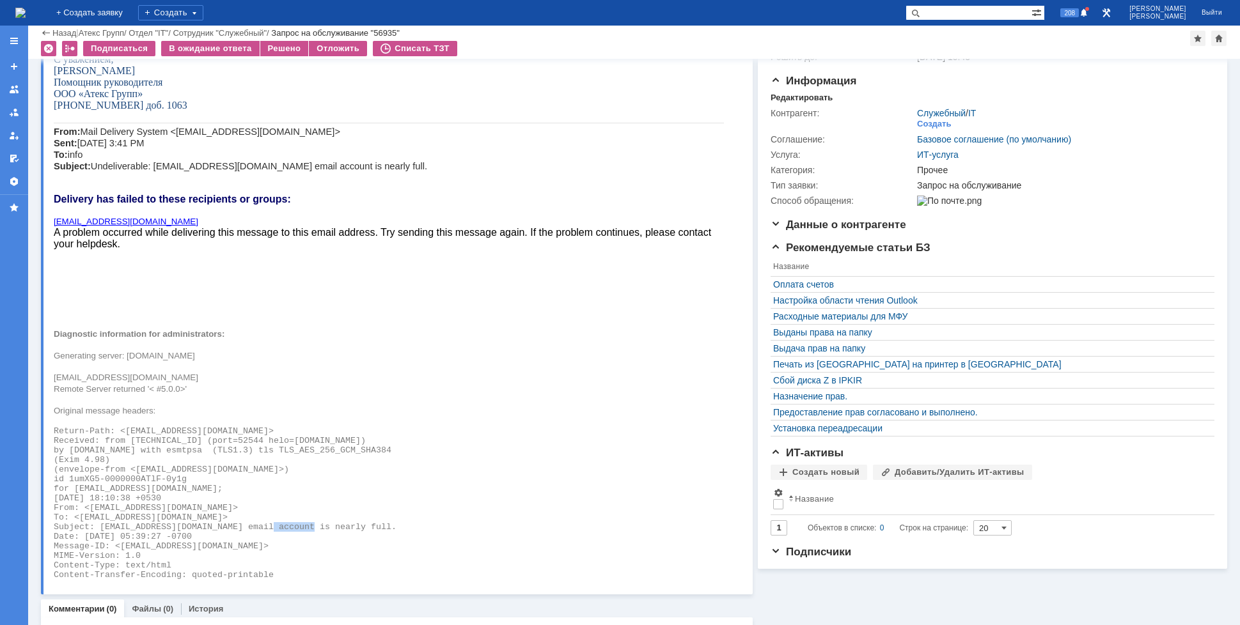
scroll to position [53, 0]
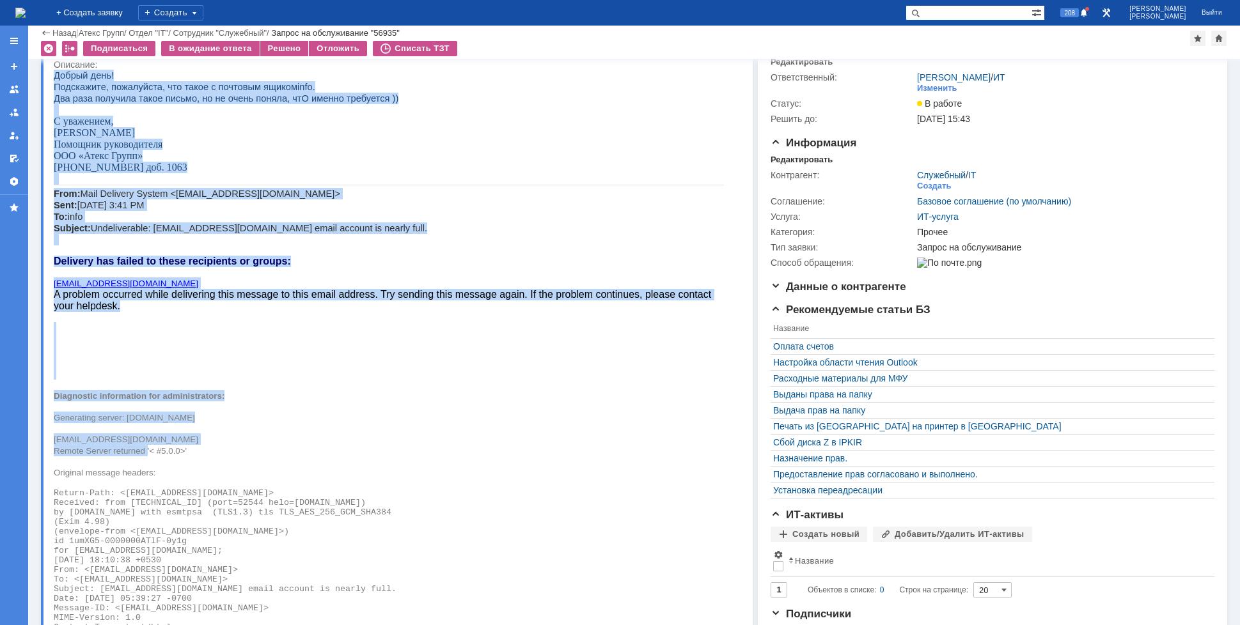
drag, startPoint x: 145, startPoint y: 452, endPoint x: 36, endPoint y: 445, distance: 108.9
click at [54, 445] on html "Добрый день! Подскажите, пожалуйста, что такое с почтовым ящиком info . Два раз…" at bounding box center [389, 356] width 670 height 572
click at [214, 425] on div "Добрый день! Подскажите, пожалуйста, что такое с почтовым ящиком info . Два раз…" at bounding box center [389, 356] width 670 height 572
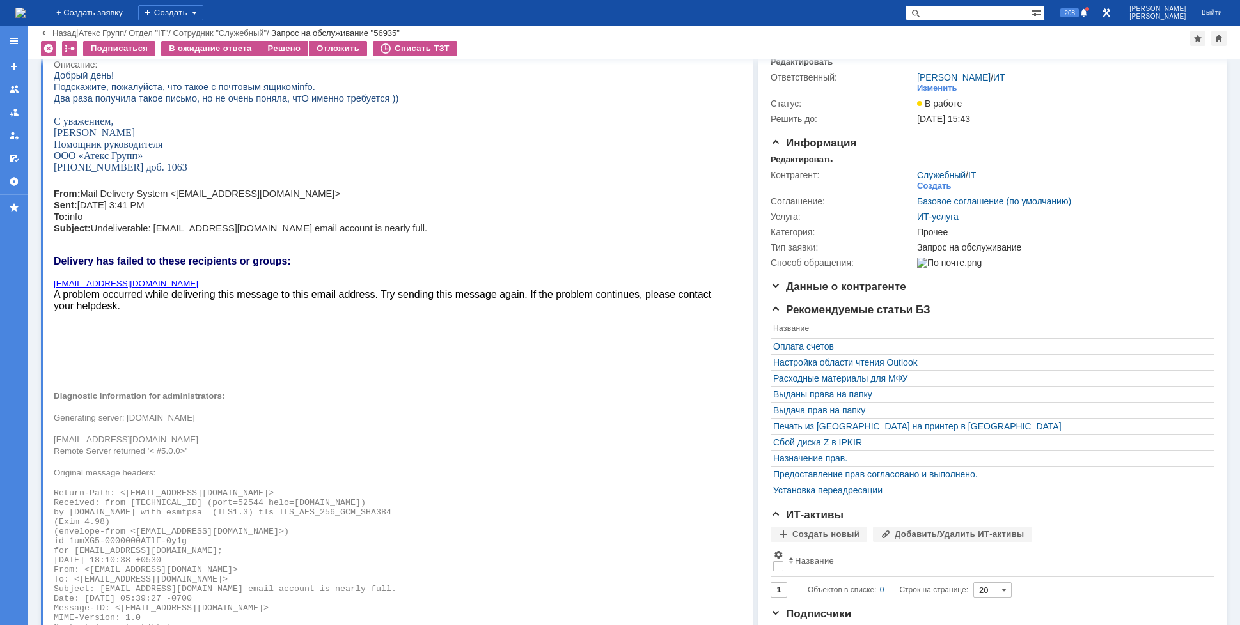
click at [476, 416] on p "Generating server: [DOMAIN_NAME]" at bounding box center [389, 418] width 670 height 12
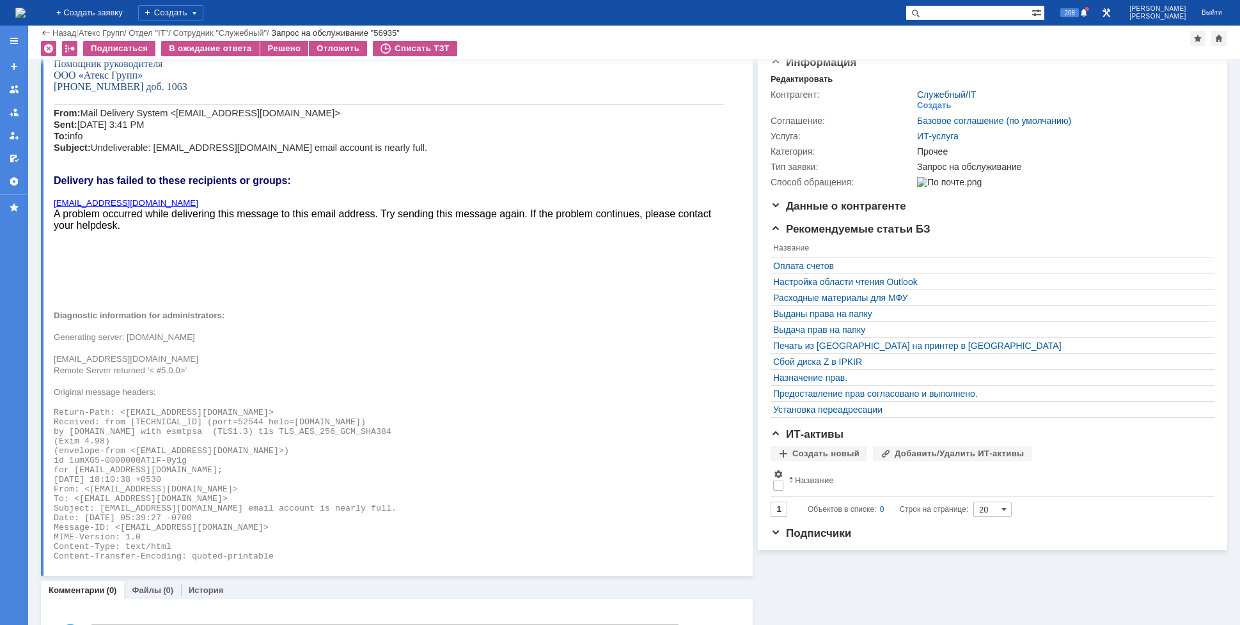
scroll to position [181, 0]
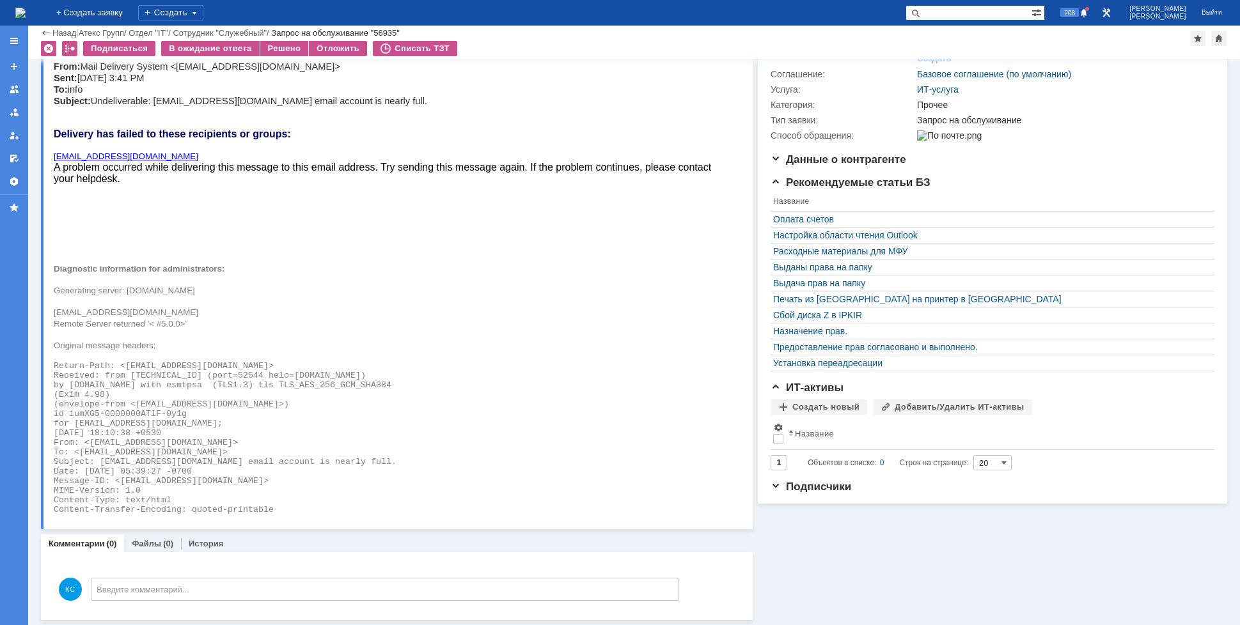
drag, startPoint x: 411, startPoint y: 375, endPoint x: 373, endPoint y: 375, distance: 37.7
click at [366, 375] on span "Received: from [TECHNICAL_ID] (port=52544 helo=[DOMAIN_NAME])" at bounding box center [210, 376] width 312 height 10
drag, startPoint x: 232, startPoint y: 386, endPoint x: 158, endPoint y: 384, distance: 74.2
click at [158, 384] on span "by [DOMAIN_NAME] with esmtpsa (TLS1.3) tls TLS_AES_256_GCM_SHA384" at bounding box center [223, 386] width 338 height 10
copy span "[DOMAIN_NAME]"
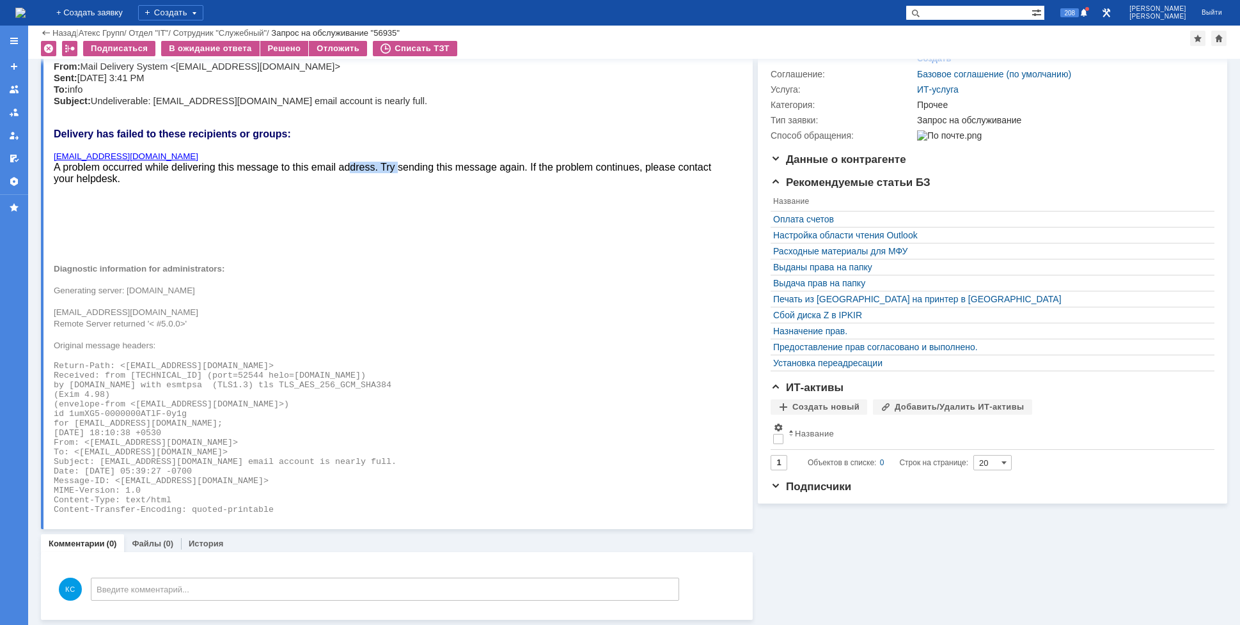
drag, startPoint x: 352, startPoint y: 169, endPoint x: 415, endPoint y: 167, distance: 63.4
click at [406, 166] on span "A problem occurred while delivering this message to this email address. Try sen…" at bounding box center [382, 173] width 657 height 22
click at [491, 167] on span "A problem occurred while delivering this message to this email address. Try sen…" at bounding box center [382, 173] width 657 height 22
drag, startPoint x: 141, startPoint y: 388, endPoint x: 166, endPoint y: 386, distance: 24.4
click at [166, 386] on span "by [DOMAIN_NAME] with esmtpsa (TLS1.3) tls TLS_AES_256_GCM_SHA384" at bounding box center [223, 386] width 338 height 10
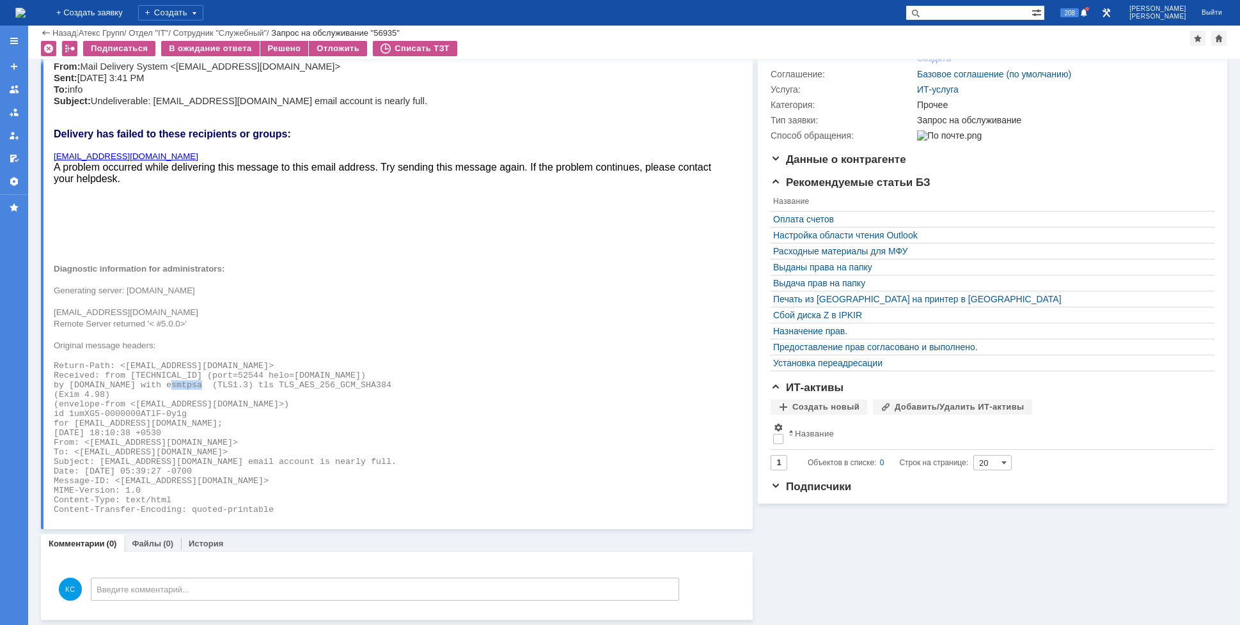
click at [203, 386] on span "by [DOMAIN_NAME] with esmtpsa (TLS1.3) tls TLS_AES_256_GCM_SHA384" at bounding box center [223, 386] width 338 height 10
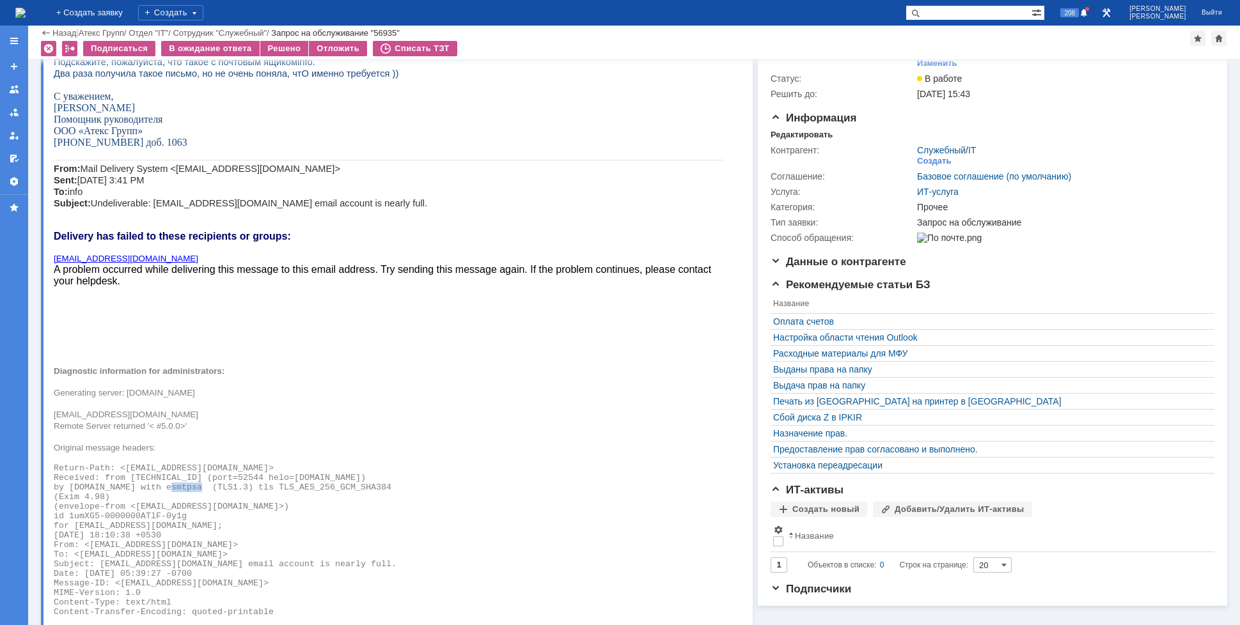
scroll to position [53, 0]
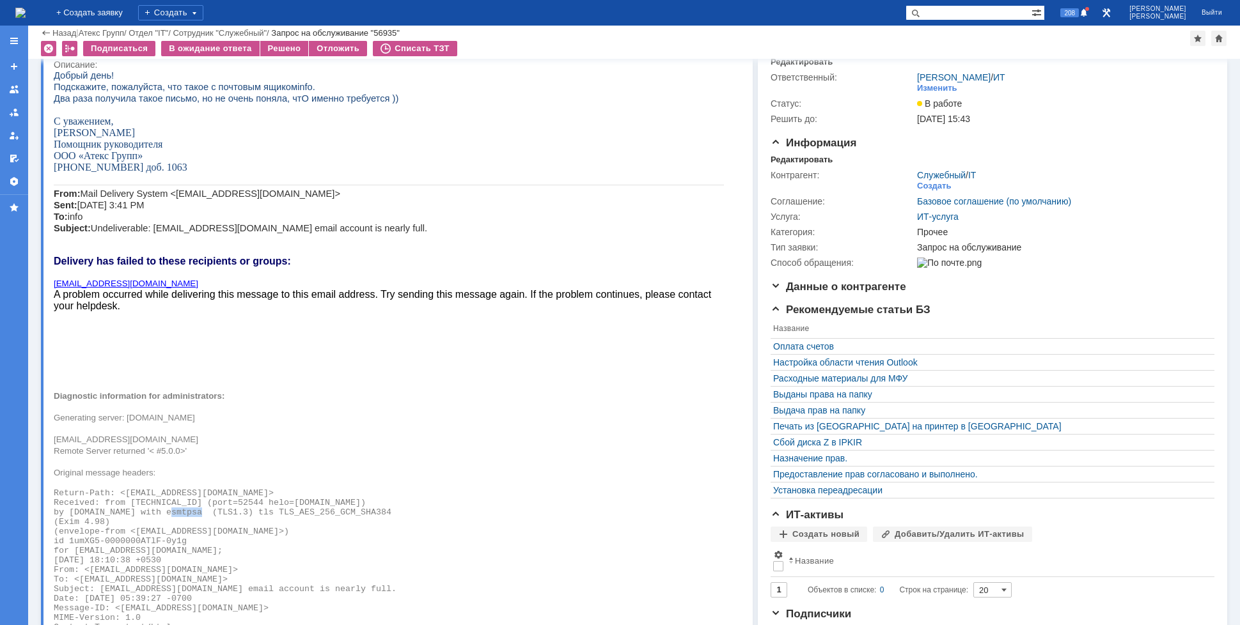
drag, startPoint x: 229, startPoint y: 415, endPoint x: 126, endPoint y: 419, distance: 103.0
click at [126, 419] on p "Generating server: [DOMAIN_NAME]" at bounding box center [389, 418] width 670 height 12
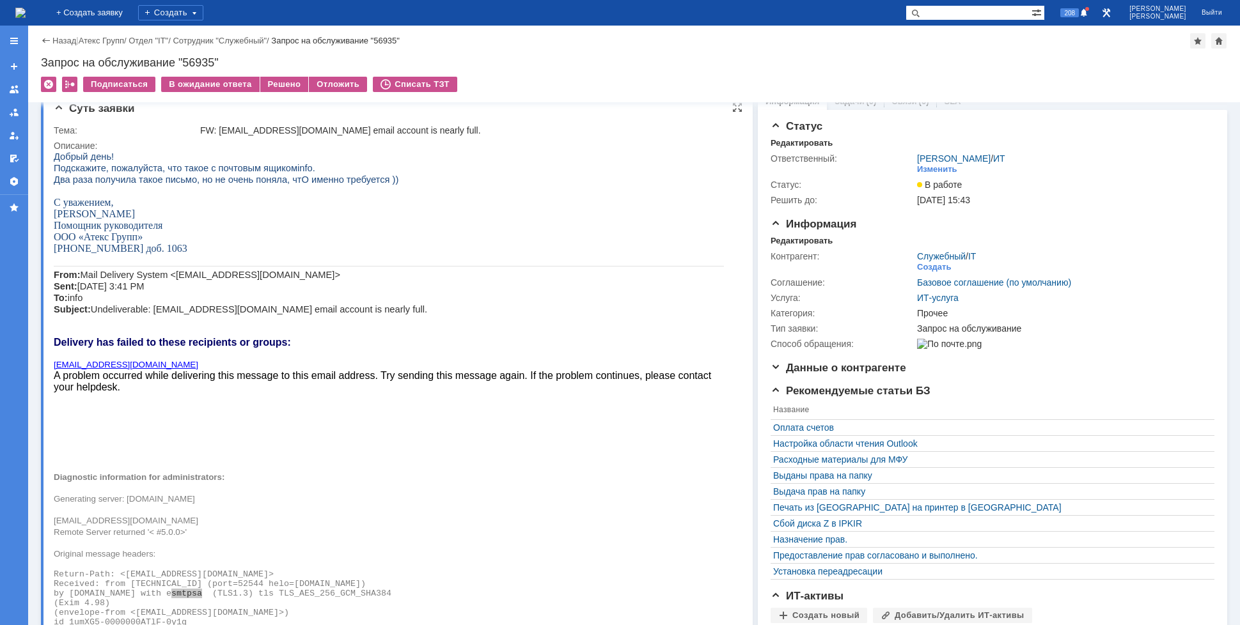
scroll to position [0, 0]
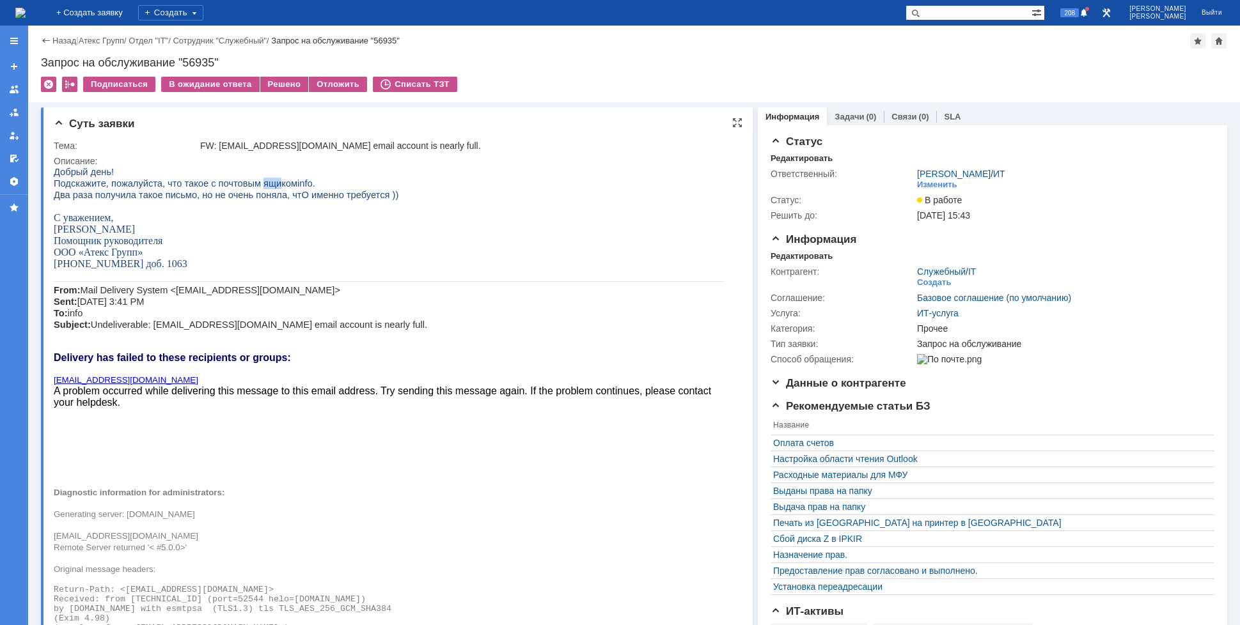
drag, startPoint x: 246, startPoint y: 183, endPoint x: 263, endPoint y: 184, distance: 18.0
click at [262, 184] on span "Подскажите, пожалуйста, что такое с почтовым ящиком" at bounding box center [176, 183] width 244 height 10
click at [280, 194] on span "Два раза получила такое письмо, но не очень поняла, чтО именно требуется ))" at bounding box center [226, 195] width 345 height 10
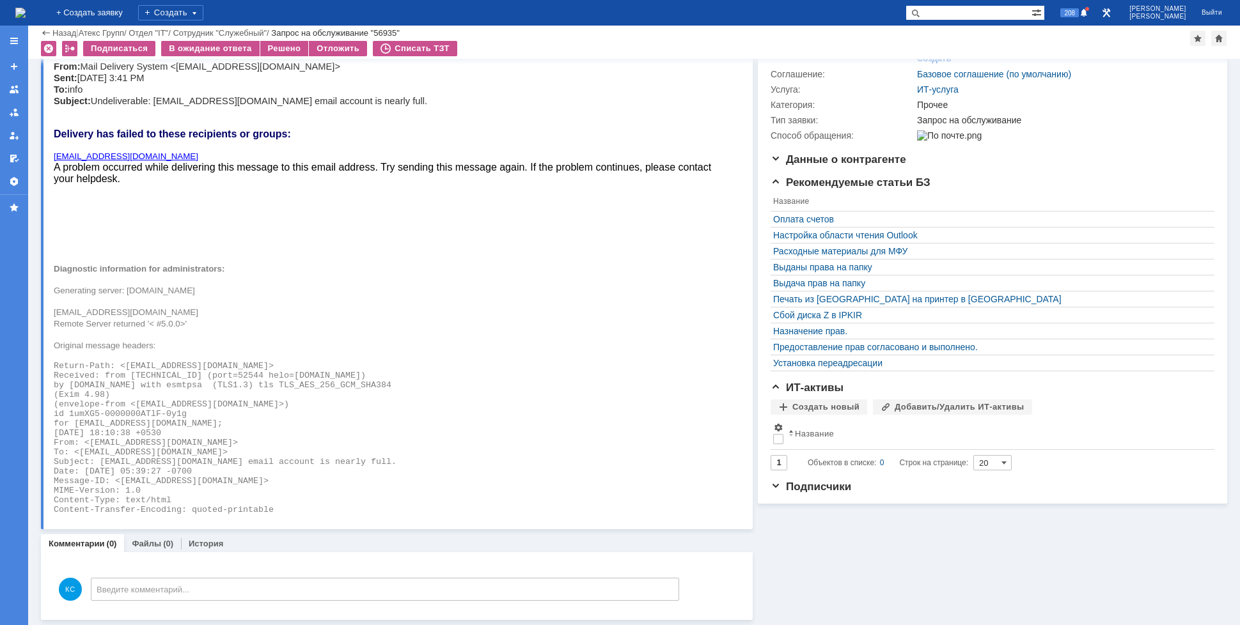
scroll to position [181, 0]
drag, startPoint x: 221, startPoint y: 291, endPoint x: 171, endPoint y: 291, distance: 49.2
click at [171, 291] on span "Generating server: [DOMAIN_NAME]" at bounding box center [124, 291] width 141 height 10
drag, startPoint x: 160, startPoint y: 290, endPoint x: 223, endPoint y: 296, distance: 63.6
click at [223, 296] on div "Добрый день! Подскажите, пожалуйста, что такое с почтовым ящиком info . Два раз…" at bounding box center [389, 228] width 670 height 572
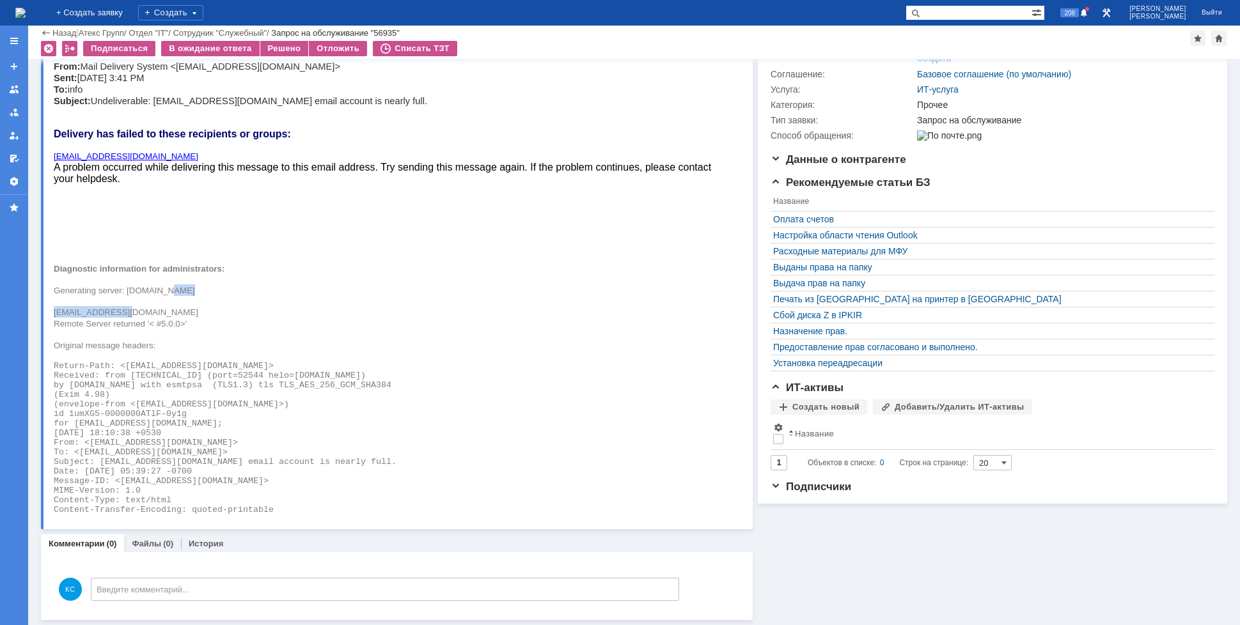
click at [195, 287] on span "Generating server: [DOMAIN_NAME]" at bounding box center [124, 291] width 141 height 10
click at [229, 292] on p "Generating server: [DOMAIN_NAME]" at bounding box center [389, 291] width 670 height 12
drag, startPoint x: 225, startPoint y: 292, endPoint x: 127, endPoint y: 292, distance: 97.9
click at [127, 292] on p "Generating server: [DOMAIN_NAME]" at bounding box center [389, 291] width 670 height 12
copy span "[DOMAIN_NAME]"
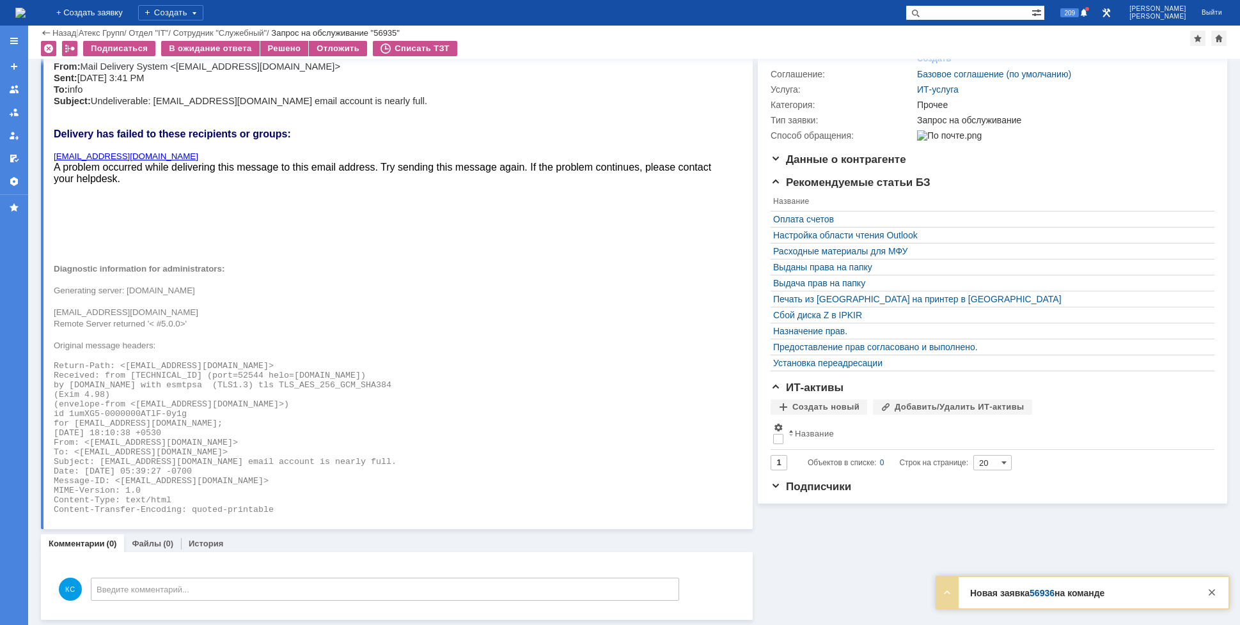
scroll to position [0, 0]
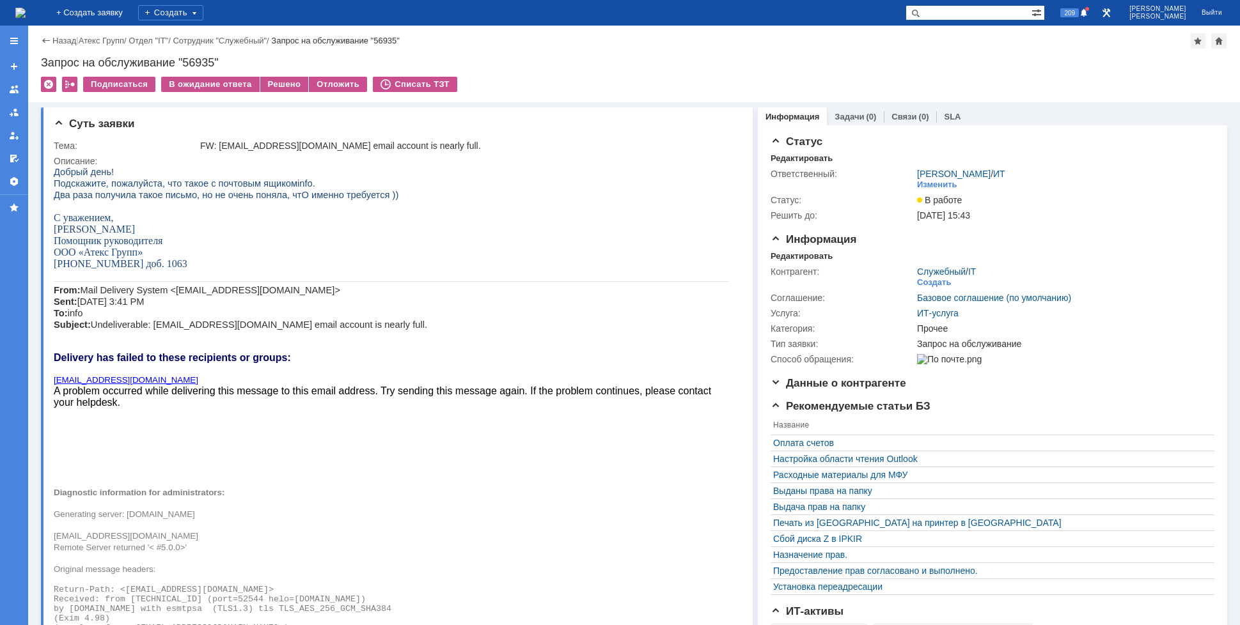
click at [26, 9] on img at bounding box center [20, 13] width 10 height 10
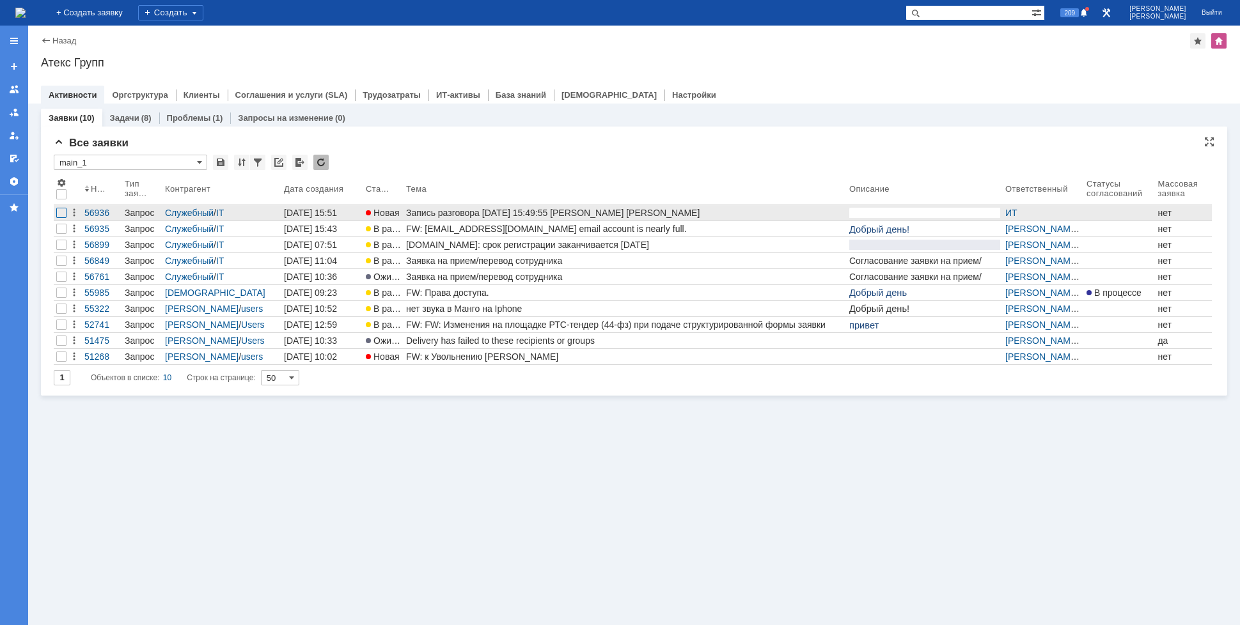
click at [65, 209] on div at bounding box center [61, 213] width 10 height 10
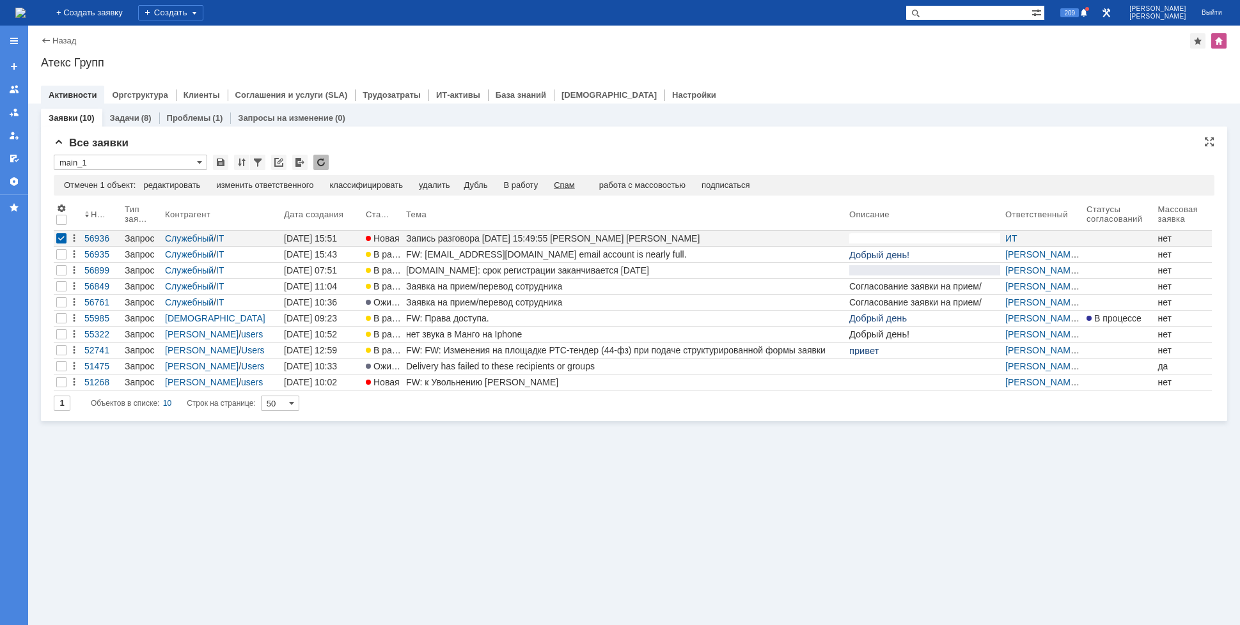
click at [575, 182] on div "Спам" at bounding box center [564, 185] width 21 height 10
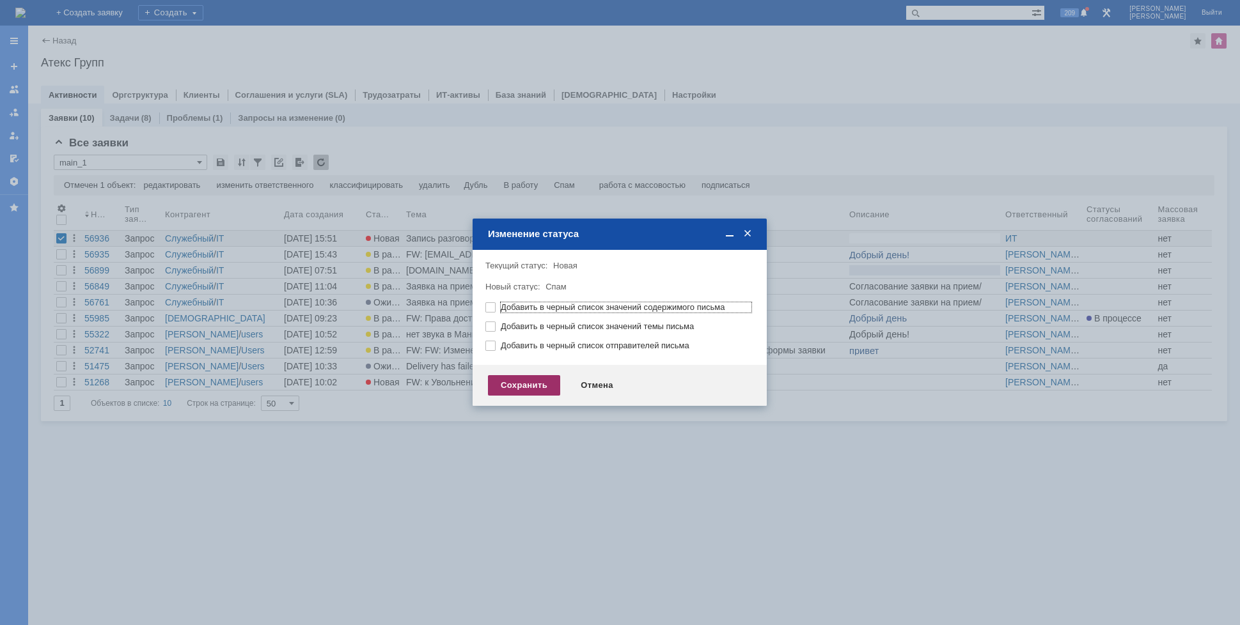
click at [507, 383] on div "Сохранить" at bounding box center [524, 385] width 72 height 20
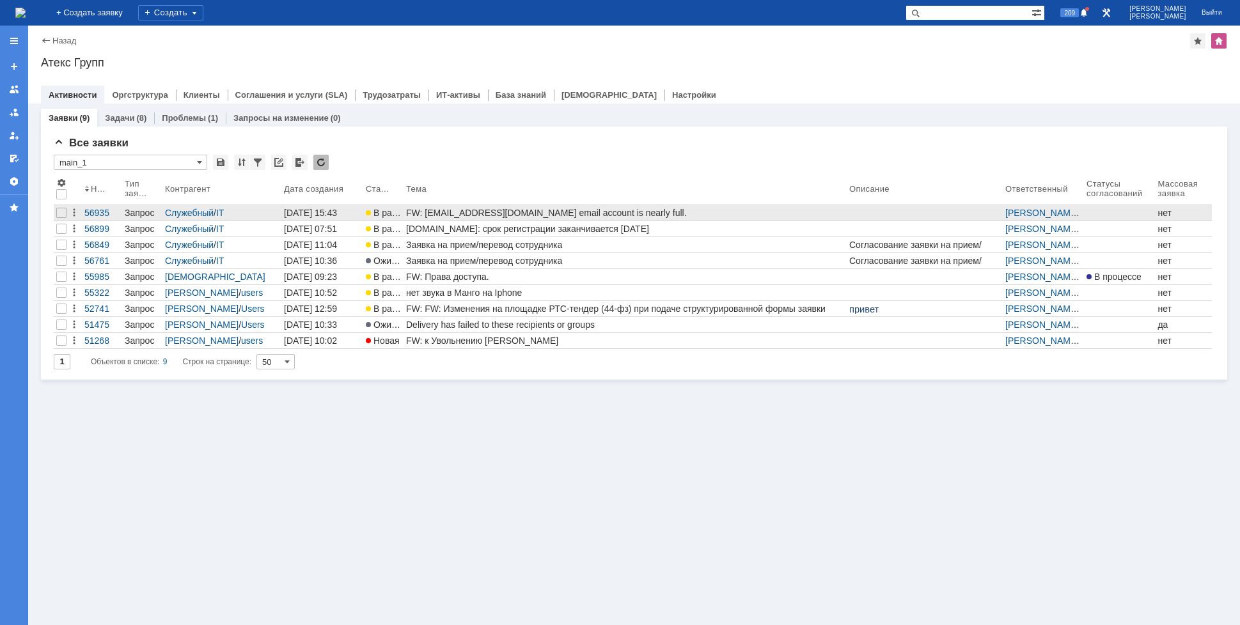
click at [532, 214] on div "FW: [EMAIL_ADDRESS][DOMAIN_NAME] email account is nearly full." at bounding box center [625, 213] width 438 height 10
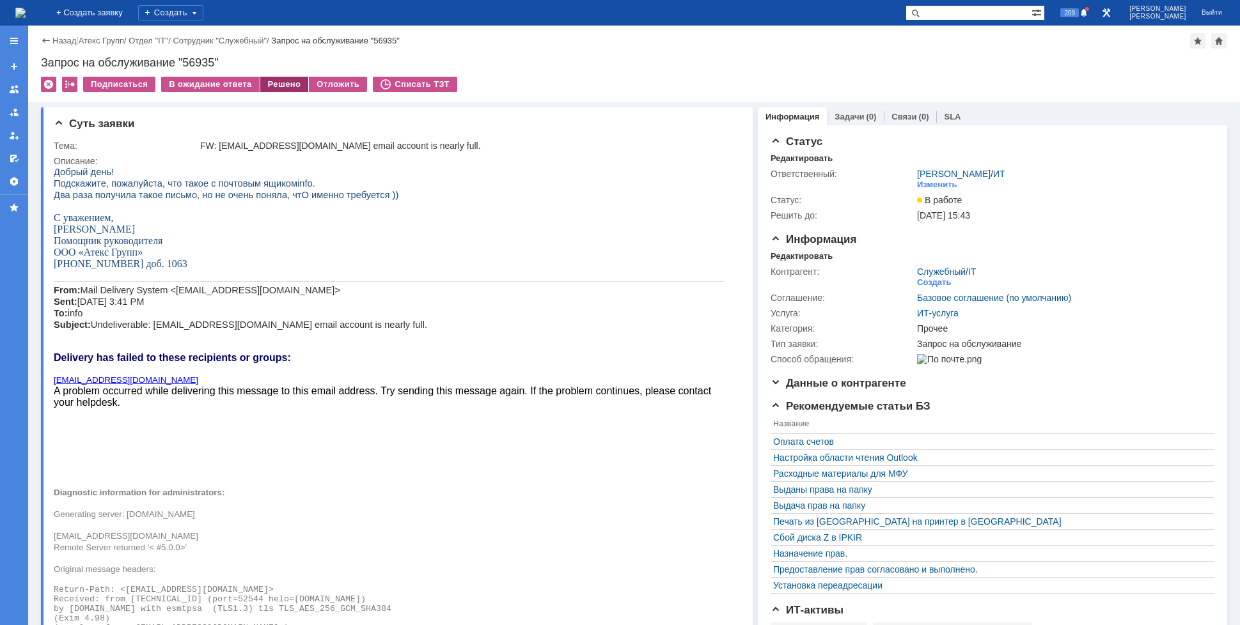
click at [274, 85] on div "Решено" at bounding box center [284, 84] width 49 height 15
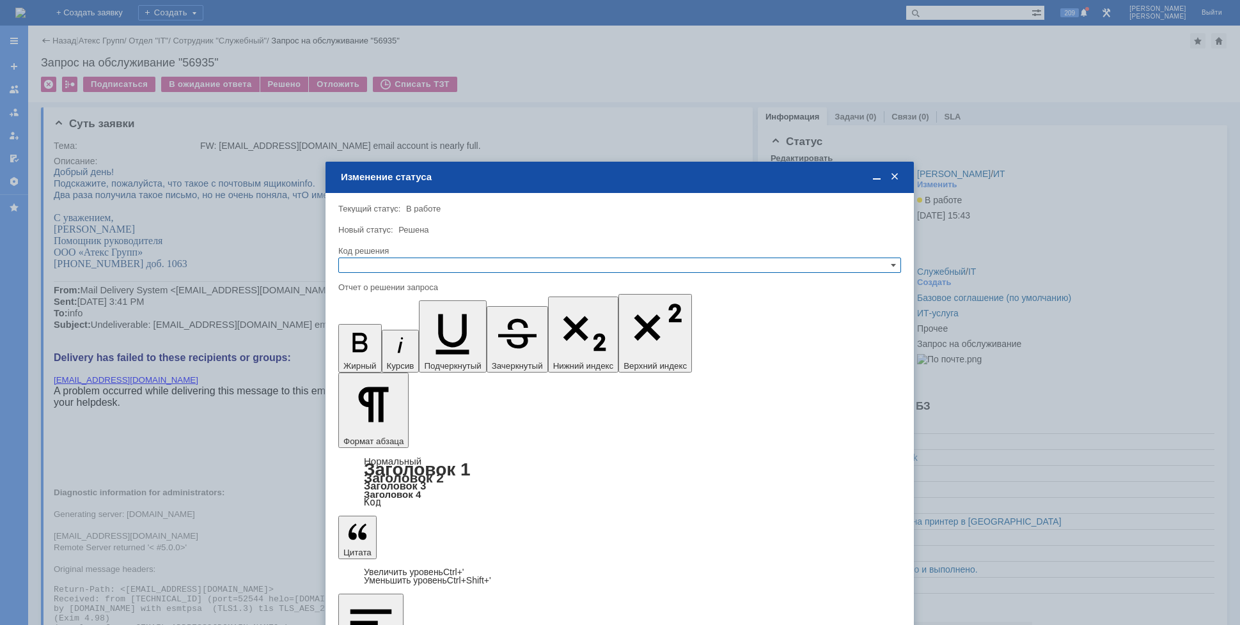
click at [494, 267] on input "text" at bounding box center [619, 265] width 563 height 15
click at [359, 326] on span "Решено" at bounding box center [619, 327] width 551 height 10
type input "Решено"
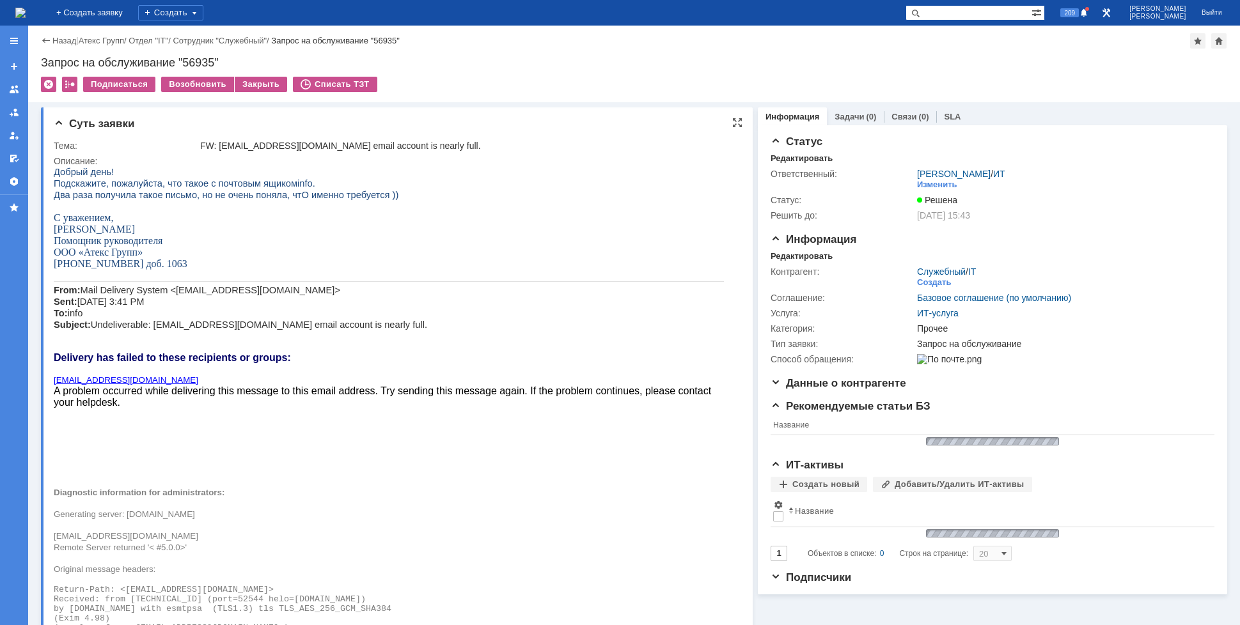
click at [137, 518] on span "Generating server: [DOMAIN_NAME]" at bounding box center [124, 515] width 141 height 10
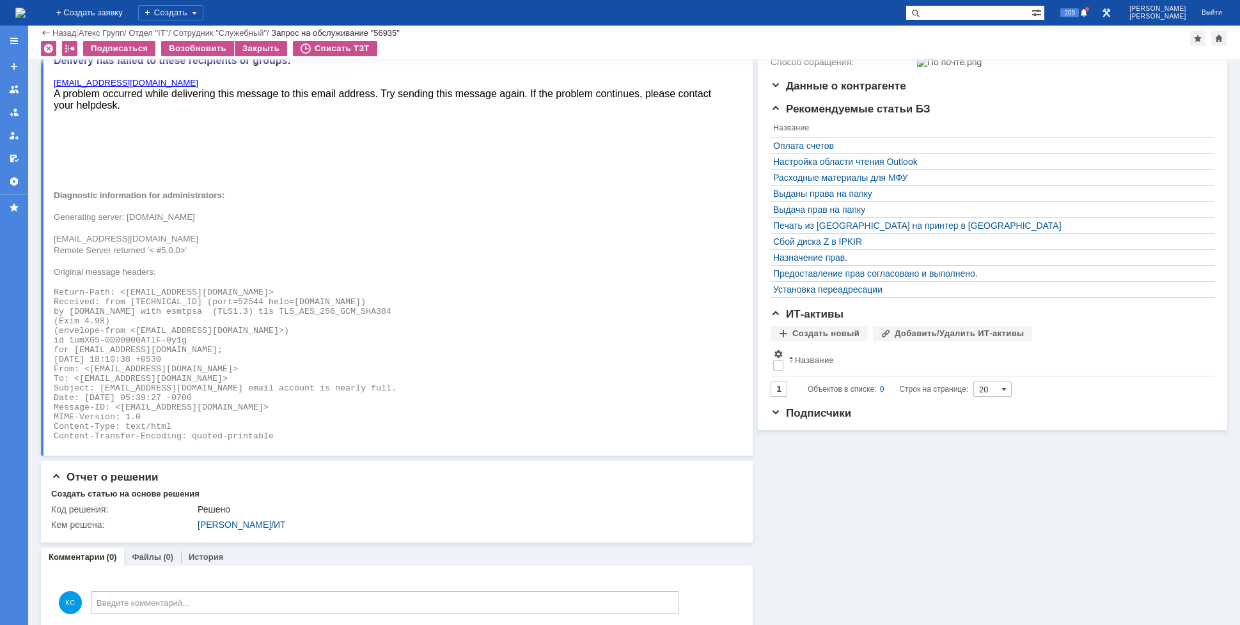
scroll to position [256, 0]
drag, startPoint x: 154, startPoint y: 386, endPoint x: 225, endPoint y: 386, distance: 71.0
click at [225, 386] on span "Subject: [EMAIL_ADDRESS][DOMAIN_NAME] email account is nearly full." at bounding box center [225, 387] width 343 height 10
click at [293, 390] on span "Subject: [EMAIL_ADDRESS][DOMAIN_NAME] email account is nearly full." at bounding box center [225, 387] width 343 height 10
drag, startPoint x: 177, startPoint y: 399, endPoint x: 213, endPoint y: 400, distance: 36.5
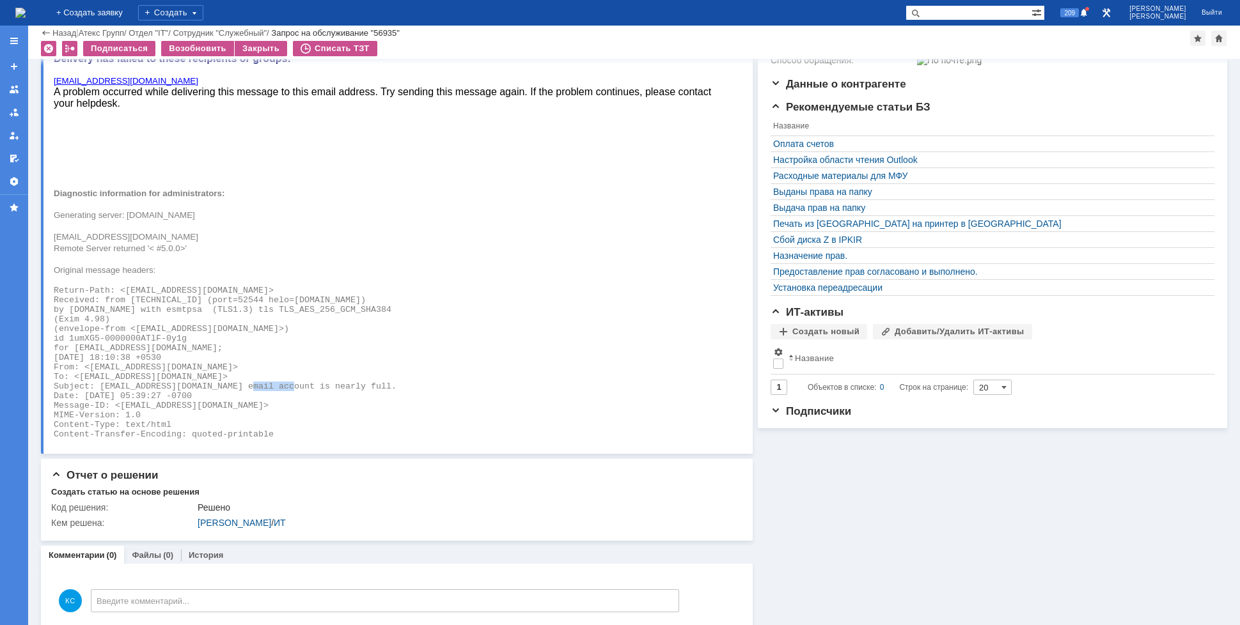
click at [192, 399] on span "Date: [DATE] 05:39:27 -0700" at bounding box center [123, 396] width 138 height 10
drag, startPoint x: 248, startPoint y: 405, endPoint x: 268, endPoint y: 404, distance: 20.6
click at [267, 404] on span "Message-ID: <[EMAIL_ADDRESS][DOMAIN_NAME]>" at bounding box center [161, 406] width 215 height 10
drag, startPoint x: 318, startPoint y: 407, endPoint x: 300, endPoint y: 408, distance: 18.0
click at [269, 407] on span "Message-ID: <[EMAIL_ADDRESS][DOMAIN_NAME]>" at bounding box center [161, 406] width 215 height 10
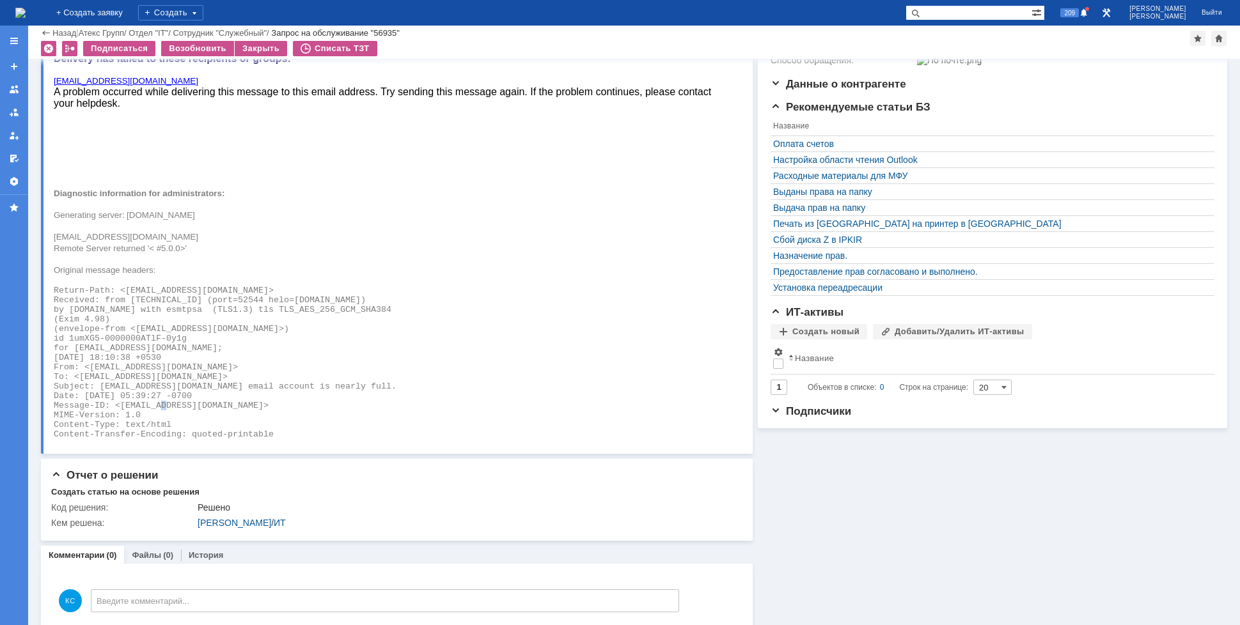
click at [168, 405] on span "Message-ID: <[EMAIL_ADDRESS][DOMAIN_NAME]>" at bounding box center [161, 406] width 215 height 10
drag, startPoint x: 141, startPoint y: 423, endPoint x: 156, endPoint y: 433, distance: 18.4
click at [140, 423] on span "Content-Type: text/html" at bounding box center [113, 425] width 118 height 10
drag, startPoint x: 162, startPoint y: 428, endPoint x: 204, endPoint y: 430, distance: 41.6
click at [187, 428] on pre "Content-Type: text/html" at bounding box center [391, 425] width 675 height 10
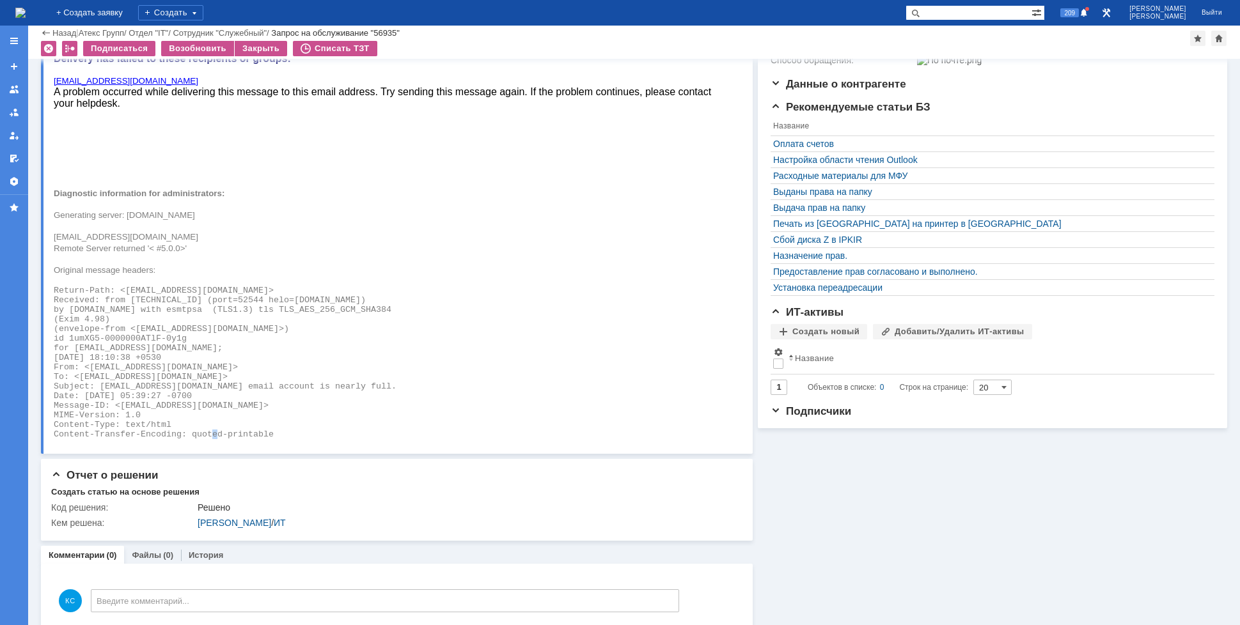
click at [231, 434] on span "Content-Transfer-Encoding: quoted-printable" at bounding box center [164, 435] width 220 height 10
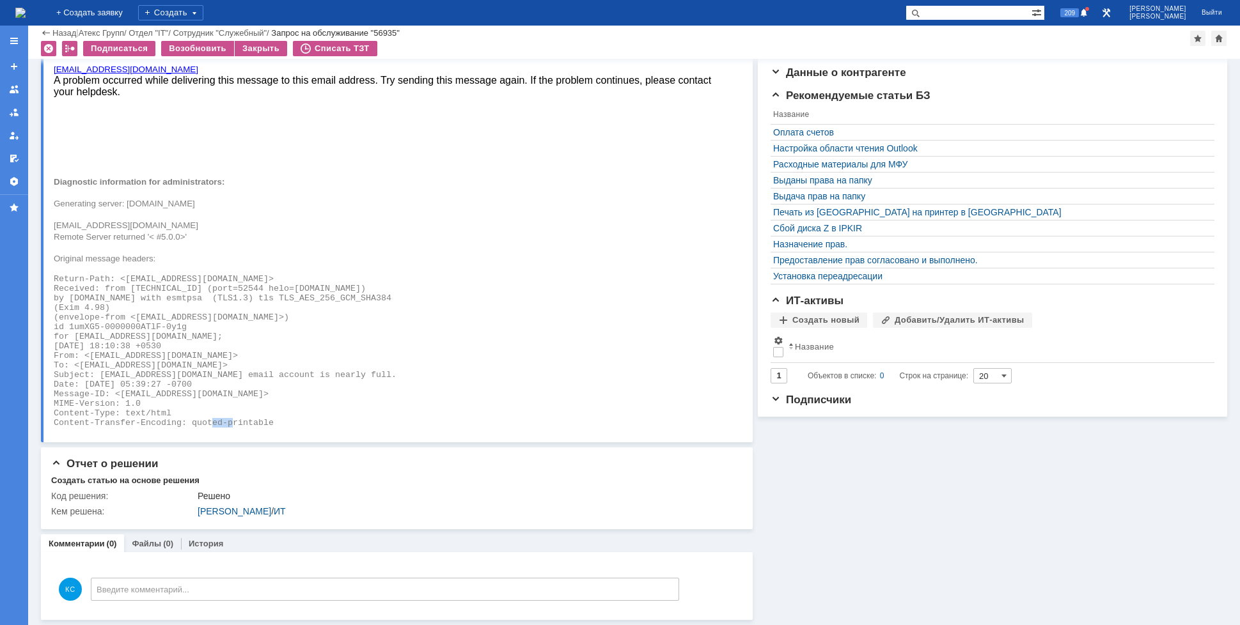
scroll to position [0, 0]
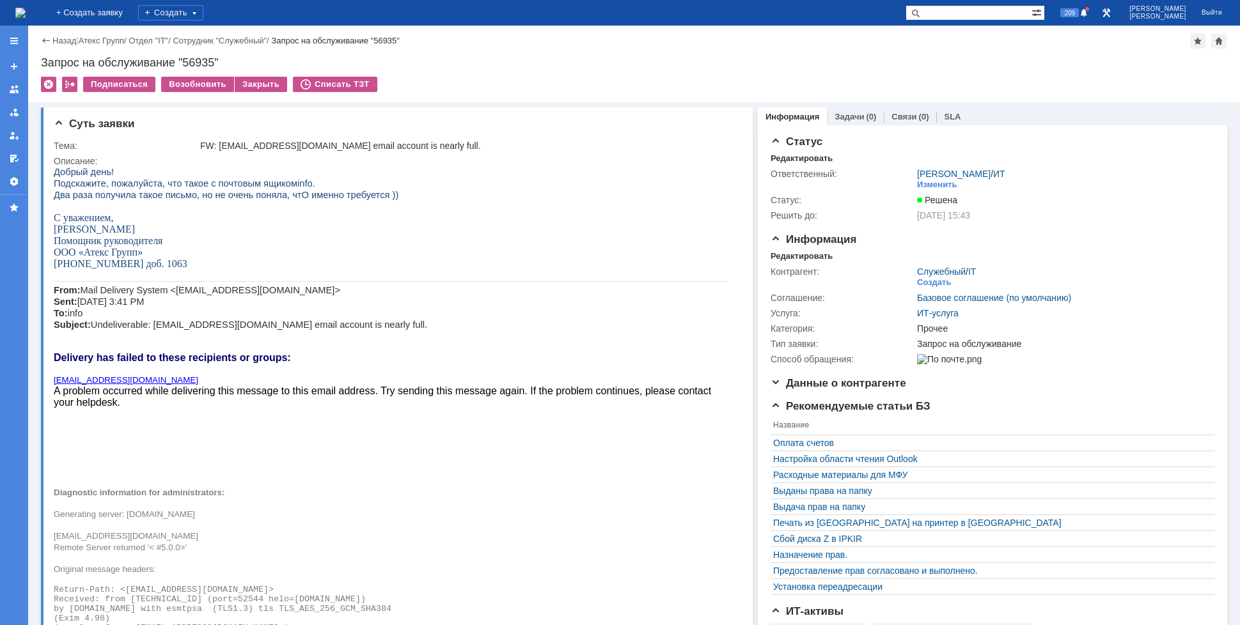
click at [26, 17] on img at bounding box center [20, 13] width 10 height 10
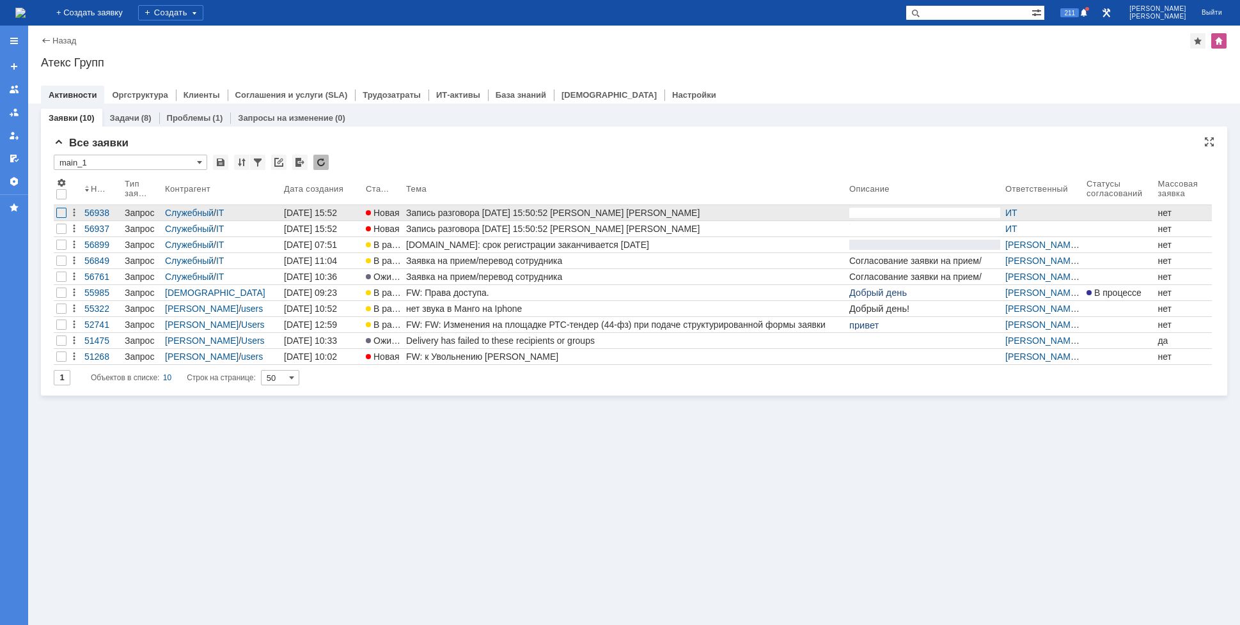
click at [62, 215] on div at bounding box center [61, 213] width 10 height 10
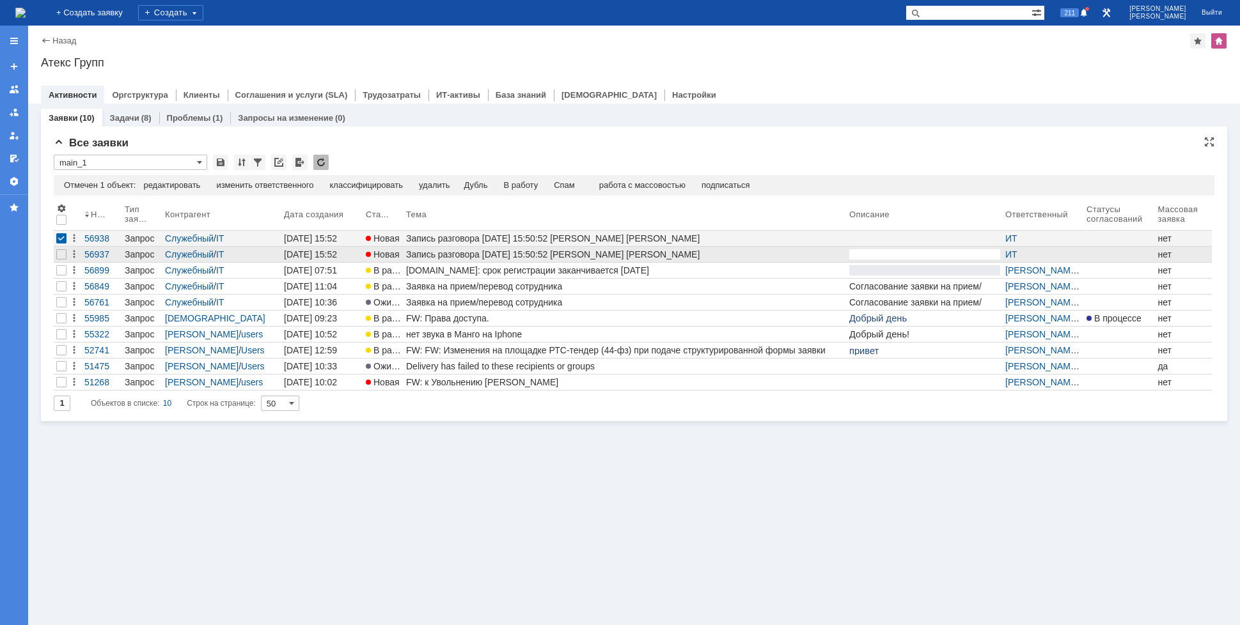
click at [60, 248] on div at bounding box center [61, 254] width 15 height 15
click at [547, 180] on div "Спам" at bounding box center [538, 185] width 21 height 10
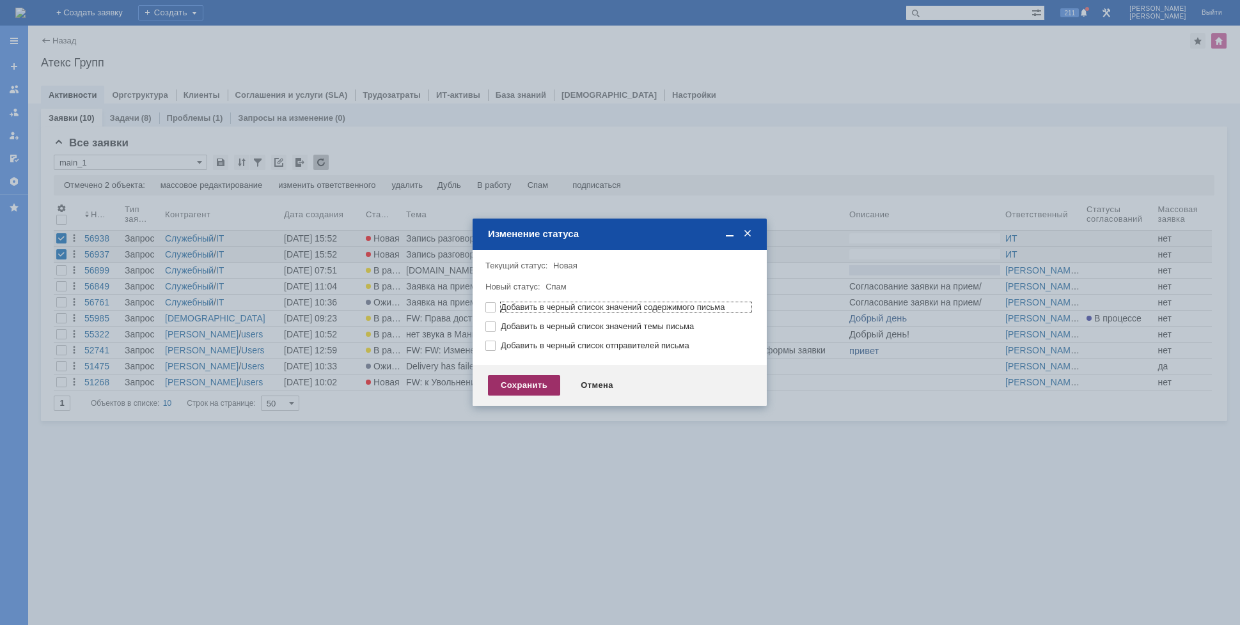
click at [522, 384] on div "Сохранить" at bounding box center [524, 385] width 72 height 20
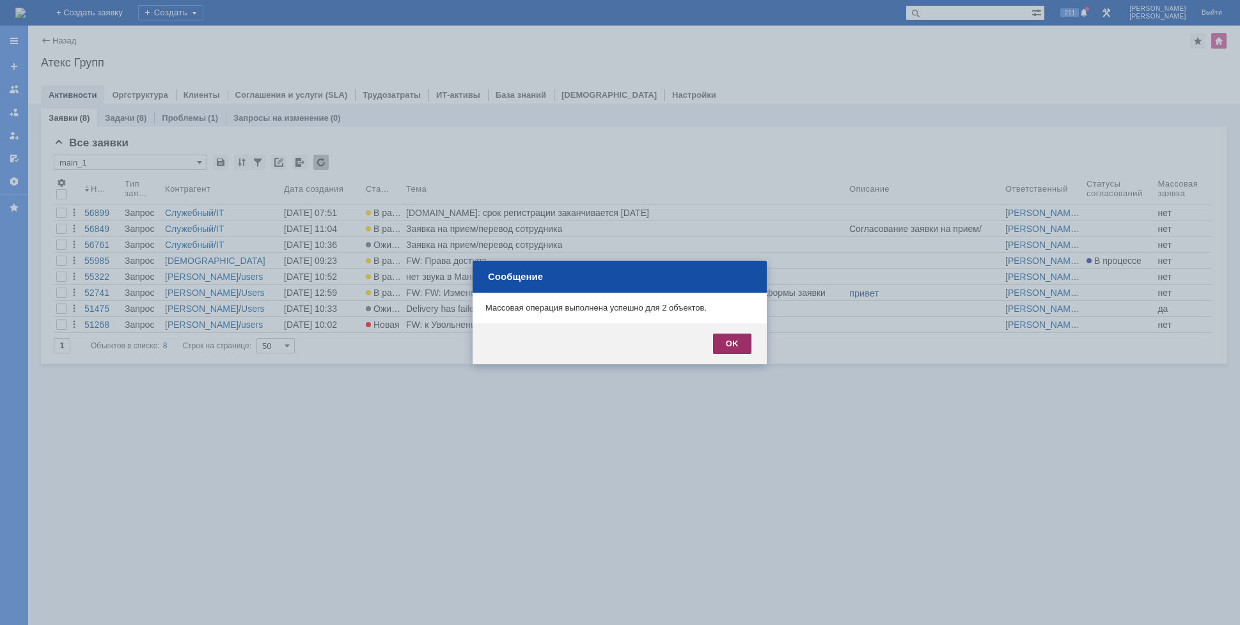
click at [725, 341] on div "OK" at bounding box center [732, 344] width 38 height 20
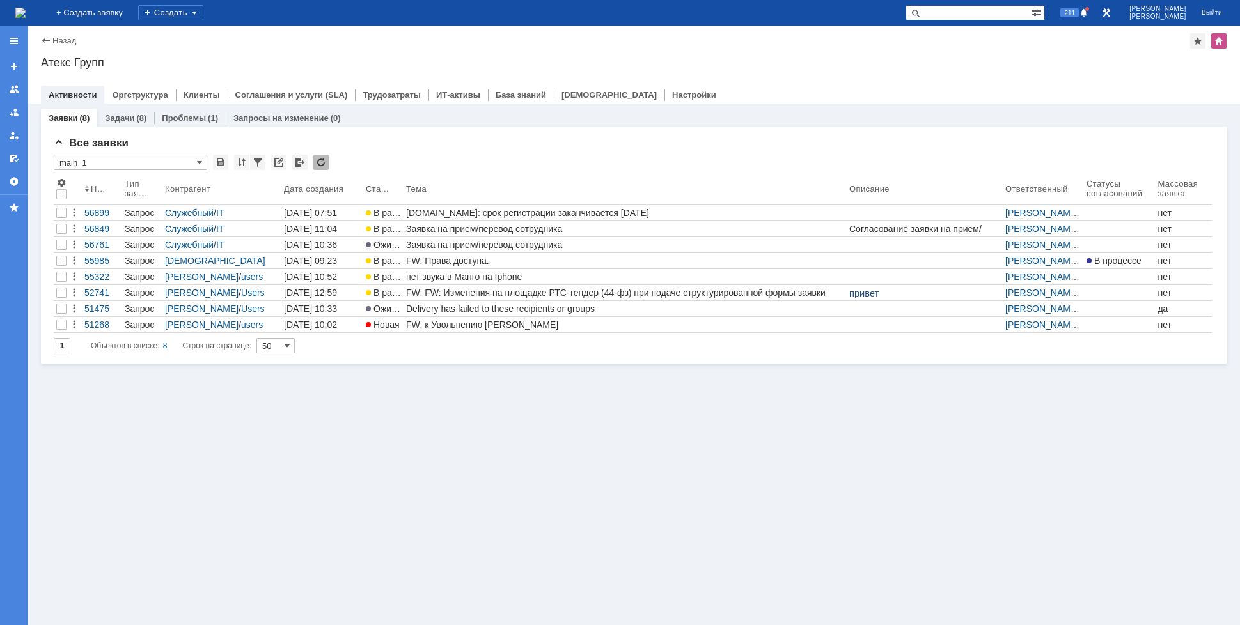
click at [486, 432] on div "Заявки (8) Задачи (8) Проблемы (1) Запросы на изменение (0) Все заявки * main_1…" at bounding box center [634, 365] width 1212 height 522
click at [26, 15] on img at bounding box center [20, 13] width 10 height 10
click at [439, 513] on div "Заявки (8) Задачи (8) Проблемы (1) Запросы на изменение (0) Все заявки * main_1…" at bounding box center [634, 365] width 1212 height 522
click at [26, 8] on img at bounding box center [20, 13] width 10 height 10
drag, startPoint x: 93, startPoint y: 60, endPoint x: 61, endPoint y: 62, distance: 32.0
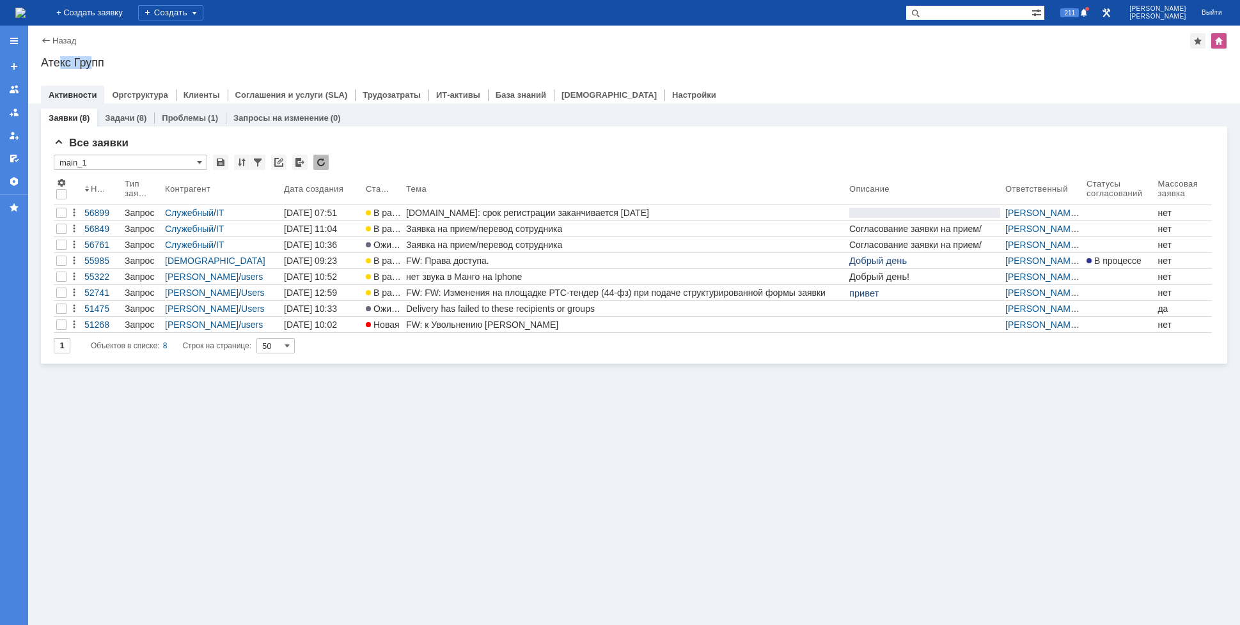
click at [61, 62] on div "Атекс Групп" at bounding box center [634, 62] width 1186 height 13
click at [56, 62] on div "Атекс Групп" at bounding box center [634, 62] width 1186 height 13
drag, startPoint x: 61, startPoint y: 61, endPoint x: 87, endPoint y: 60, distance: 26.2
click at [87, 60] on div "Атекс Групп" at bounding box center [634, 62] width 1186 height 13
click at [93, 63] on div "Атекс Групп" at bounding box center [634, 62] width 1186 height 13
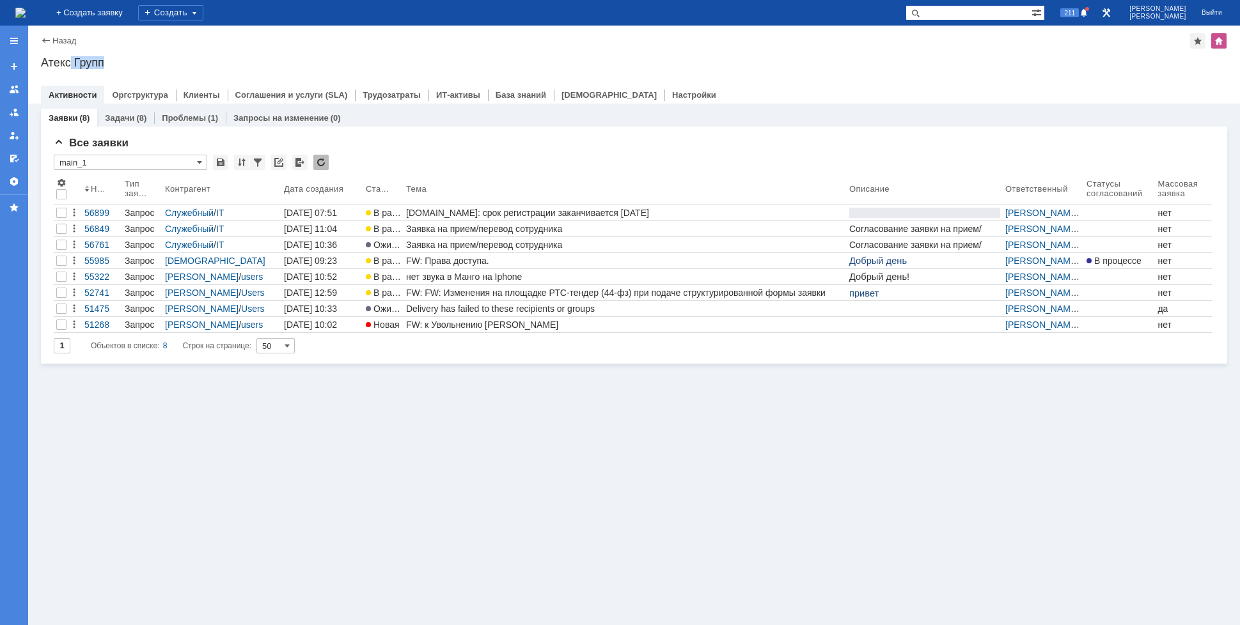
drag, startPoint x: 91, startPoint y: 64, endPoint x: 71, endPoint y: 64, distance: 20.5
click at [71, 64] on div "Атекс Групп" at bounding box center [634, 62] width 1186 height 13
click at [42, 64] on div "Атекс Групп" at bounding box center [634, 62] width 1186 height 13
click at [26, 23] on div "На домашнюю" at bounding box center [20, 13] width 10 height 26
click at [26, 18] on img at bounding box center [20, 13] width 10 height 10
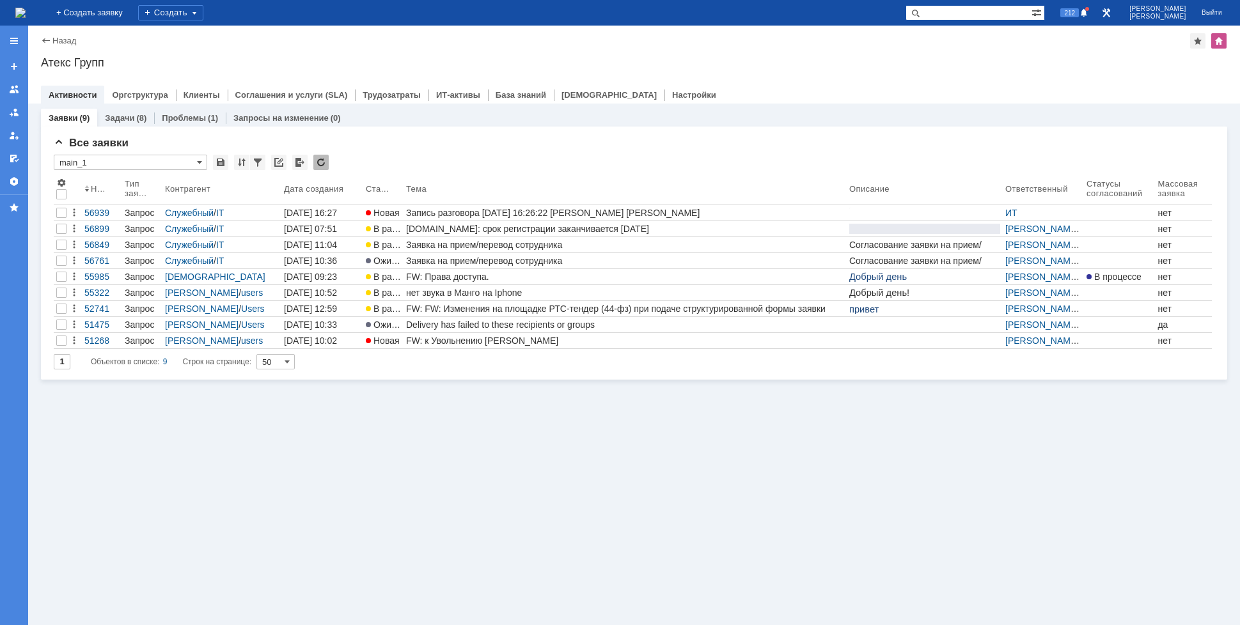
click at [26, 11] on img at bounding box center [20, 13] width 10 height 10
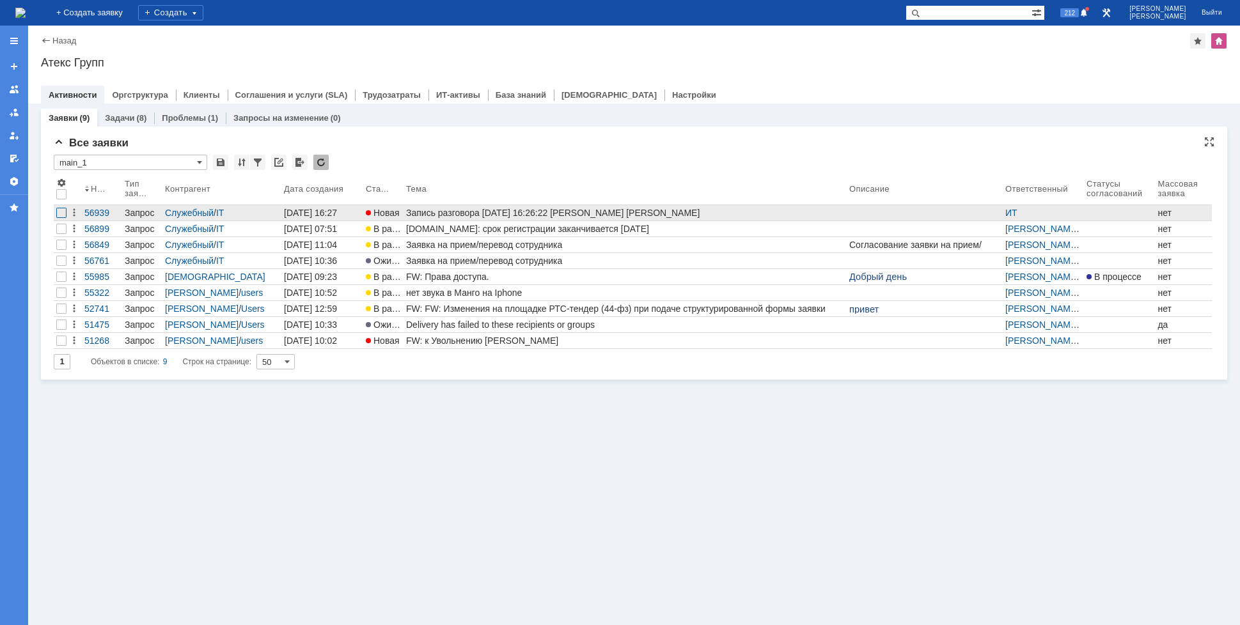
click at [60, 217] on div at bounding box center [61, 213] width 10 height 10
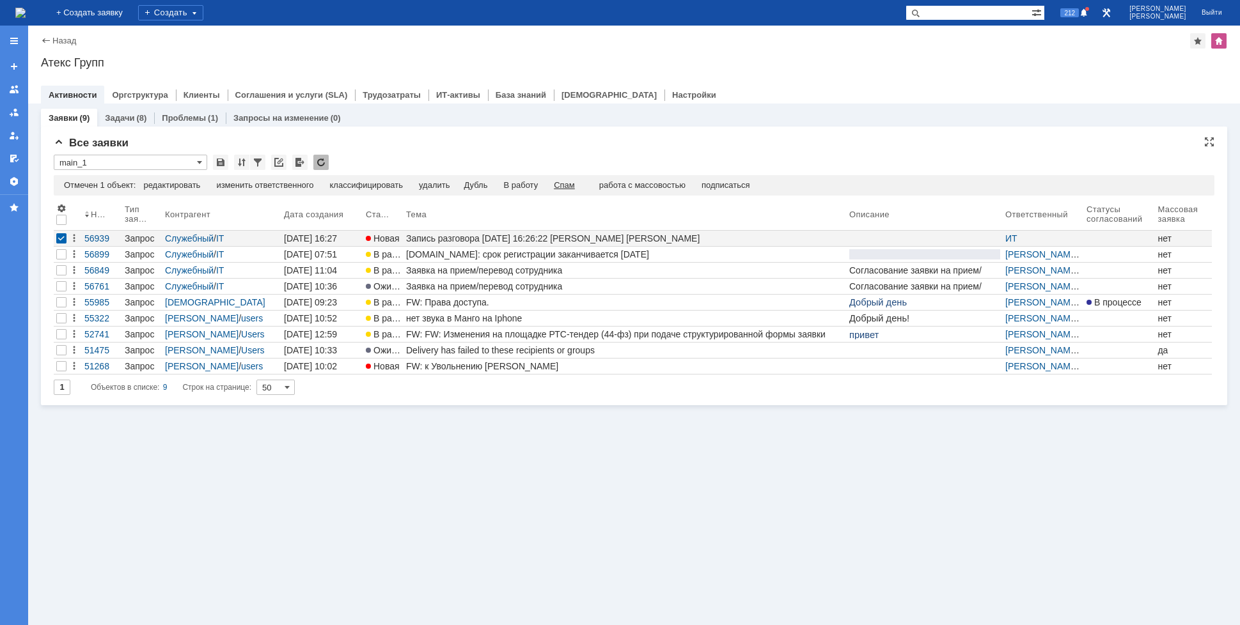
click at [566, 183] on div "Спам" at bounding box center [564, 185] width 21 height 10
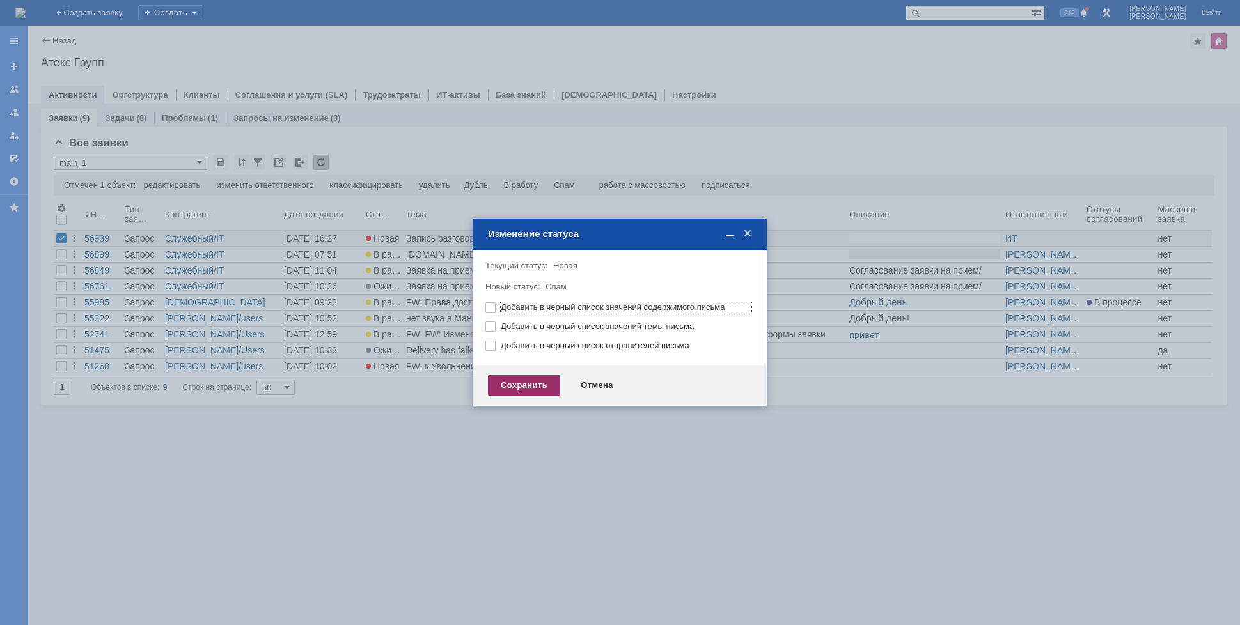
click at [519, 382] on div "Сохранить" at bounding box center [524, 385] width 72 height 20
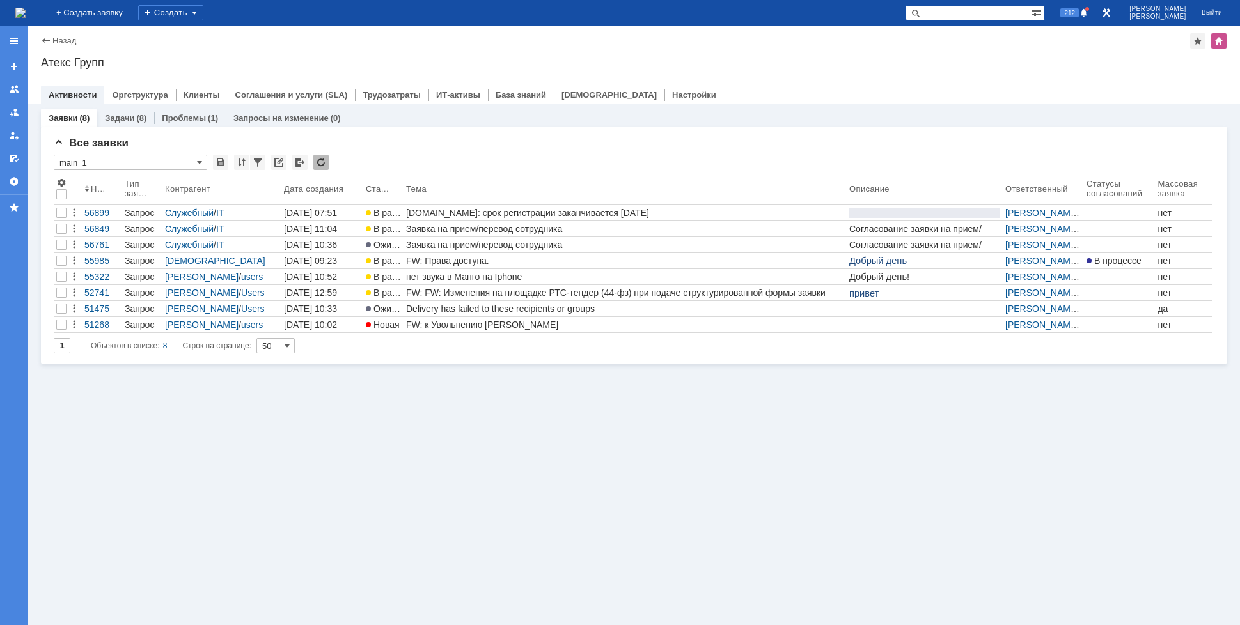
click at [441, 457] on div "Заявки (8) Задачи (8) Проблемы (1) Запросы на изменение (0) Все заявки * main_1…" at bounding box center [634, 365] width 1212 height 522
click at [607, 444] on div "Заявки (8) Задачи (8) Проблемы (1) Запросы на изменение (0) Все заявки * main_1…" at bounding box center [634, 365] width 1212 height 522
click at [26, 13] on img at bounding box center [20, 13] width 10 height 10
click at [441, 398] on div "Заявки (8) Задачи (8) Проблемы (1) Запросы на изменение (0) Все заявки * main_1…" at bounding box center [634, 365] width 1212 height 522
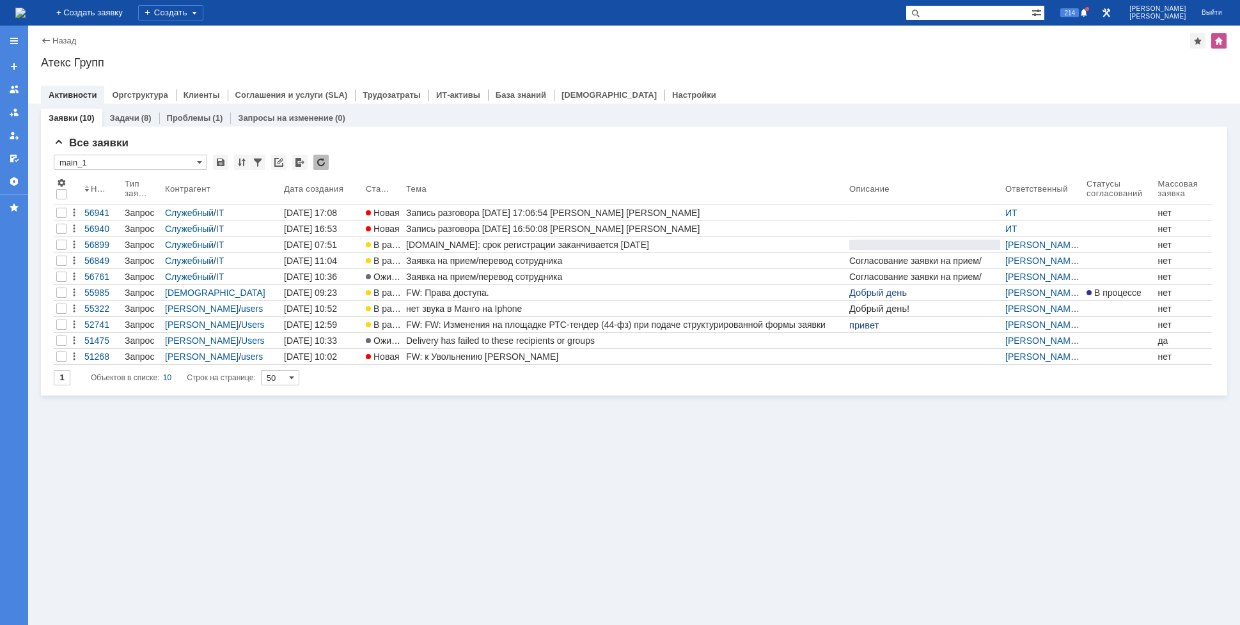
click at [26, 13] on img at bounding box center [20, 13] width 10 height 10
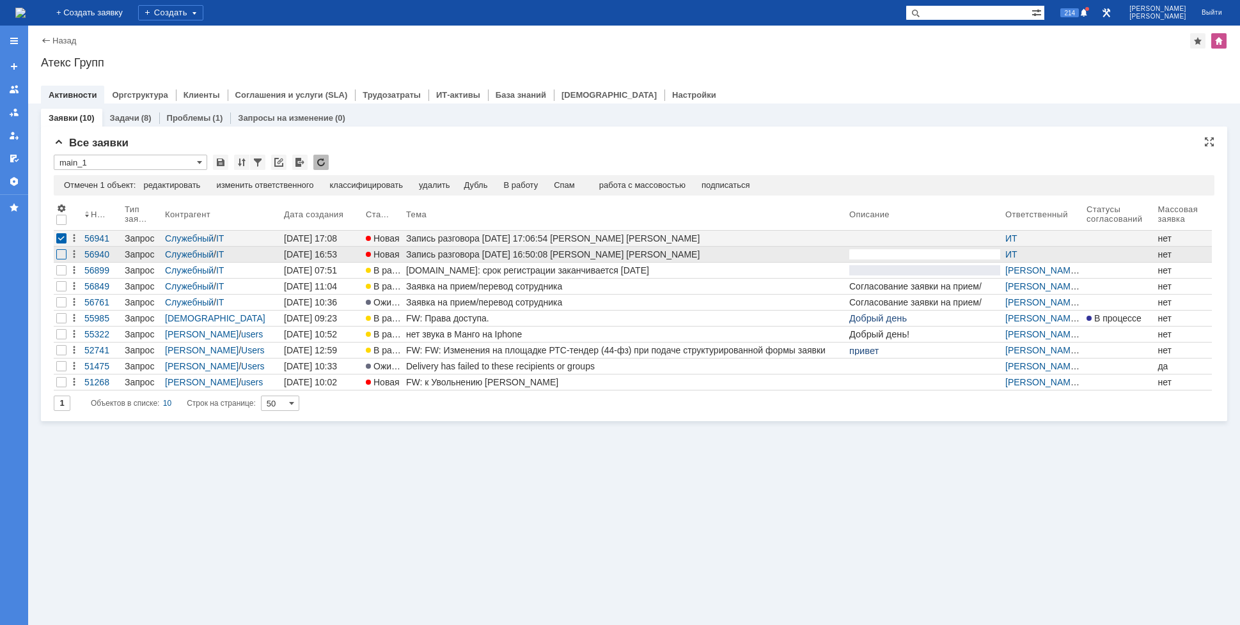
click at [65, 256] on div at bounding box center [61, 254] width 10 height 10
click at [549, 184] on div "Спам" at bounding box center [538, 185] width 21 height 10
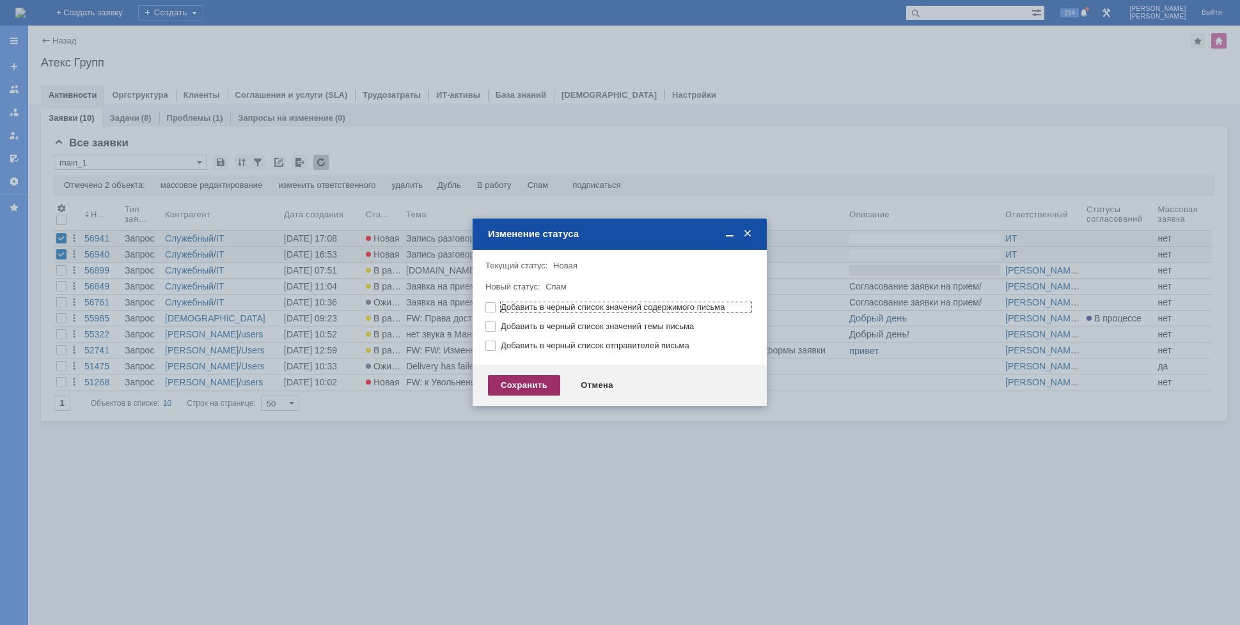
click at [527, 377] on div "Сохранить" at bounding box center [524, 385] width 72 height 20
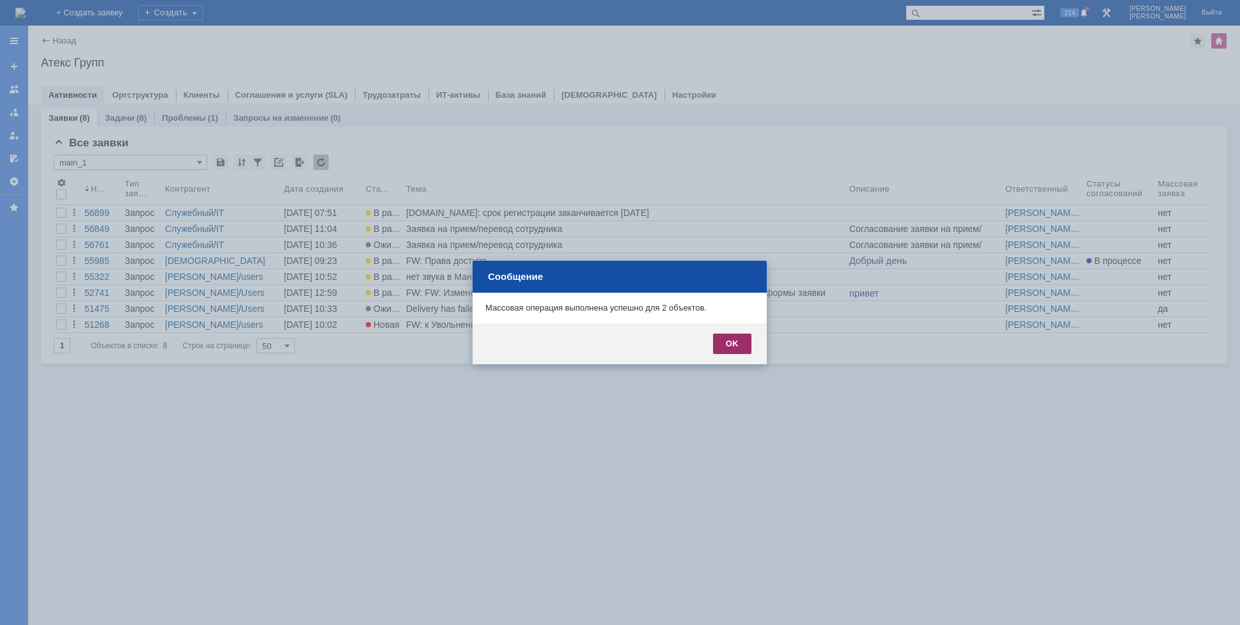
click at [720, 340] on div "OK" at bounding box center [732, 344] width 38 height 20
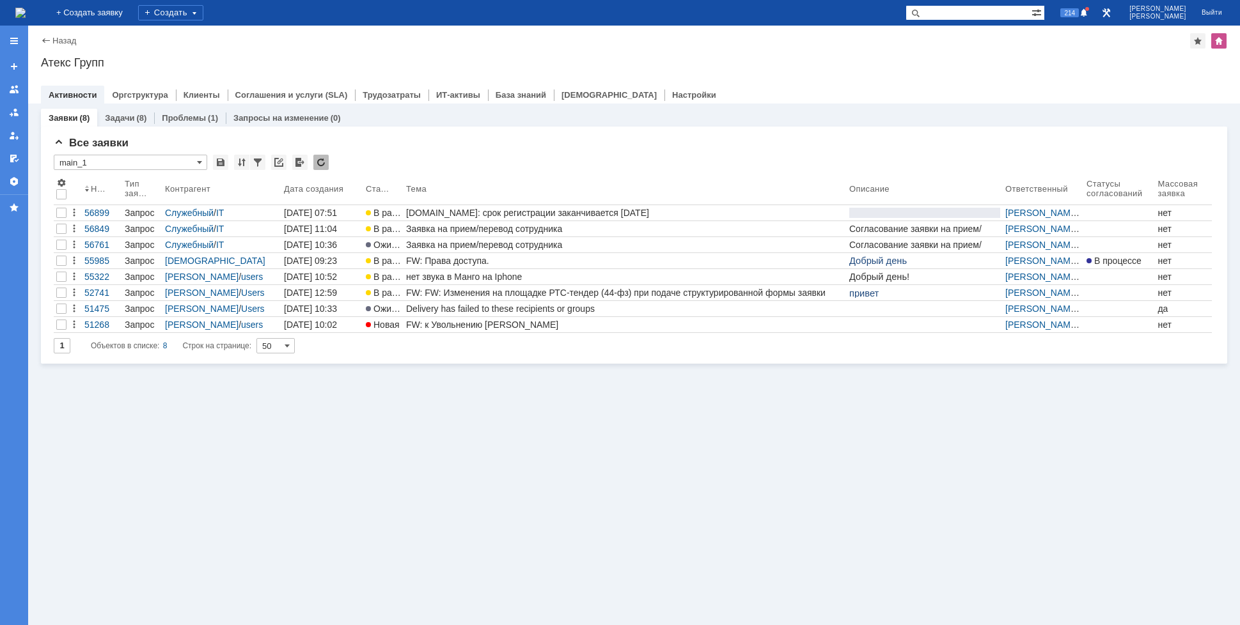
click at [26, 18] on img at bounding box center [20, 13] width 10 height 10
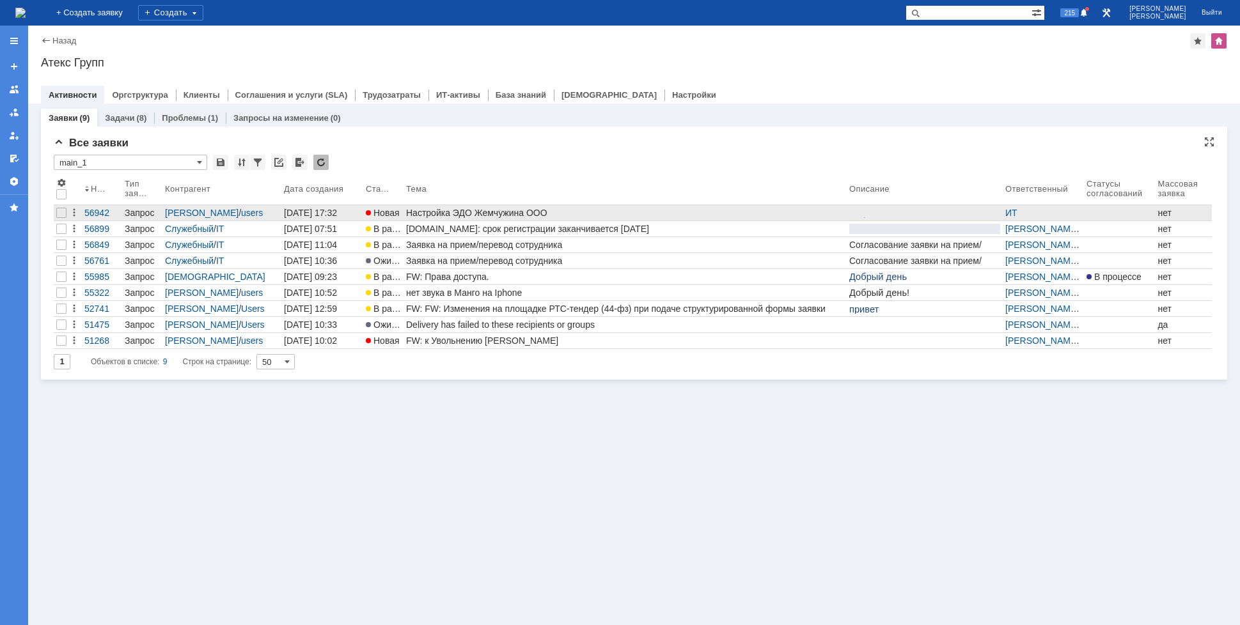
click at [599, 212] on div "Настройка ЭДО Жемчужина ООО" at bounding box center [625, 213] width 438 height 10
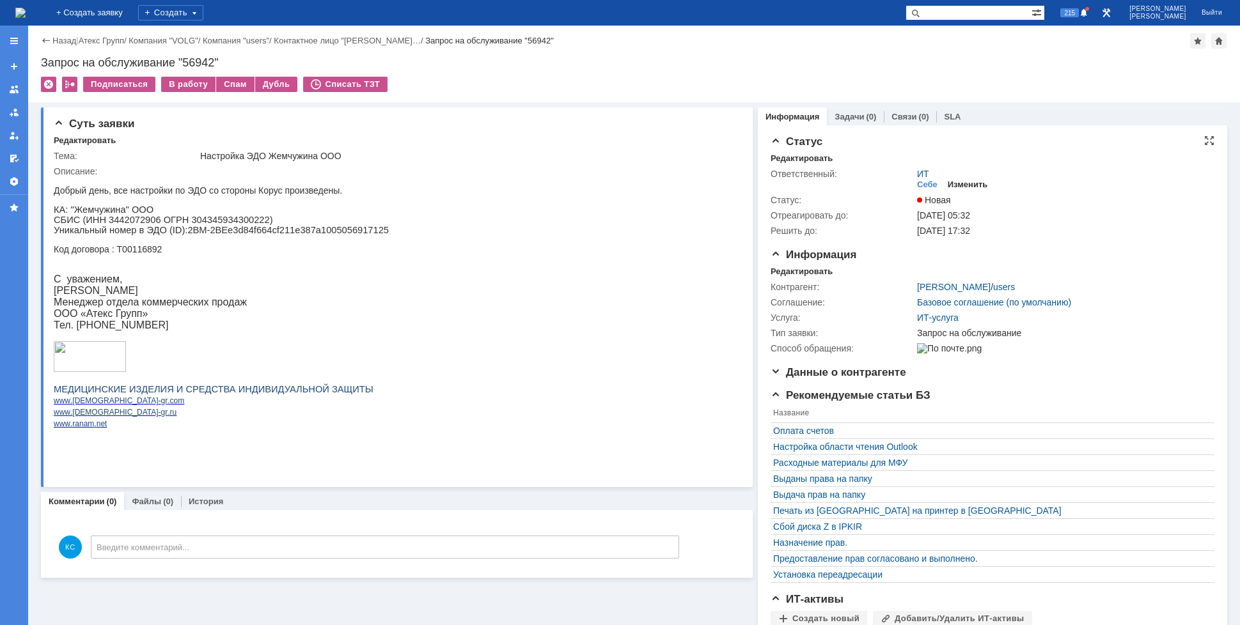
click at [954, 185] on div "Изменить" at bounding box center [968, 185] width 40 height 10
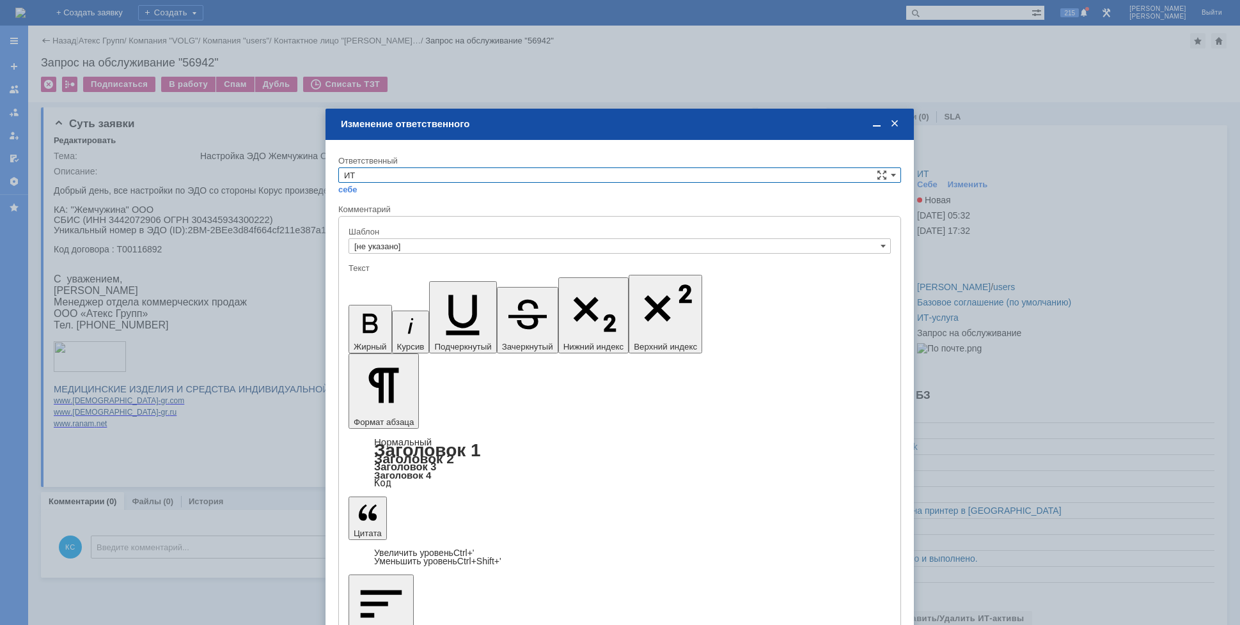
click at [478, 180] on input "ИТ" at bounding box center [619, 175] width 563 height 15
click at [377, 278] on span "АСУ" at bounding box center [619, 281] width 551 height 10
type input "АСУ"
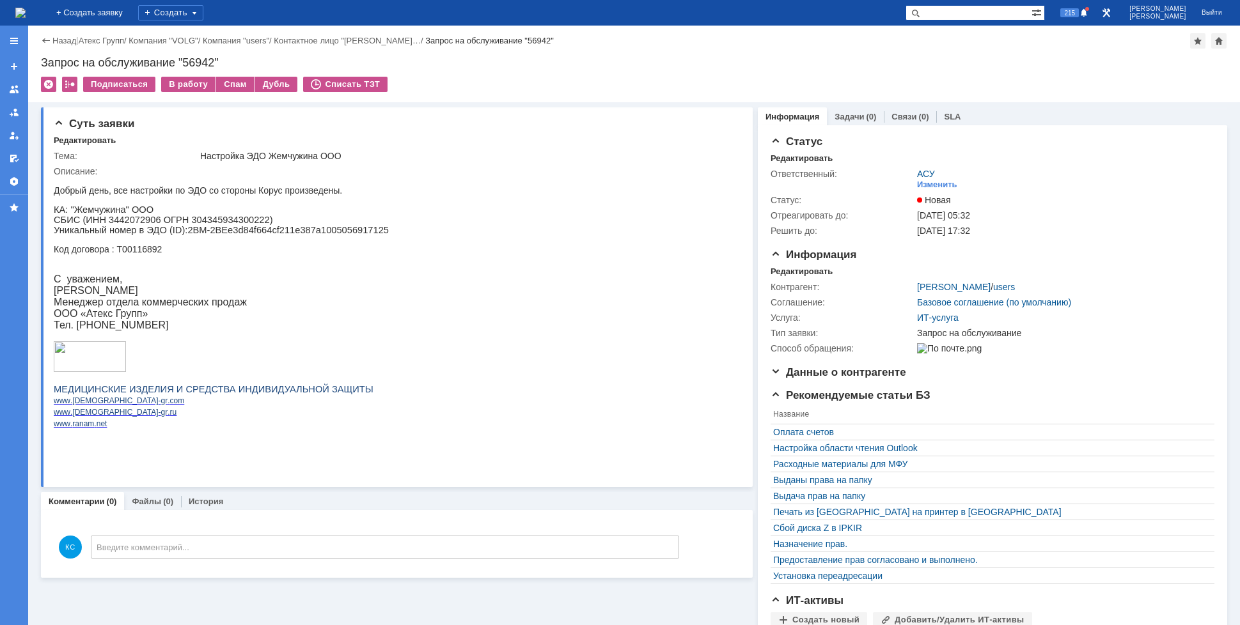
click at [26, 15] on img at bounding box center [20, 13] width 10 height 10
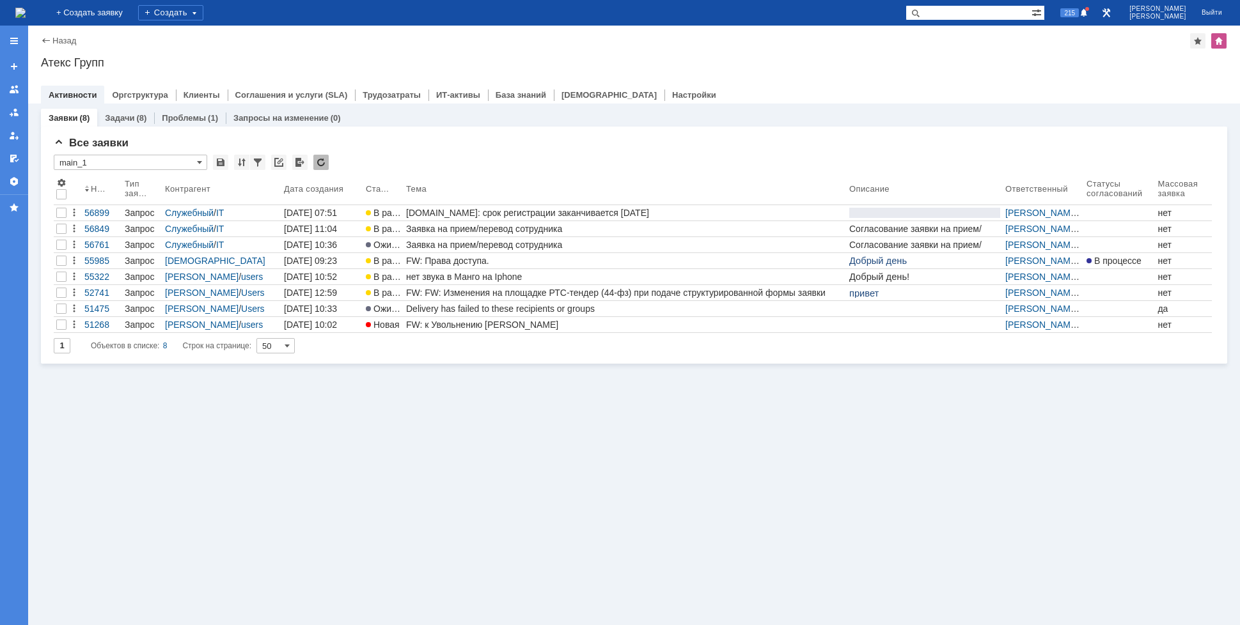
click at [26, 18] on img at bounding box center [20, 13] width 10 height 10
click at [428, 405] on div "Заявки (8) Задачи (8) Проблемы (1) Запросы на изменение (0) Все заявки * main_1…" at bounding box center [634, 365] width 1212 height 522
click at [1091, 19] on div "215" at bounding box center [1074, 12] width 33 height 15
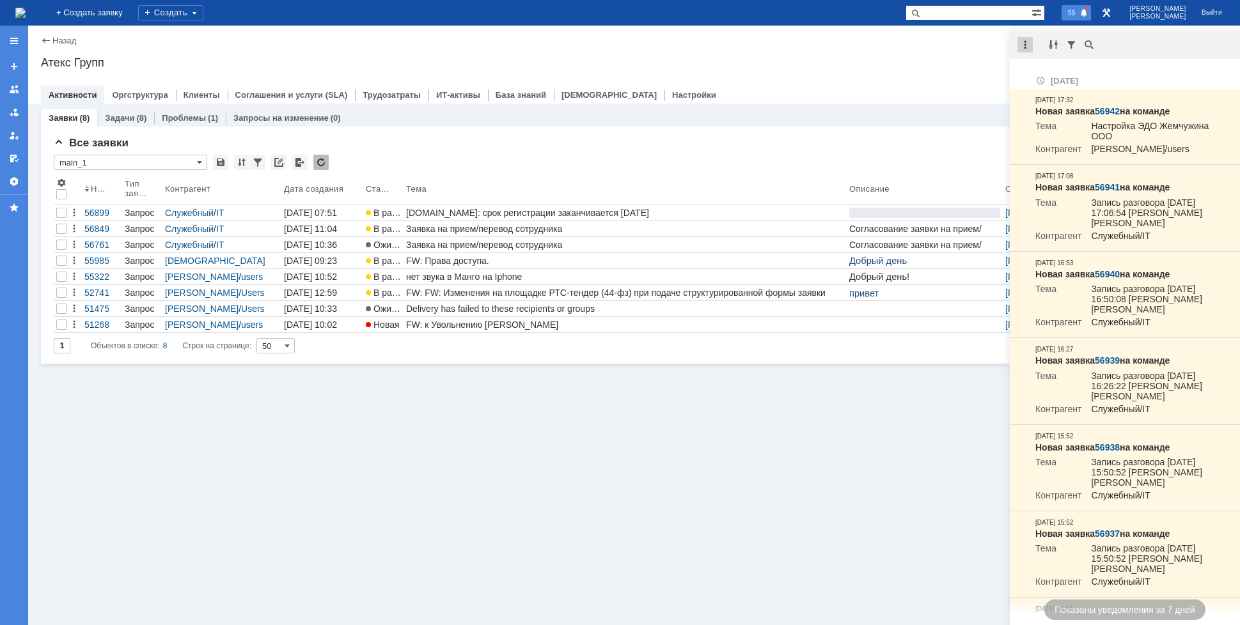
click at [1024, 44] on div at bounding box center [1025, 44] width 15 height 15
click at [1041, 79] on div "Отметить уведомления прочитанными" at bounding box center [1113, 77] width 171 height 9
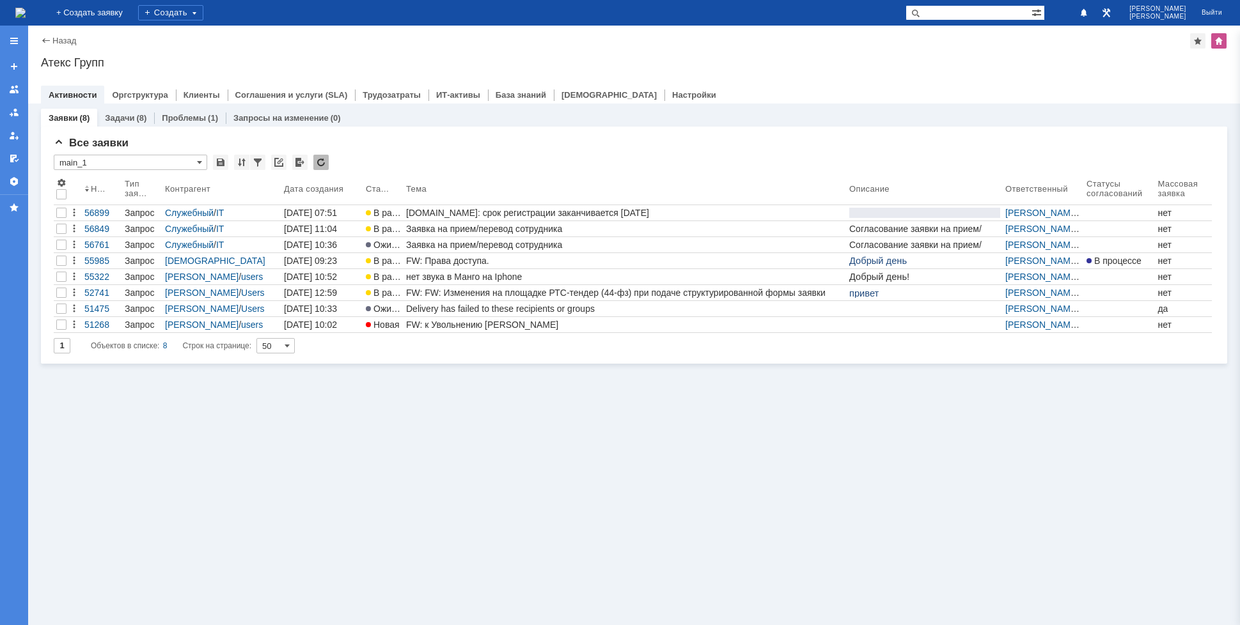
click at [950, 72] on div "Назад | Атекс Групп Атекс Групп root$101 Активности Оргструктура Клиенты Соглаш…" at bounding box center [634, 65] width 1212 height 78
click at [26, 9] on img at bounding box center [20, 13] width 10 height 10
click at [196, 116] on link "Проблемы" at bounding box center [184, 118] width 44 height 10
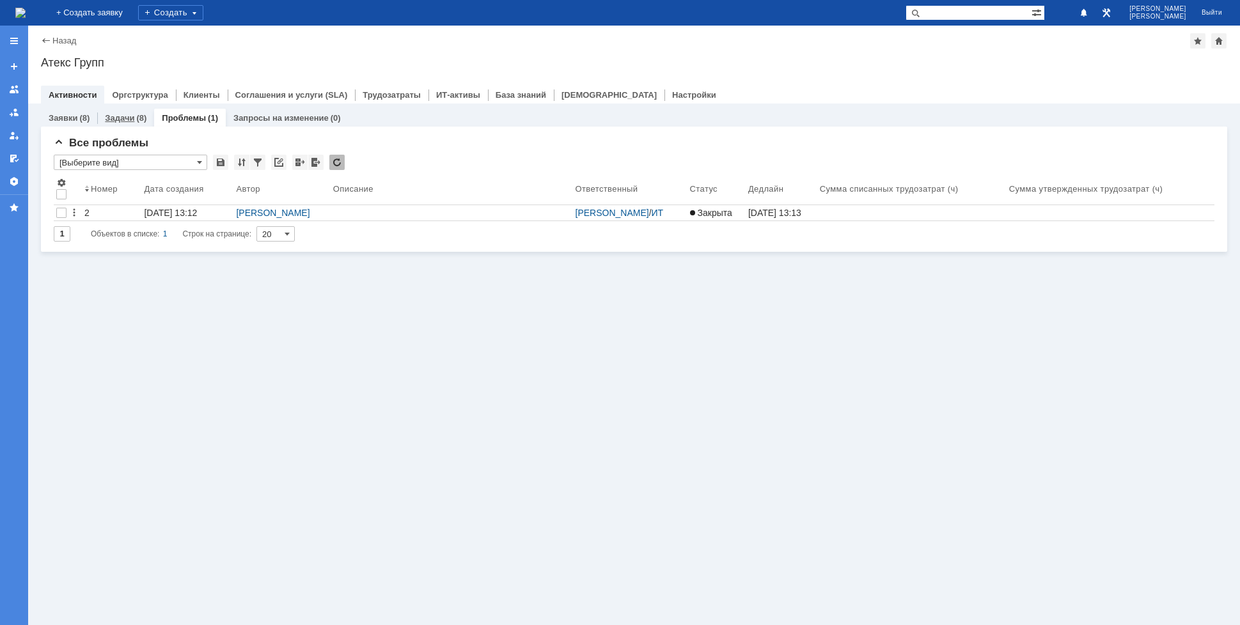
click at [127, 118] on link "Задачи" at bounding box center [119, 118] width 29 height 10
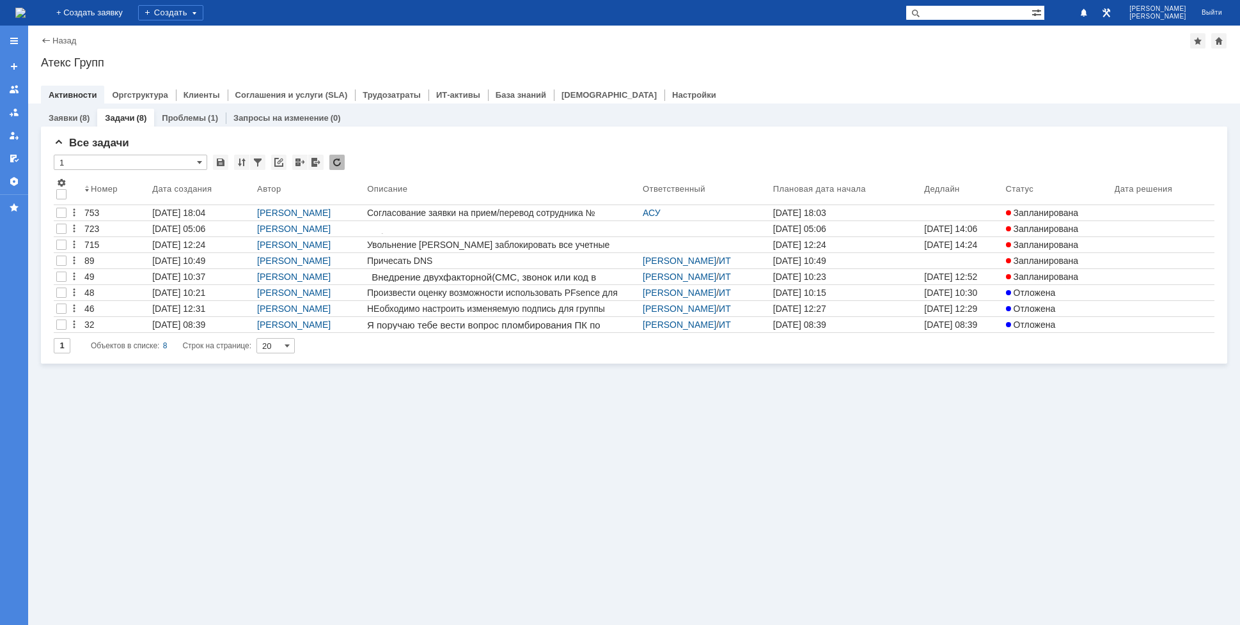
click at [26, 17] on img at bounding box center [20, 13] width 10 height 10
